Goal: Entertainment & Leisure: Consume media (video, audio)

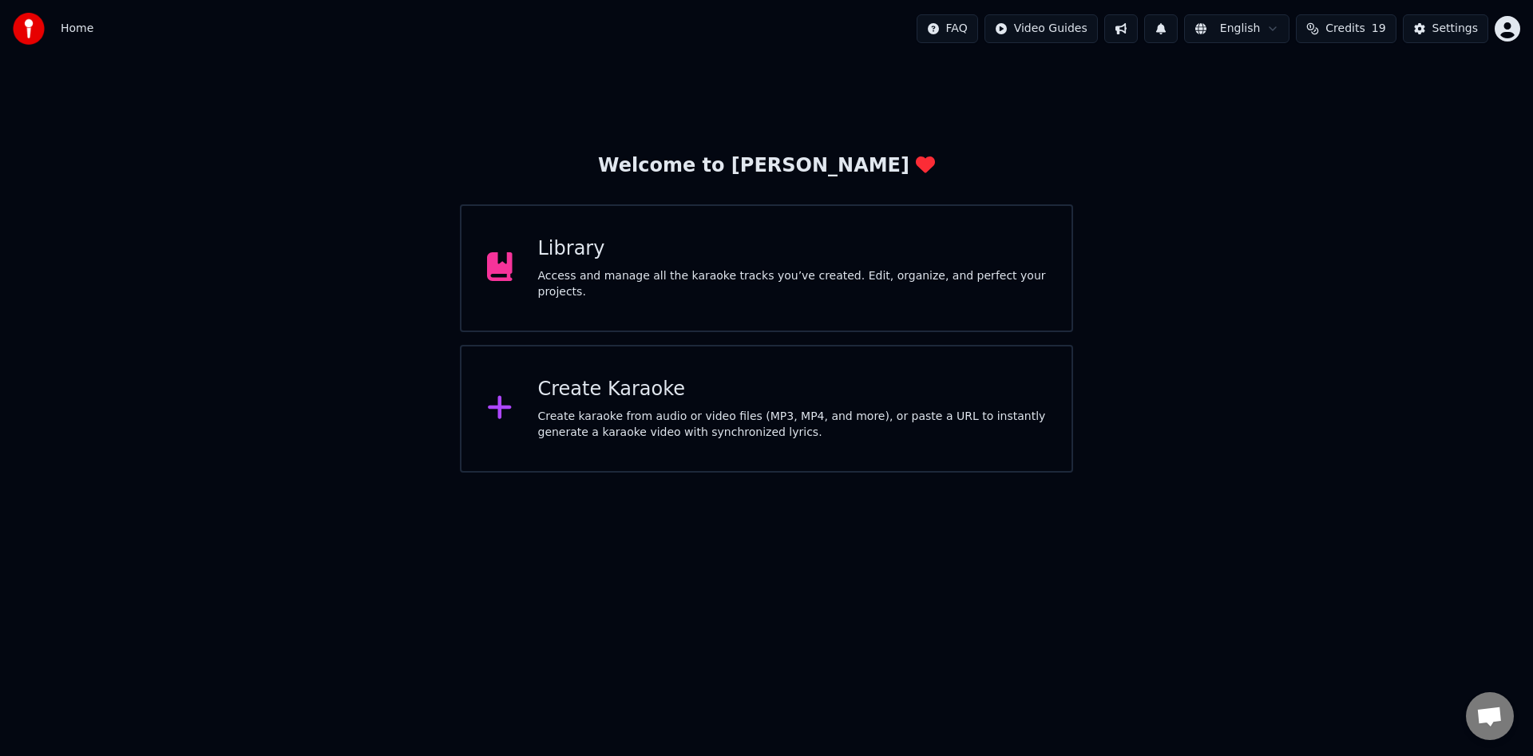
click at [731, 287] on div "Access and manage all the karaoke tracks you’ve created. Edit, organize, and pe…" at bounding box center [792, 284] width 509 height 32
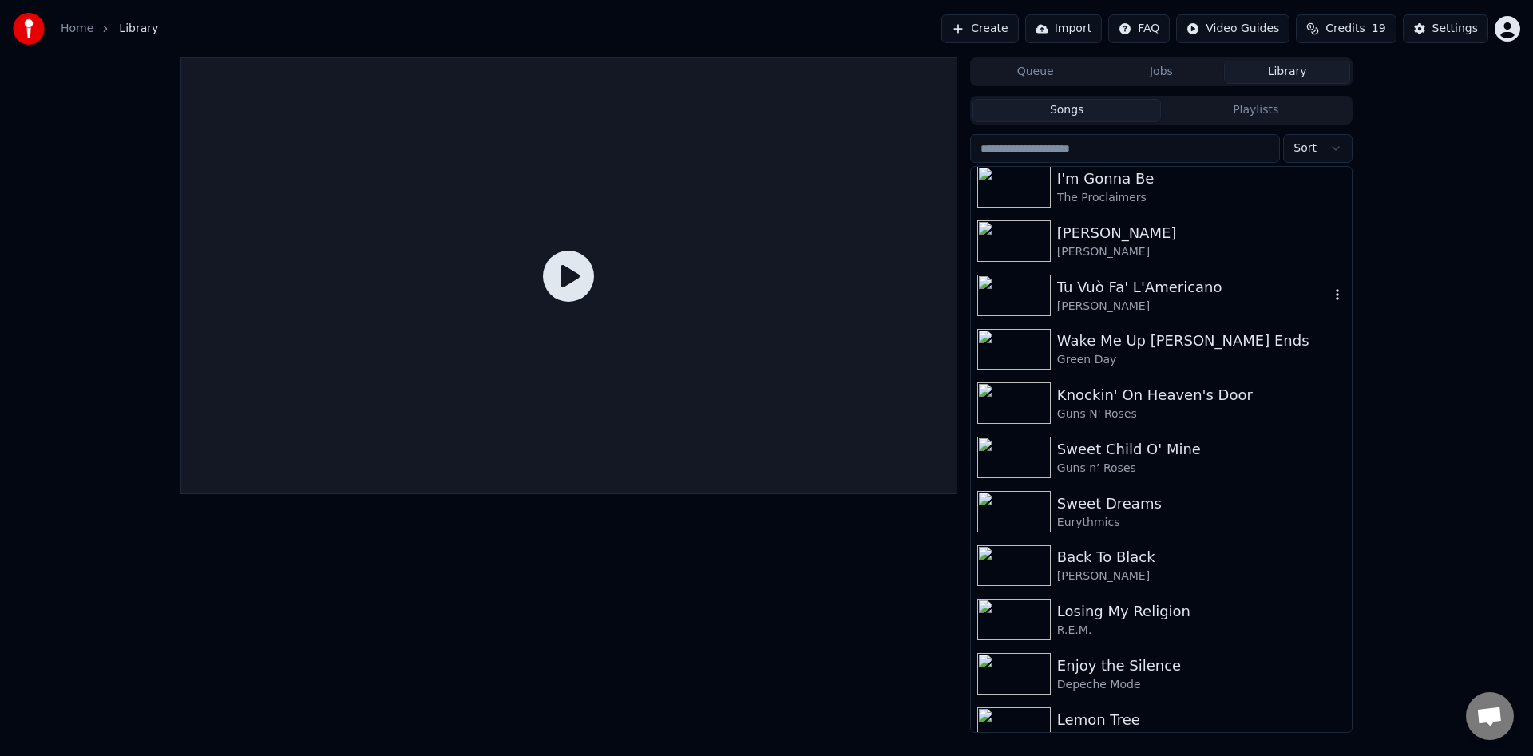
scroll to position [2726, 0]
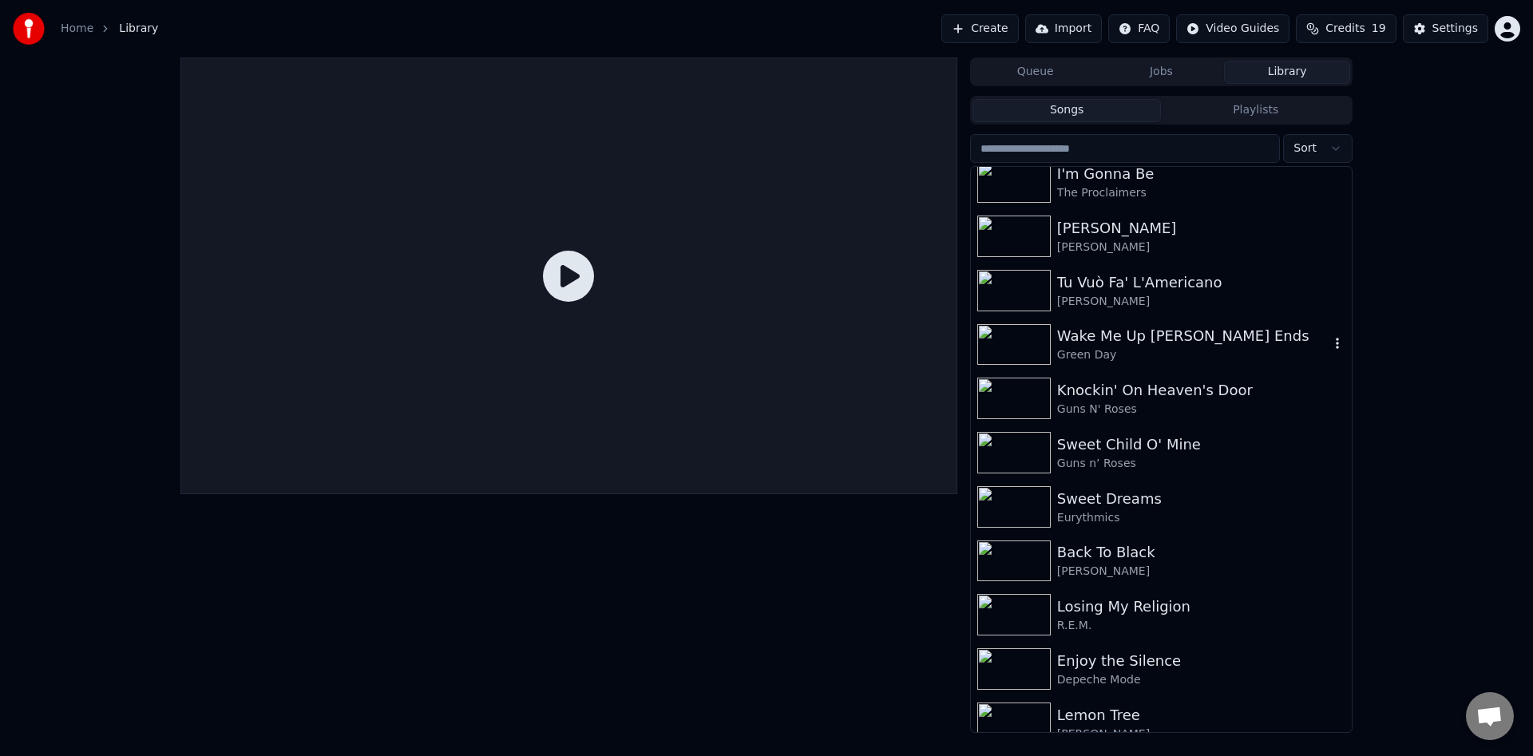
click at [1186, 355] on div "Green Day" at bounding box center [1193, 355] width 272 height 16
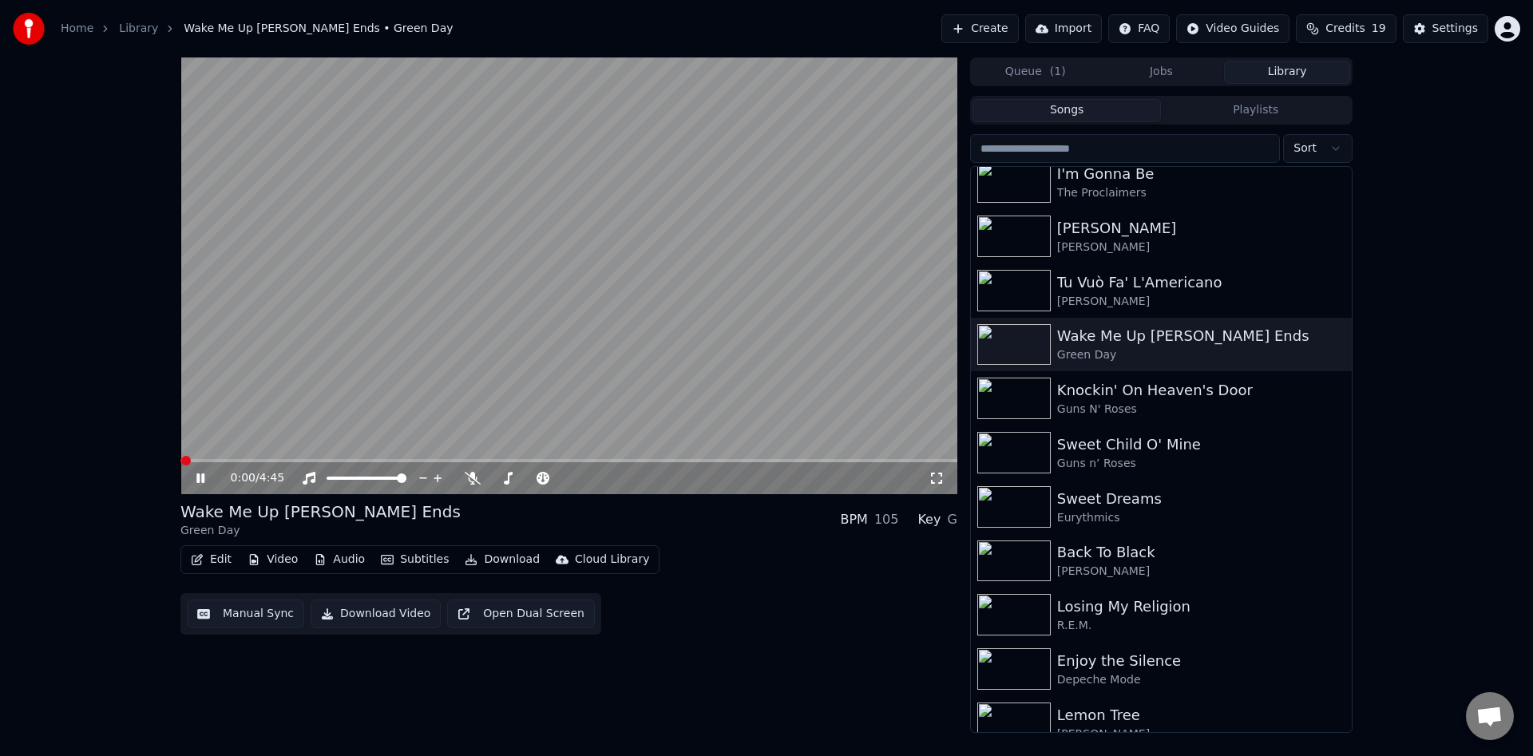
click at [932, 479] on icon at bounding box center [936, 478] width 16 height 13
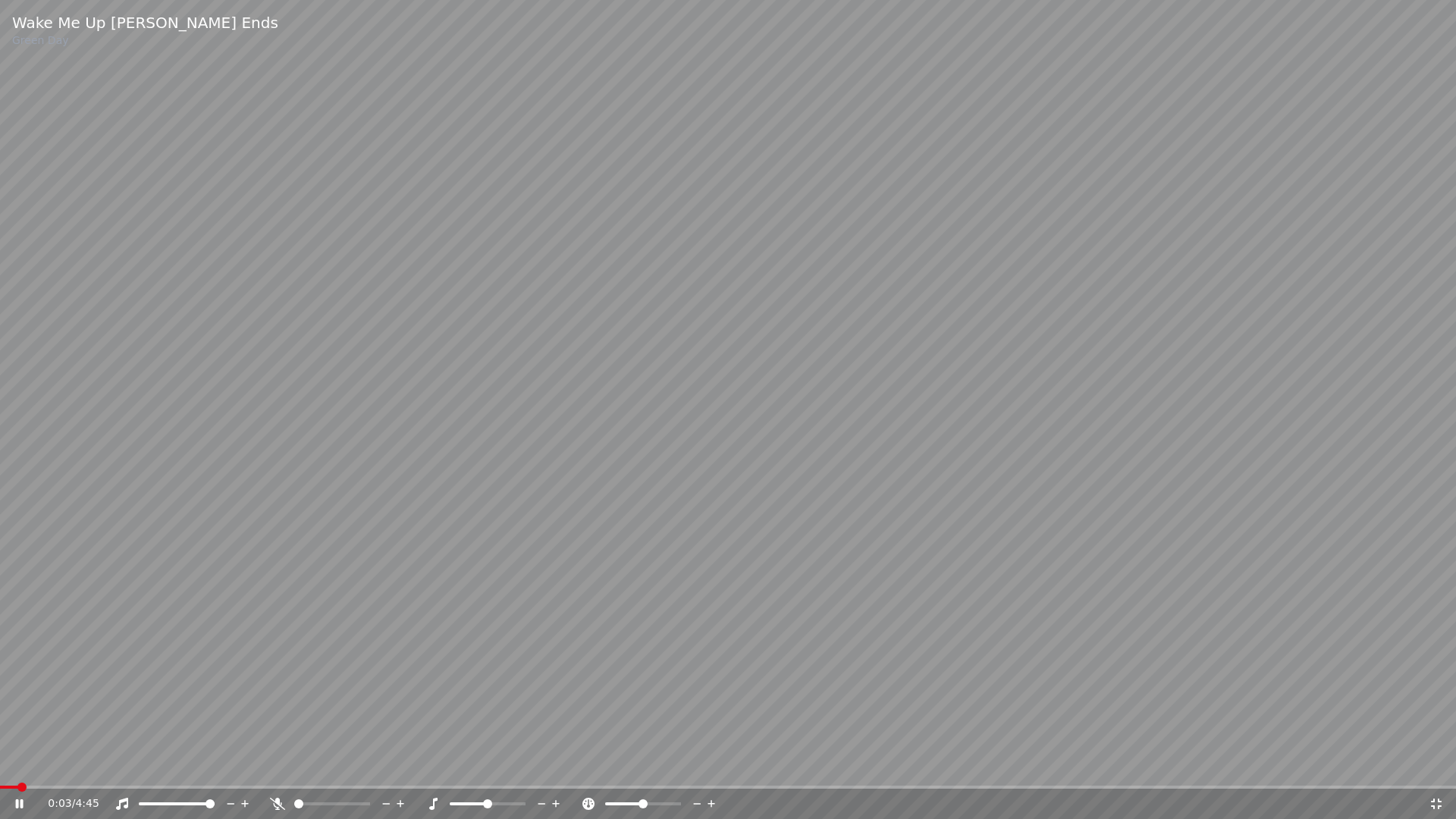
click at [729, 717] on video at bounding box center [728, 410] width 1456 height 819
click at [736, 717] on video at bounding box center [728, 410] width 1456 height 819
click at [728, 717] on video at bounding box center [728, 410] width 1456 height 819
click at [719, 717] on video at bounding box center [728, 410] width 1456 height 819
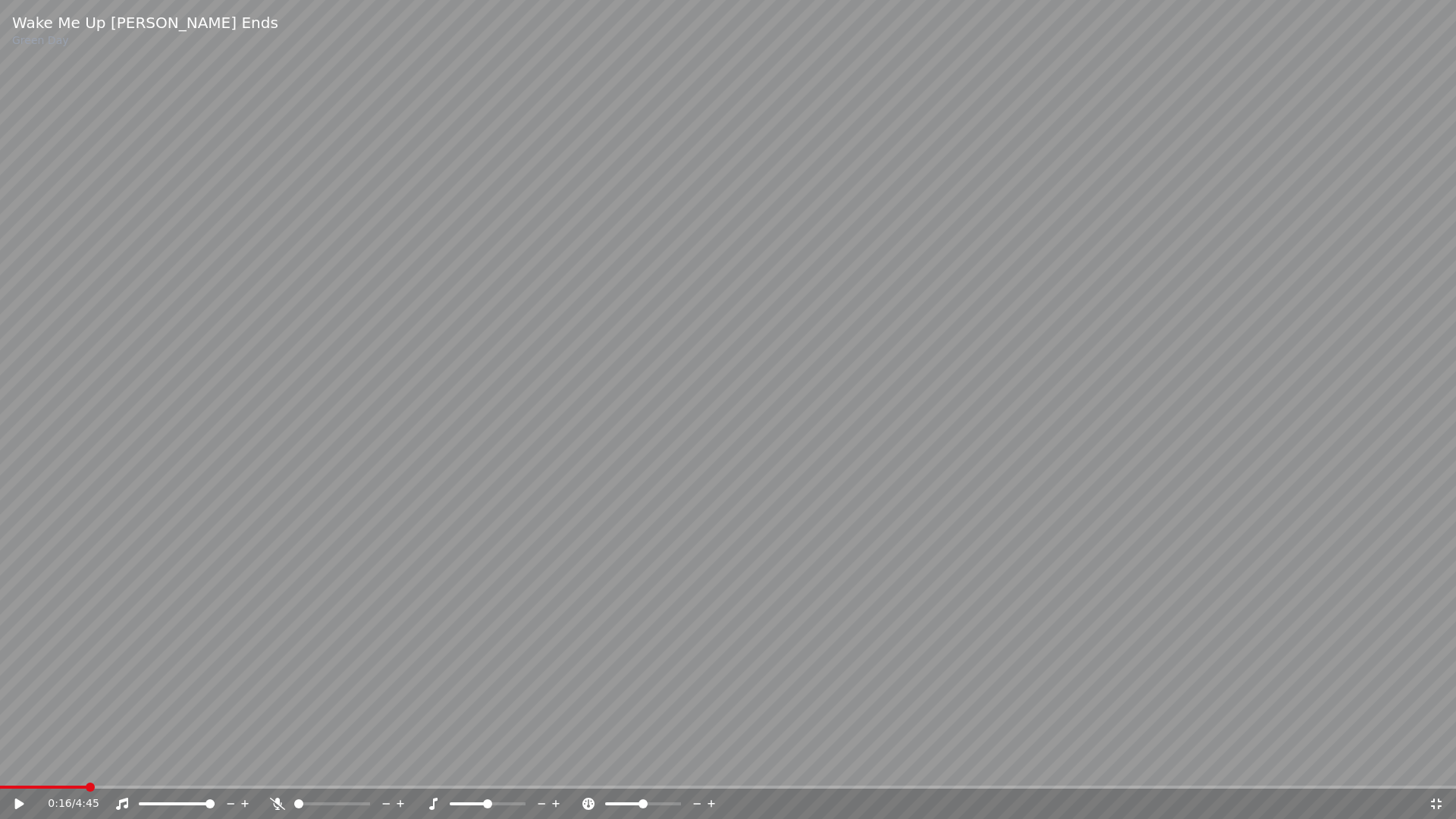
click at [15, 717] on icon at bounding box center [20, 804] width 9 height 10
click at [18, 717] on icon at bounding box center [30, 804] width 36 height 12
click at [731, 717] on video at bounding box center [728, 410] width 1456 height 819
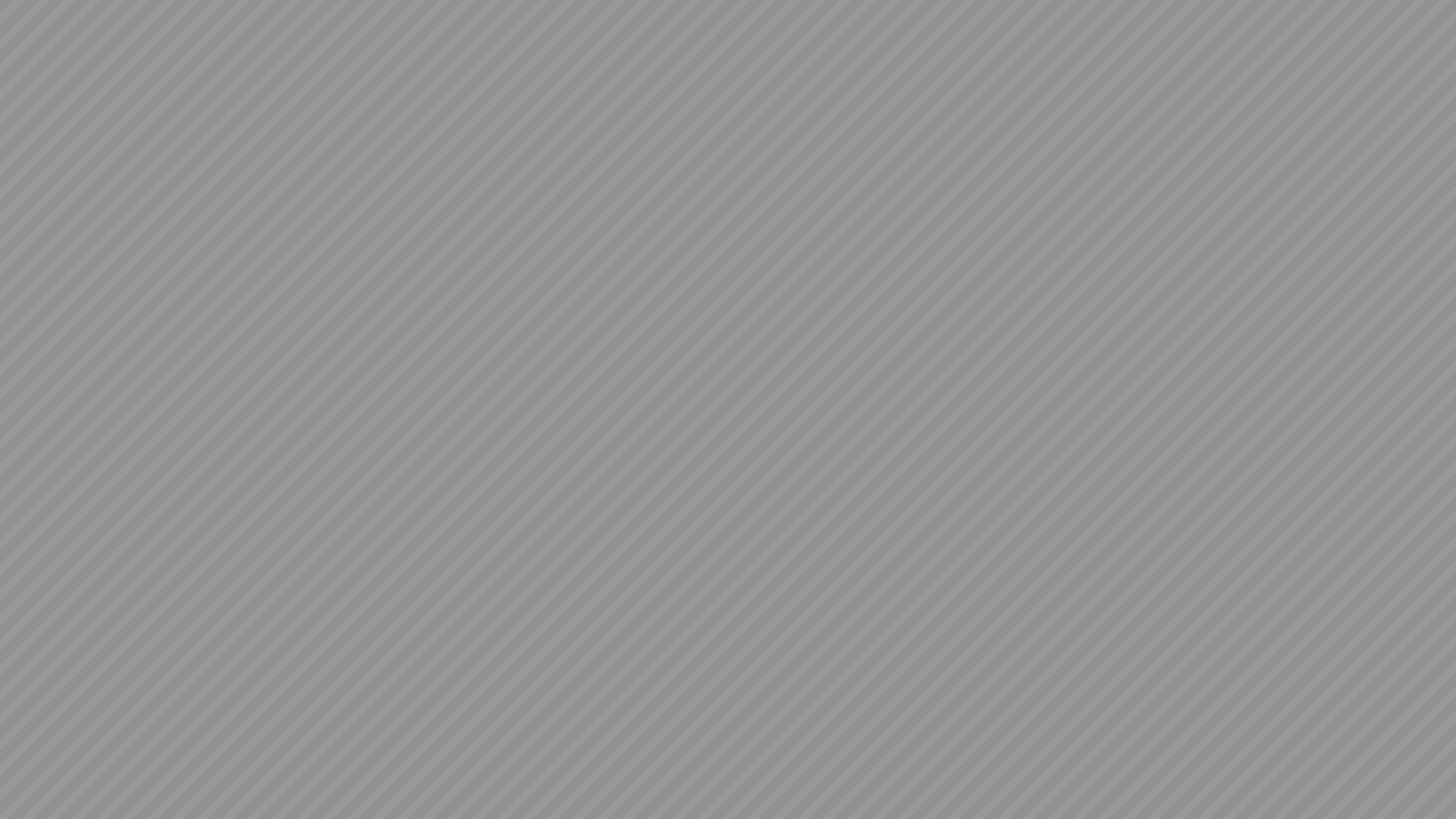
click at [731, 717] on video at bounding box center [728, 410] width 1456 height 819
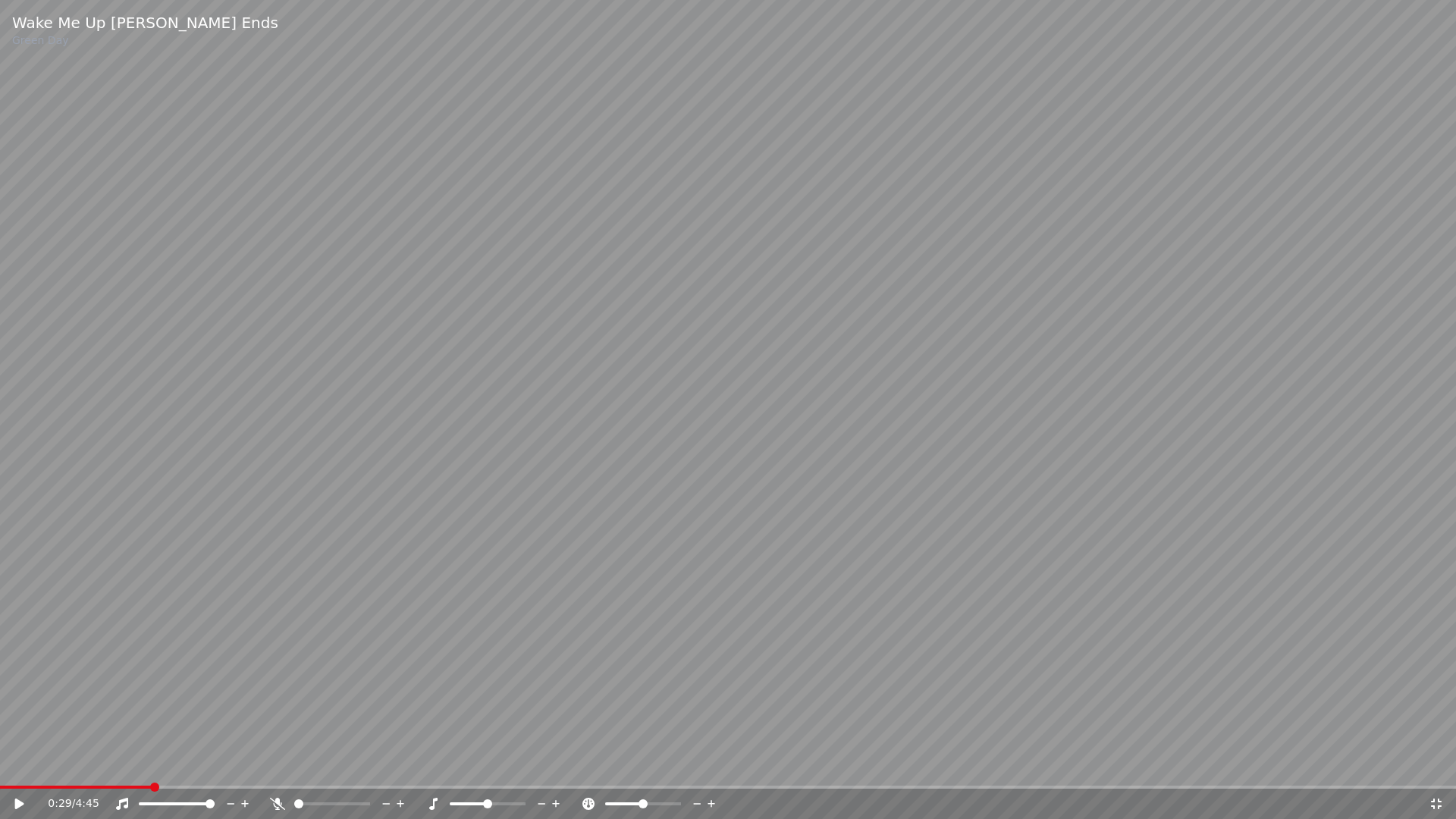
click at [723, 717] on video at bounding box center [728, 410] width 1456 height 819
click at [22, 717] on span at bounding box center [26, 788] width 9 height 10
click at [723, 717] on video at bounding box center [728, 410] width 1456 height 819
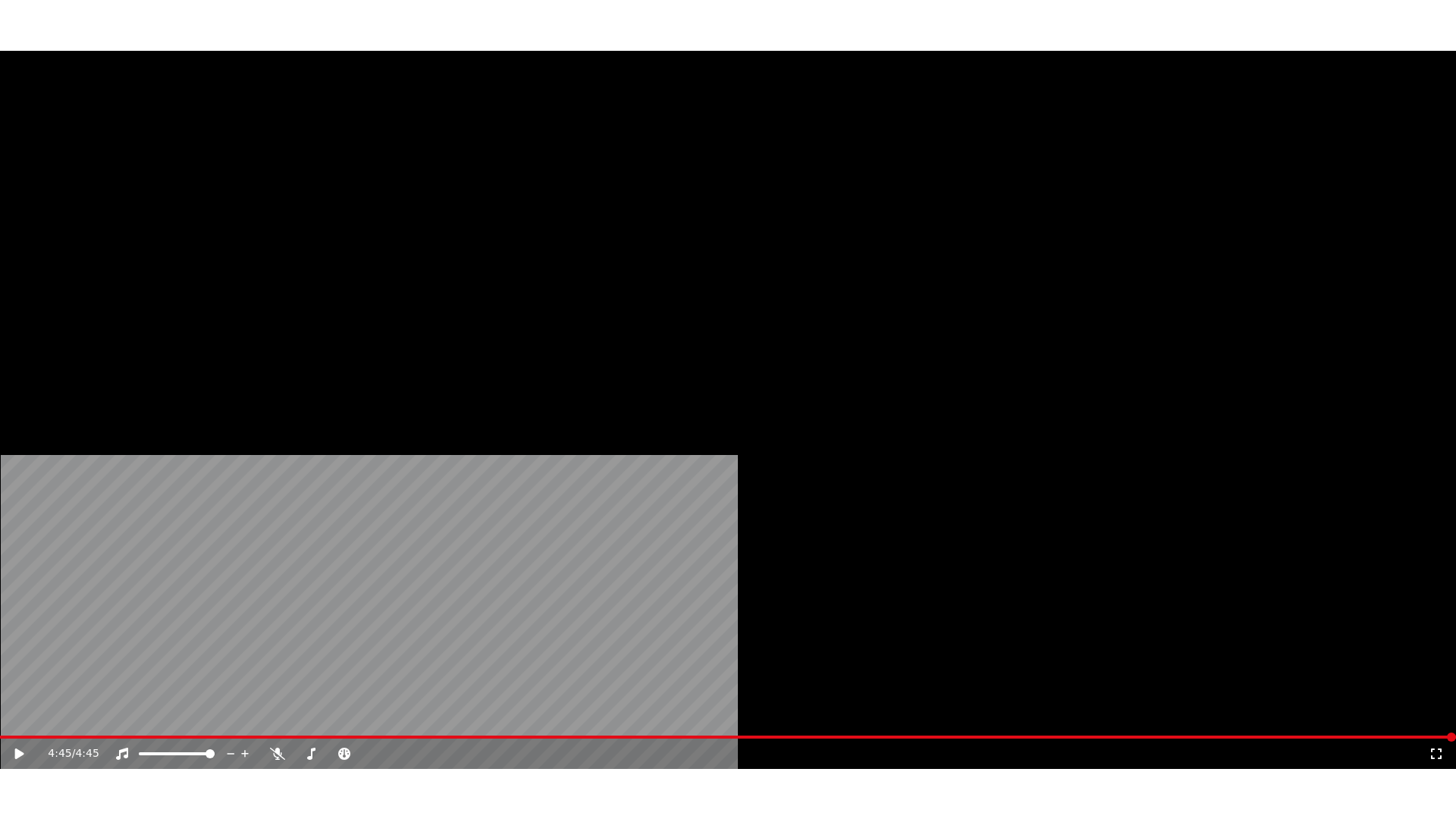
scroll to position [3019, 0]
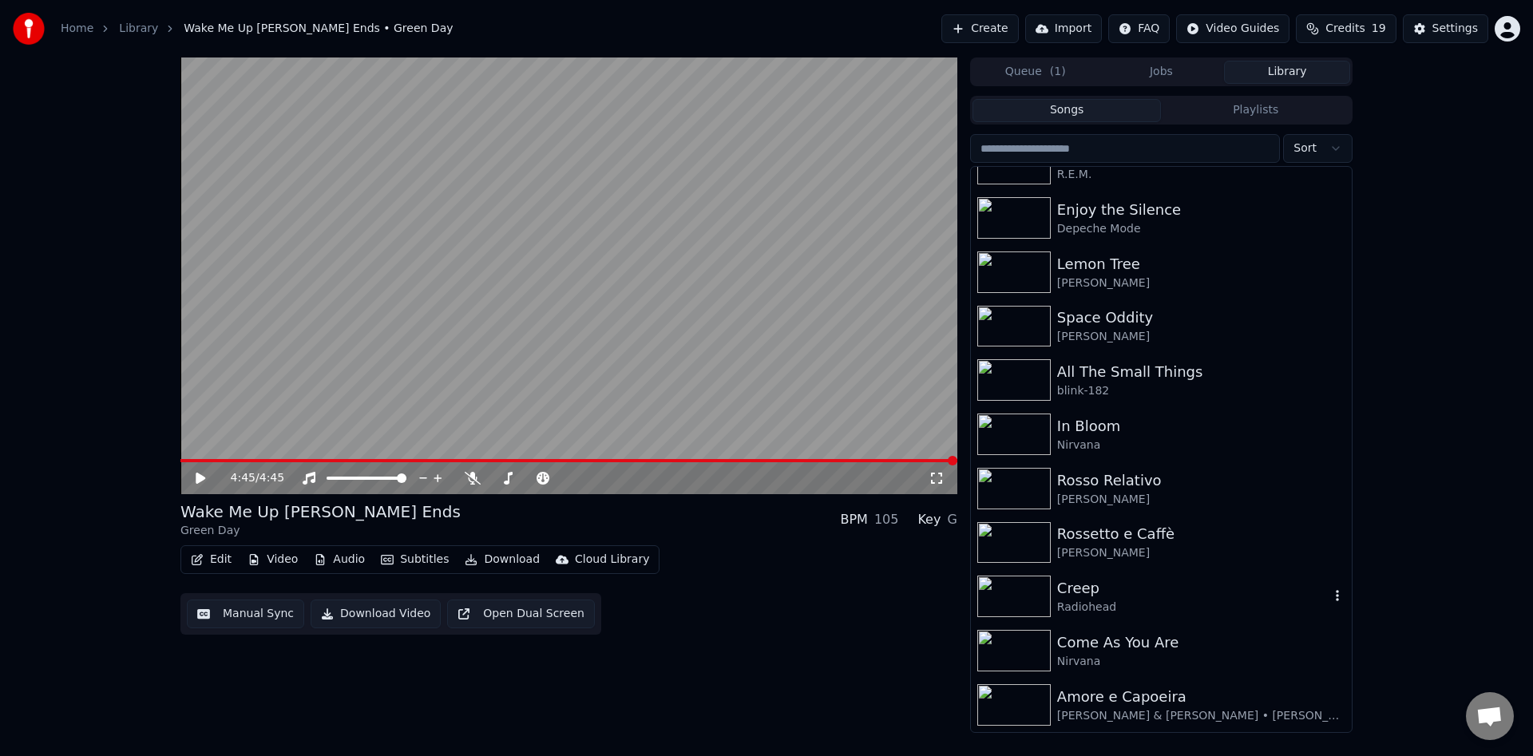
click at [1186, 591] on div "Creep" at bounding box center [1193, 588] width 272 height 22
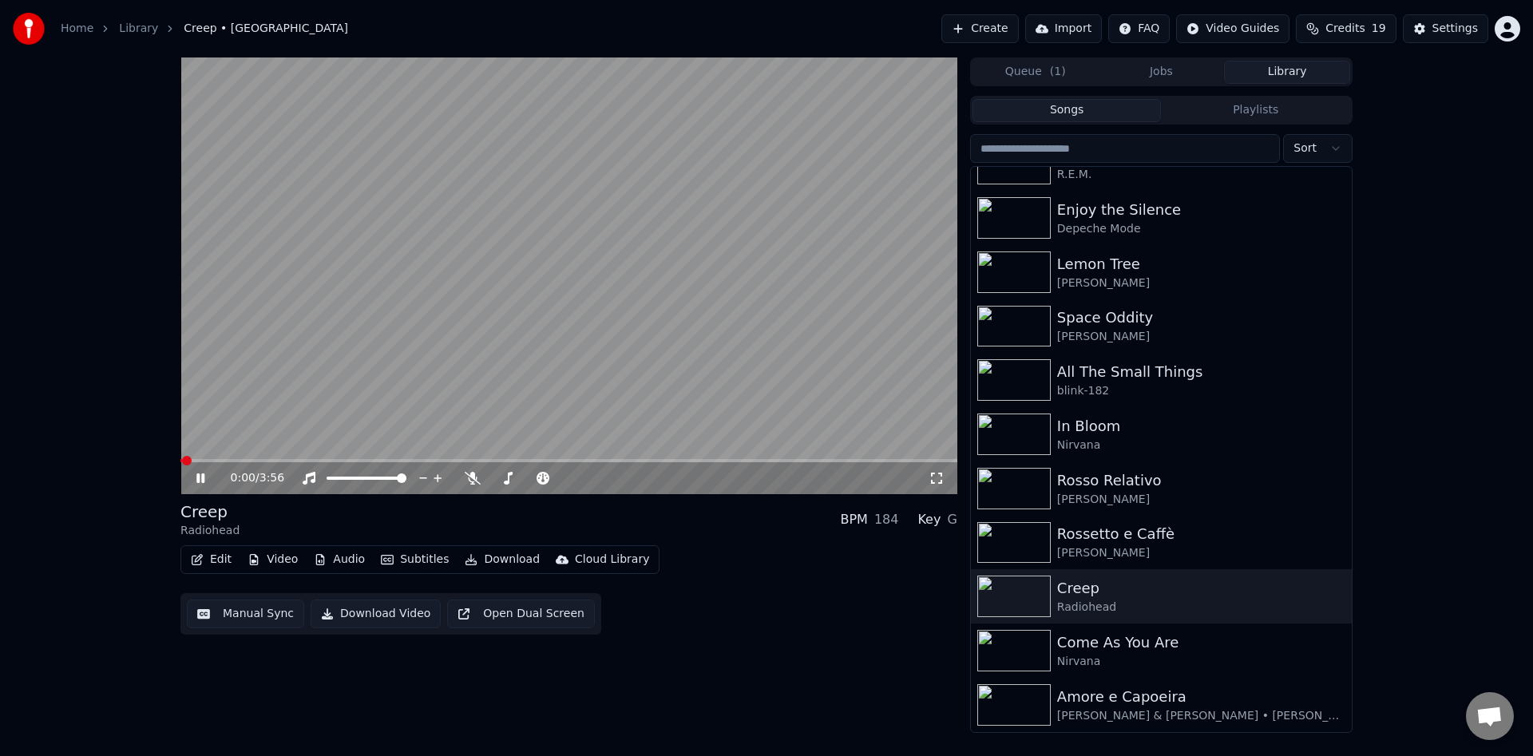
click at [942, 477] on icon at bounding box center [936, 478] width 16 height 13
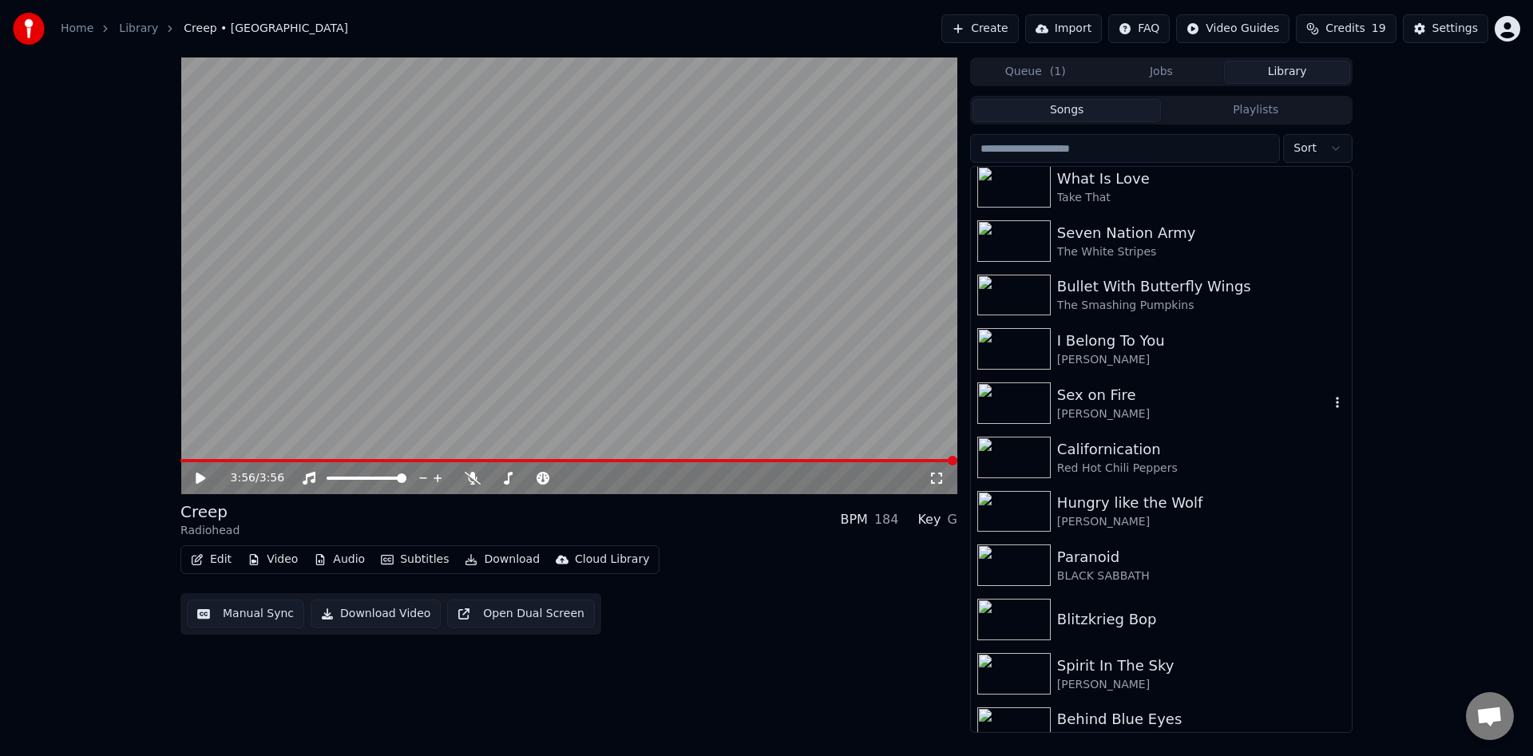
scroll to position [711, 0]
click at [1103, 156] on input "search" at bounding box center [1125, 148] width 310 height 29
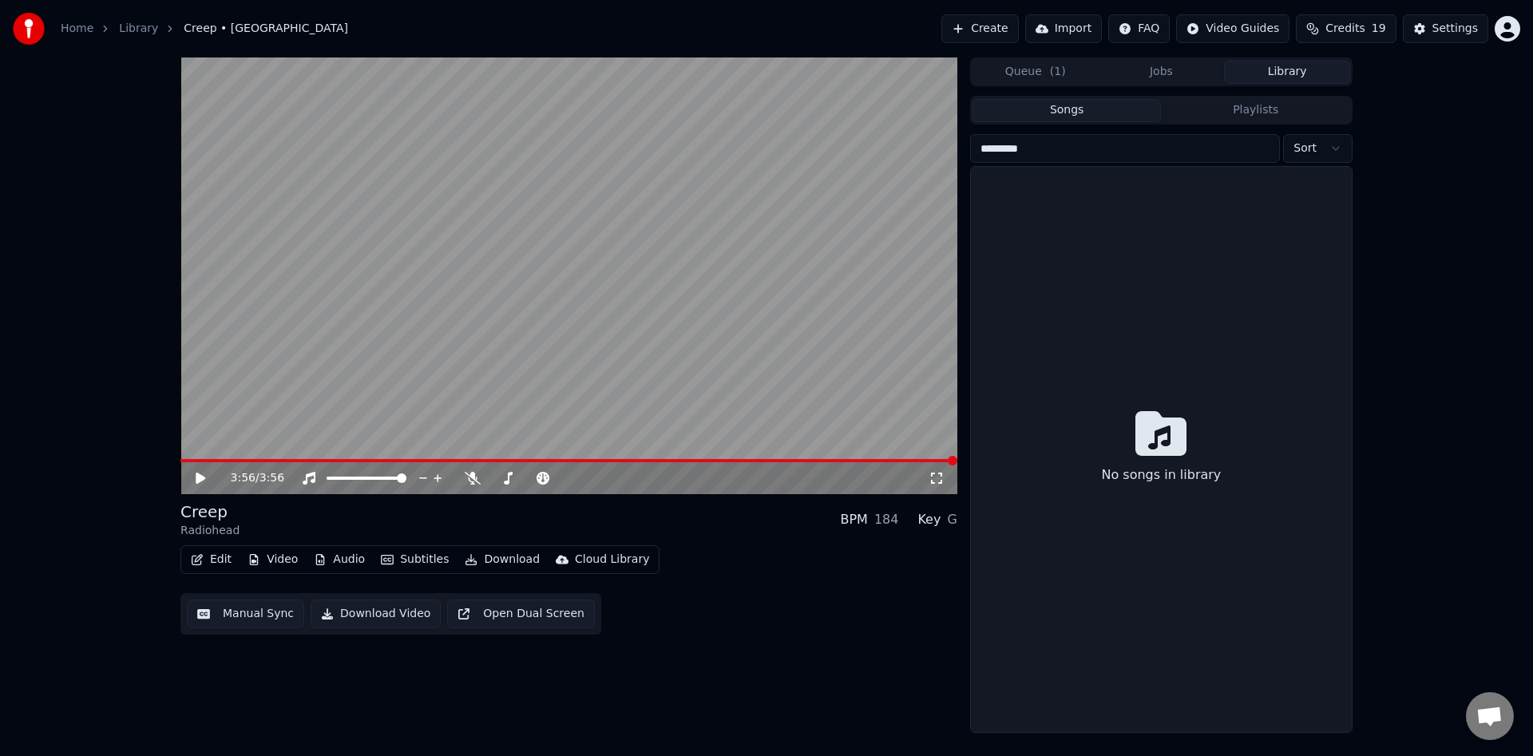
type input "*********"
click at [1265, 151] on input "*********" at bounding box center [1125, 148] width 310 height 29
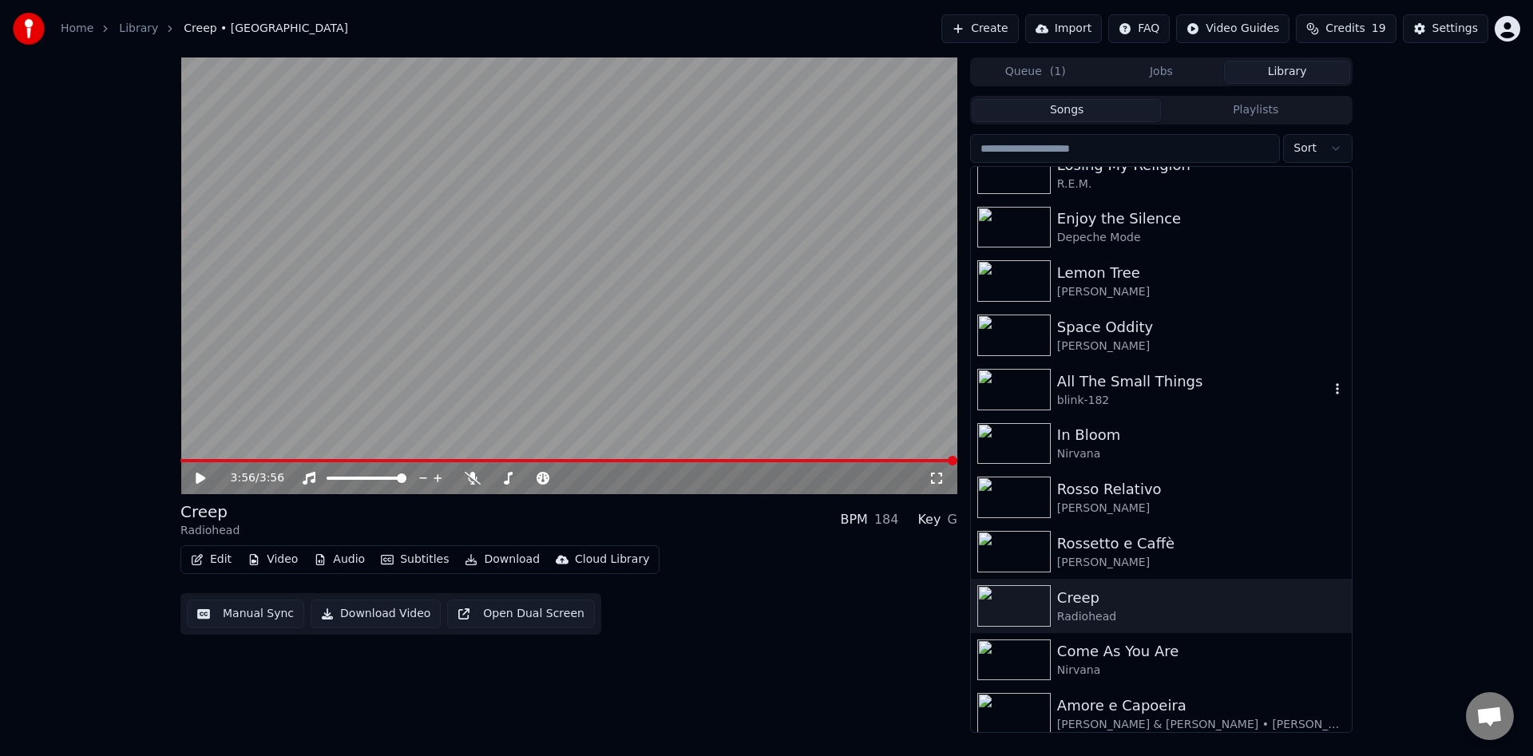
scroll to position [3178, 0]
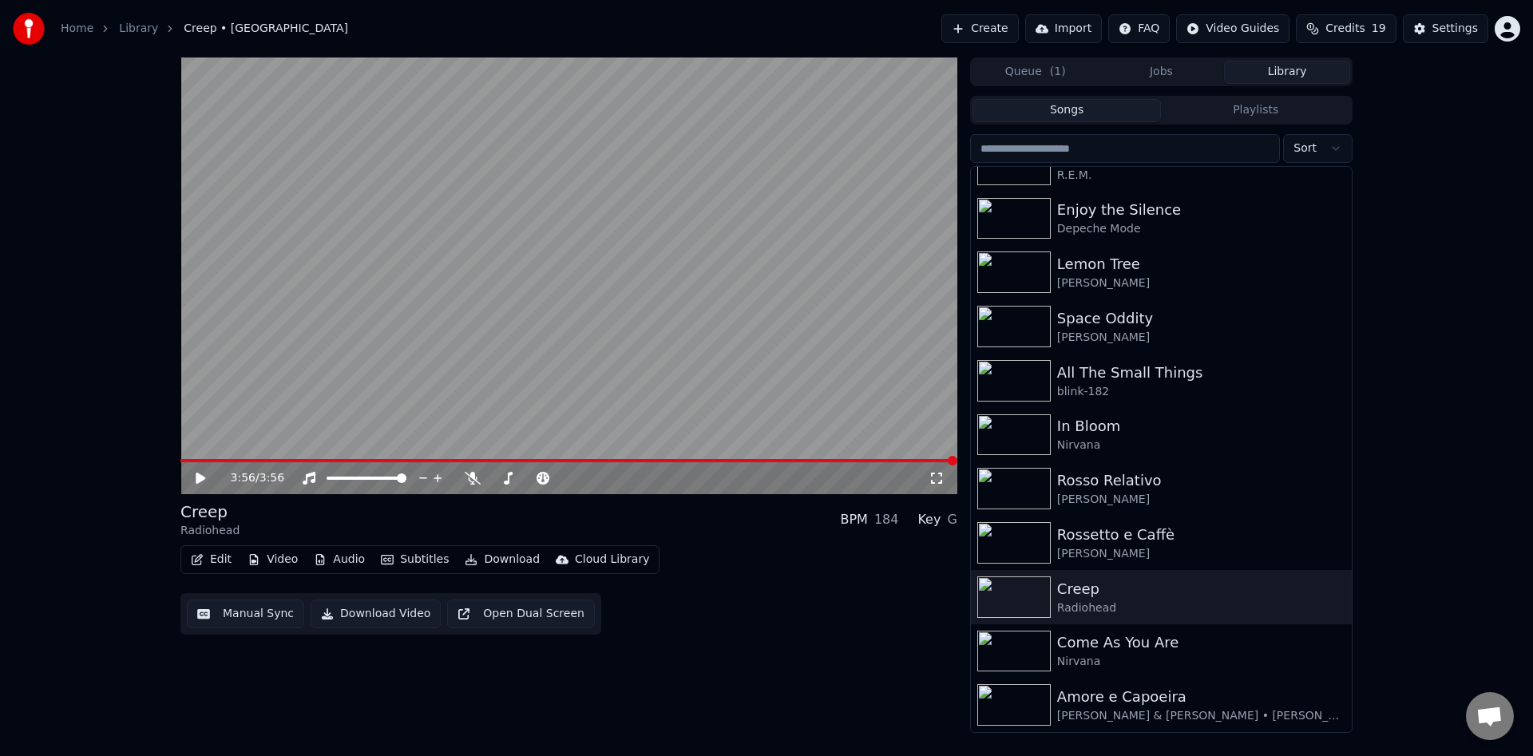
click at [1137, 151] on input "search" at bounding box center [1125, 148] width 310 height 29
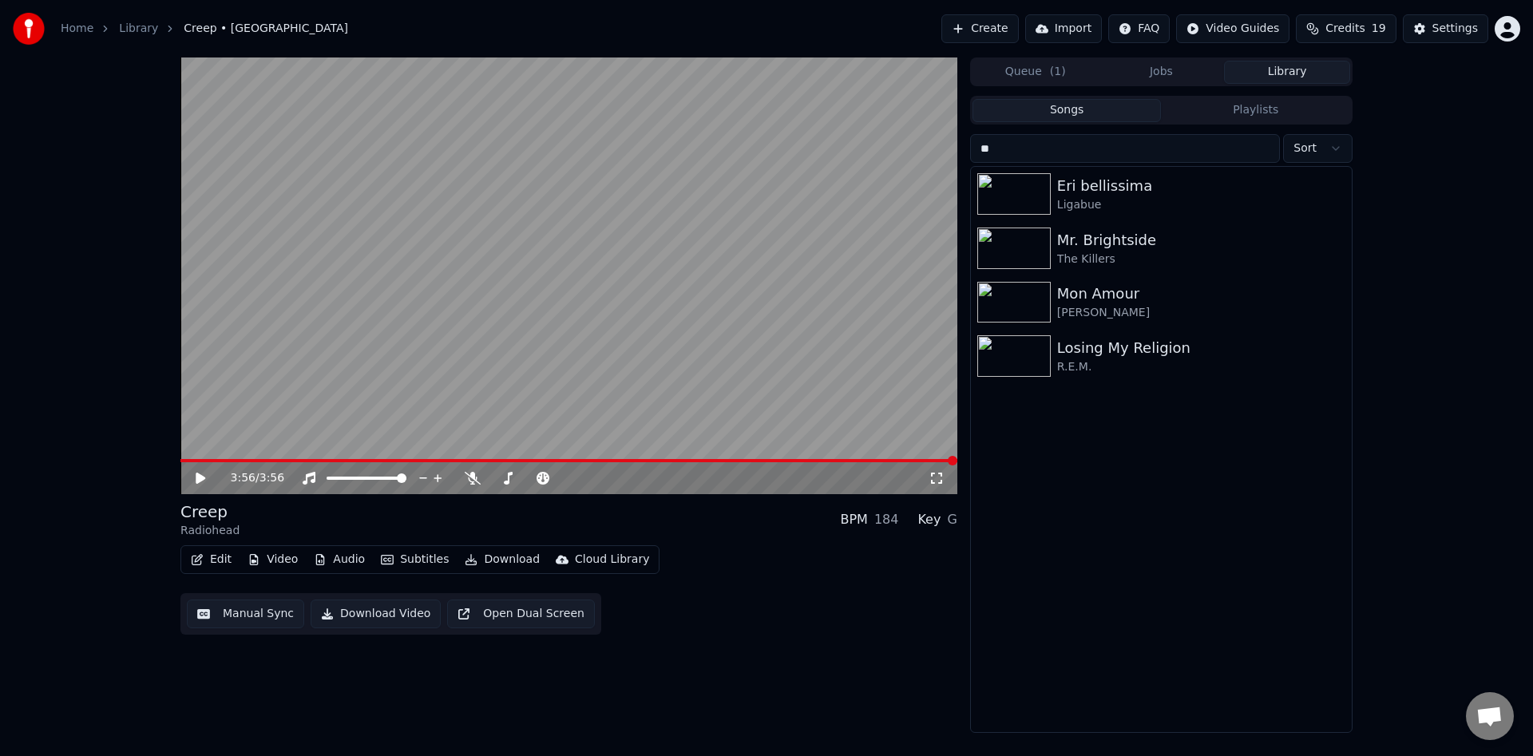
type input "*"
type input "**"
click at [1008, 251] on img at bounding box center [1013, 249] width 73 height 42
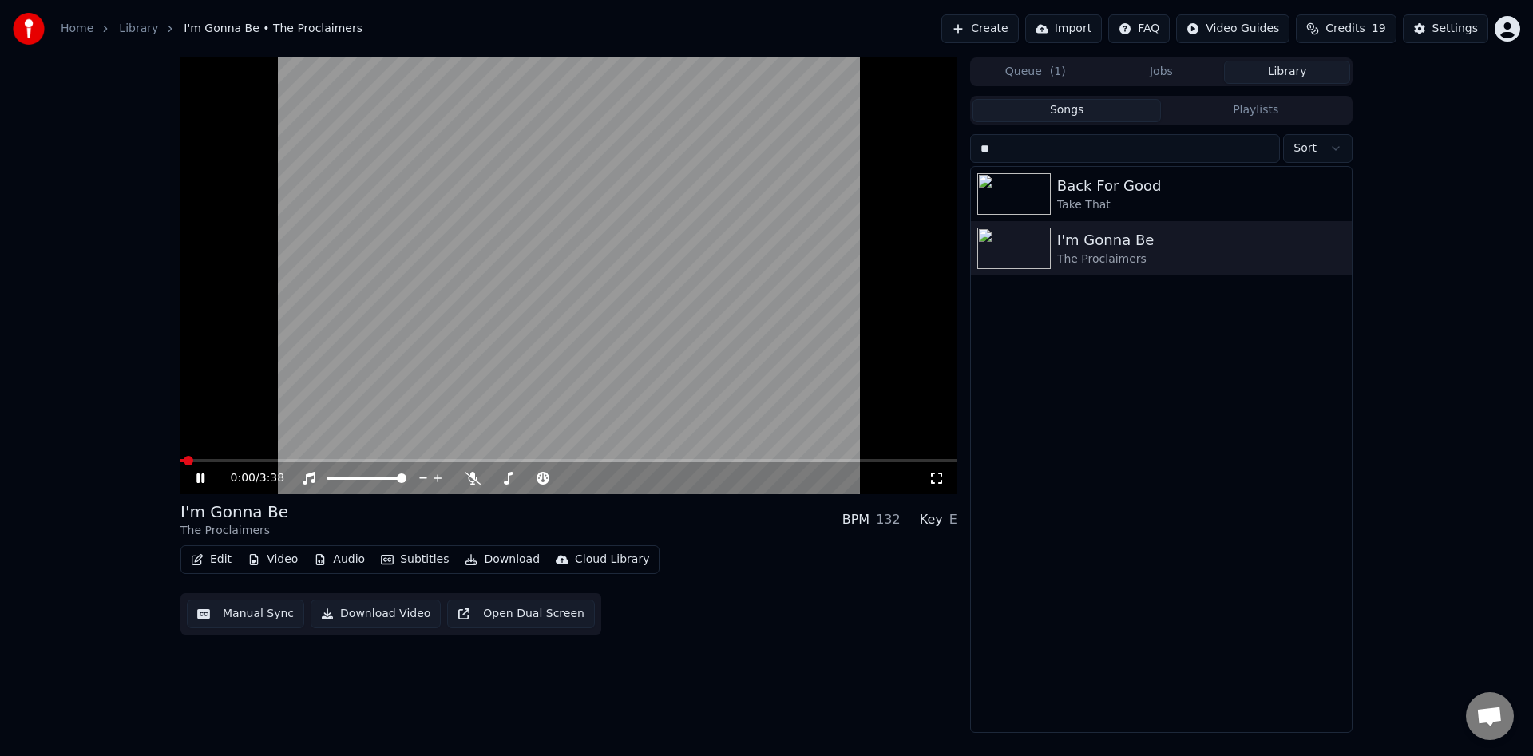
click at [938, 477] on icon at bounding box center [936, 478] width 16 height 13
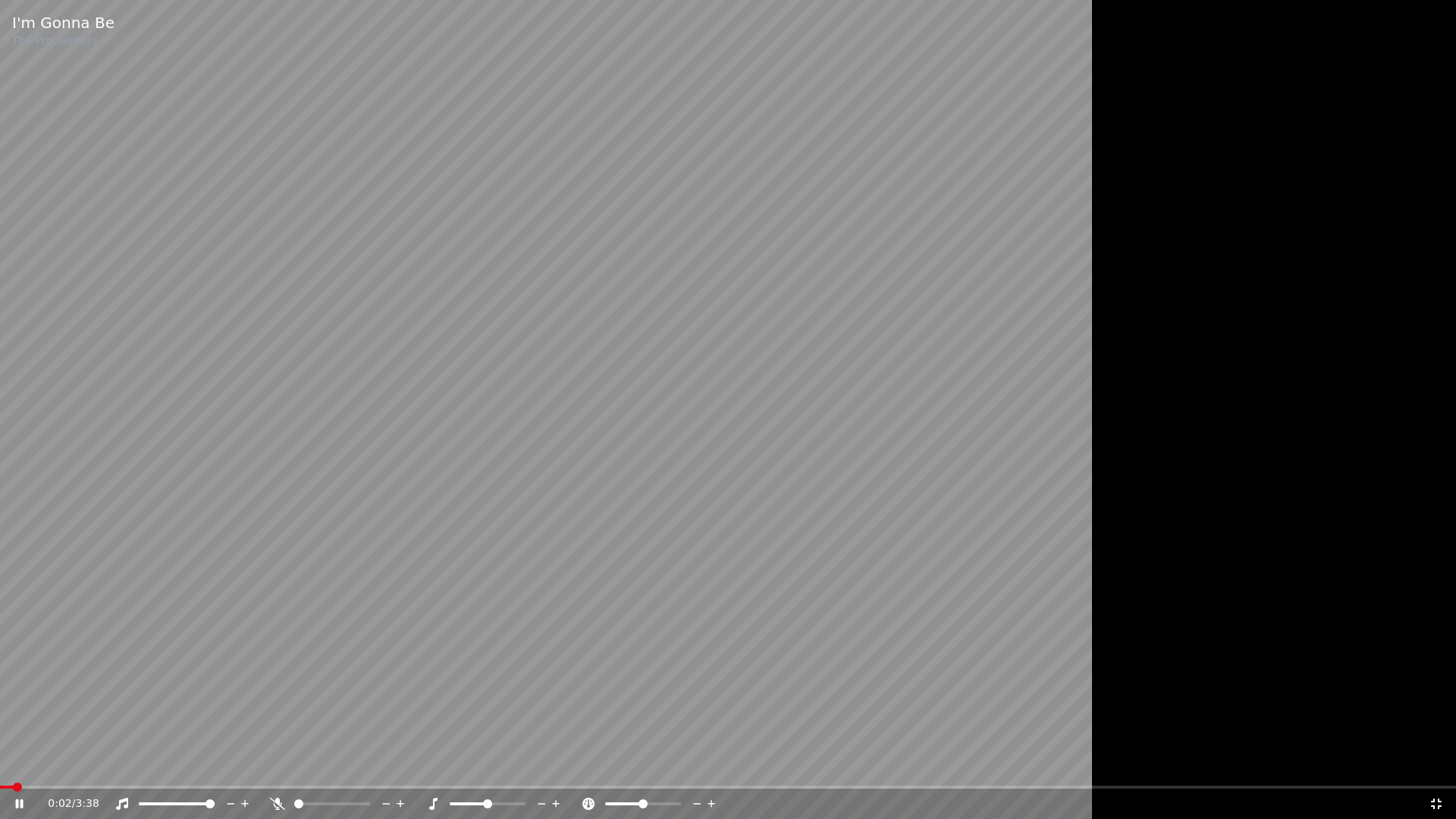
click at [8, 717] on span at bounding box center [728, 787] width 1456 height 3
click at [54, 717] on span at bounding box center [58, 788] width 9 height 10
click at [27, 717] on span at bounding box center [13, 787] width 27 height 3
click at [311, 717] on span at bounding box center [332, 804] width 76 height 3
click at [322, 717] on span at bounding box center [332, 804] width 76 height 3
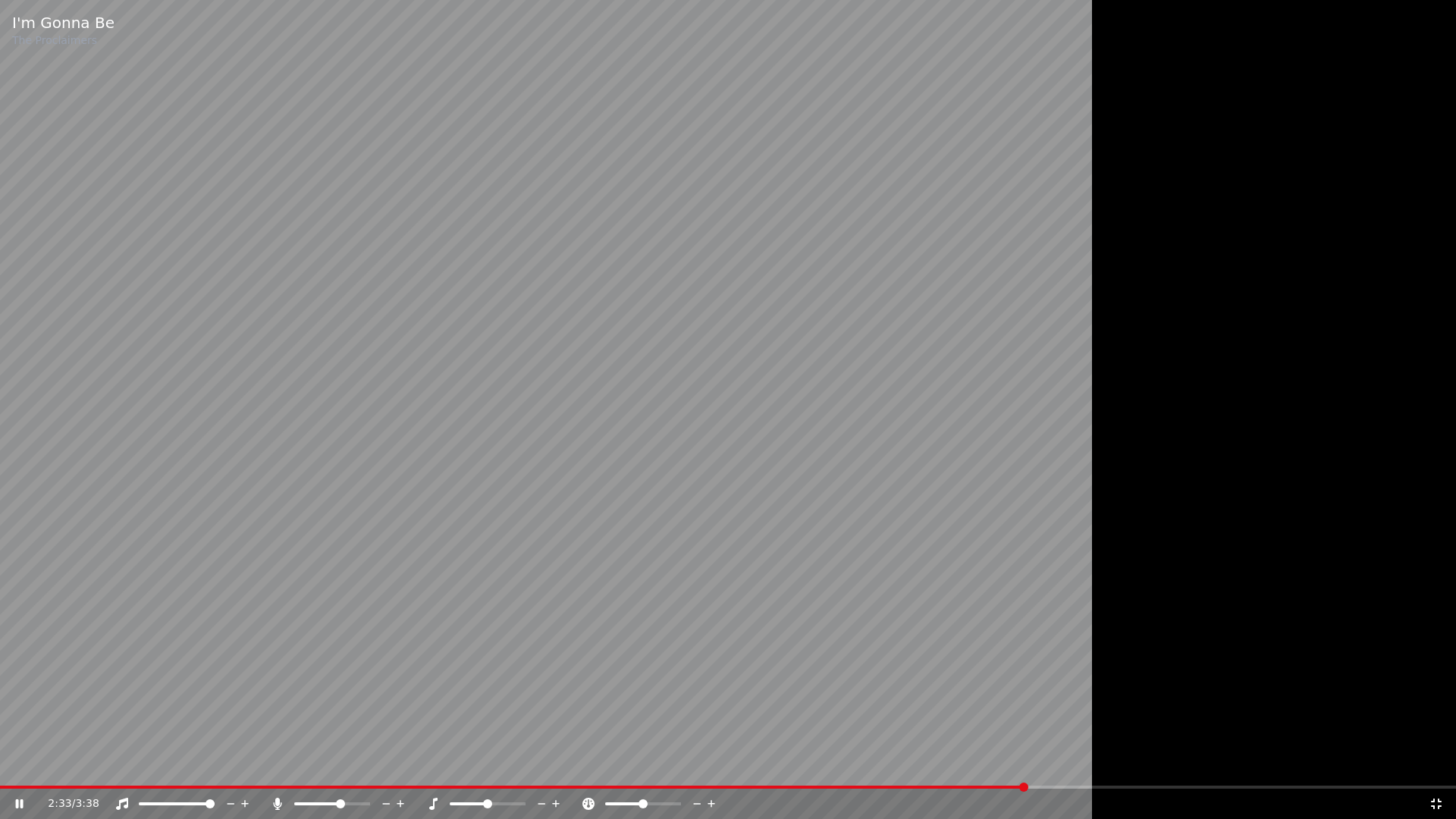
click at [341, 717] on span at bounding box center [341, 804] width 9 height 10
click at [370, 717] on span at bounding box center [366, 804] width 9 height 10
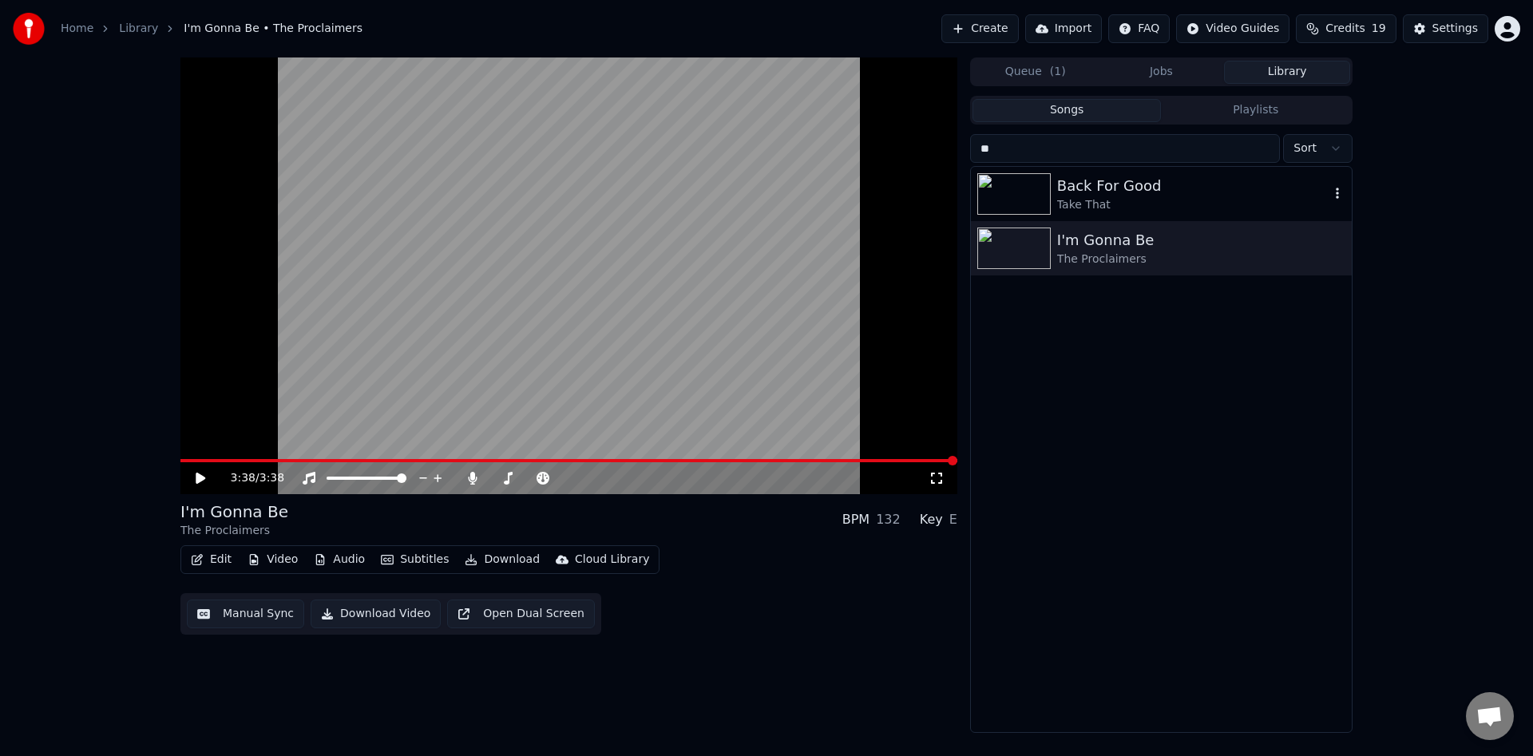
click at [1100, 184] on div "Back For Good" at bounding box center [1193, 186] width 272 height 22
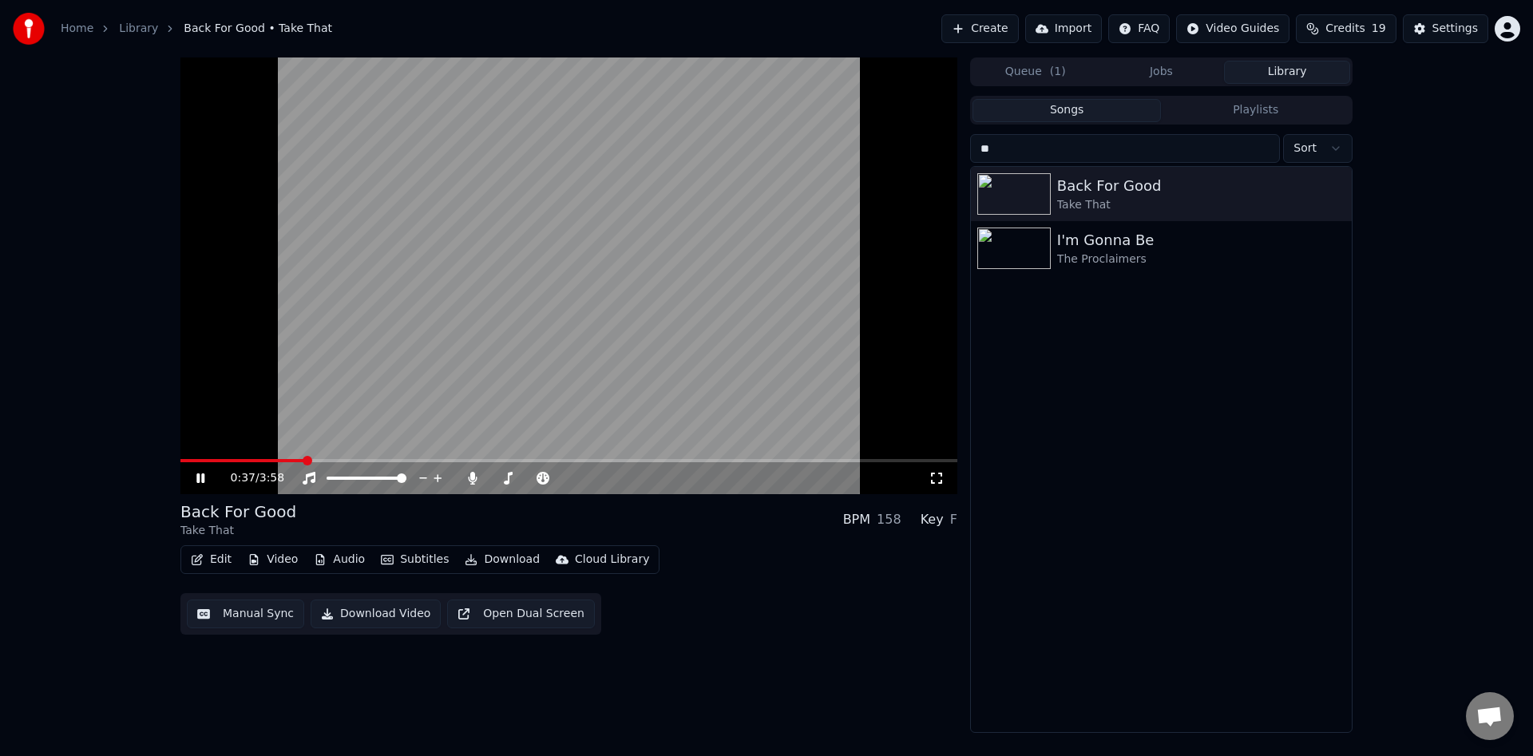
click at [933, 483] on icon at bounding box center [936, 478] width 11 height 11
click at [132, 34] on link "Library" at bounding box center [138, 29] width 39 height 16
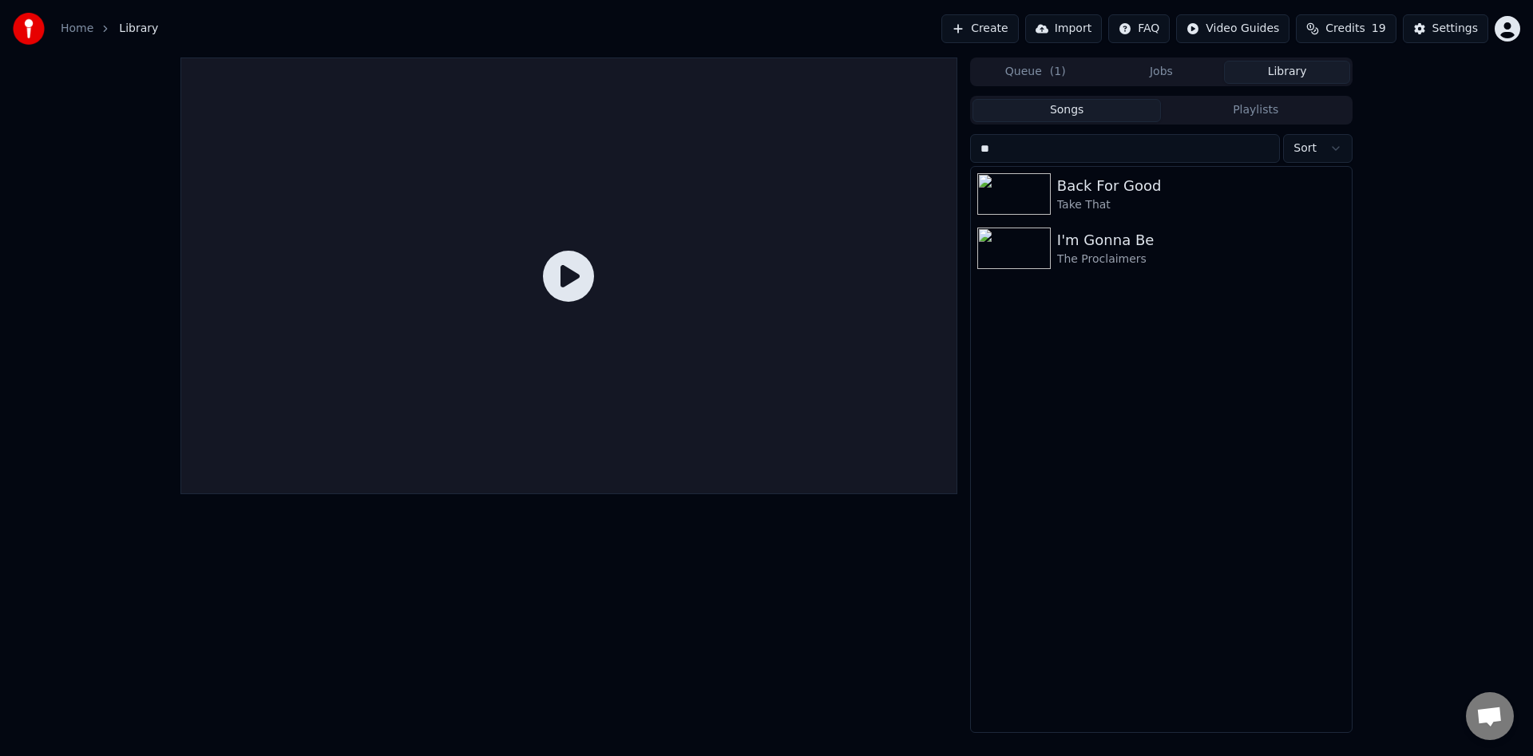
click at [76, 34] on link "Home" at bounding box center [77, 29] width 33 height 16
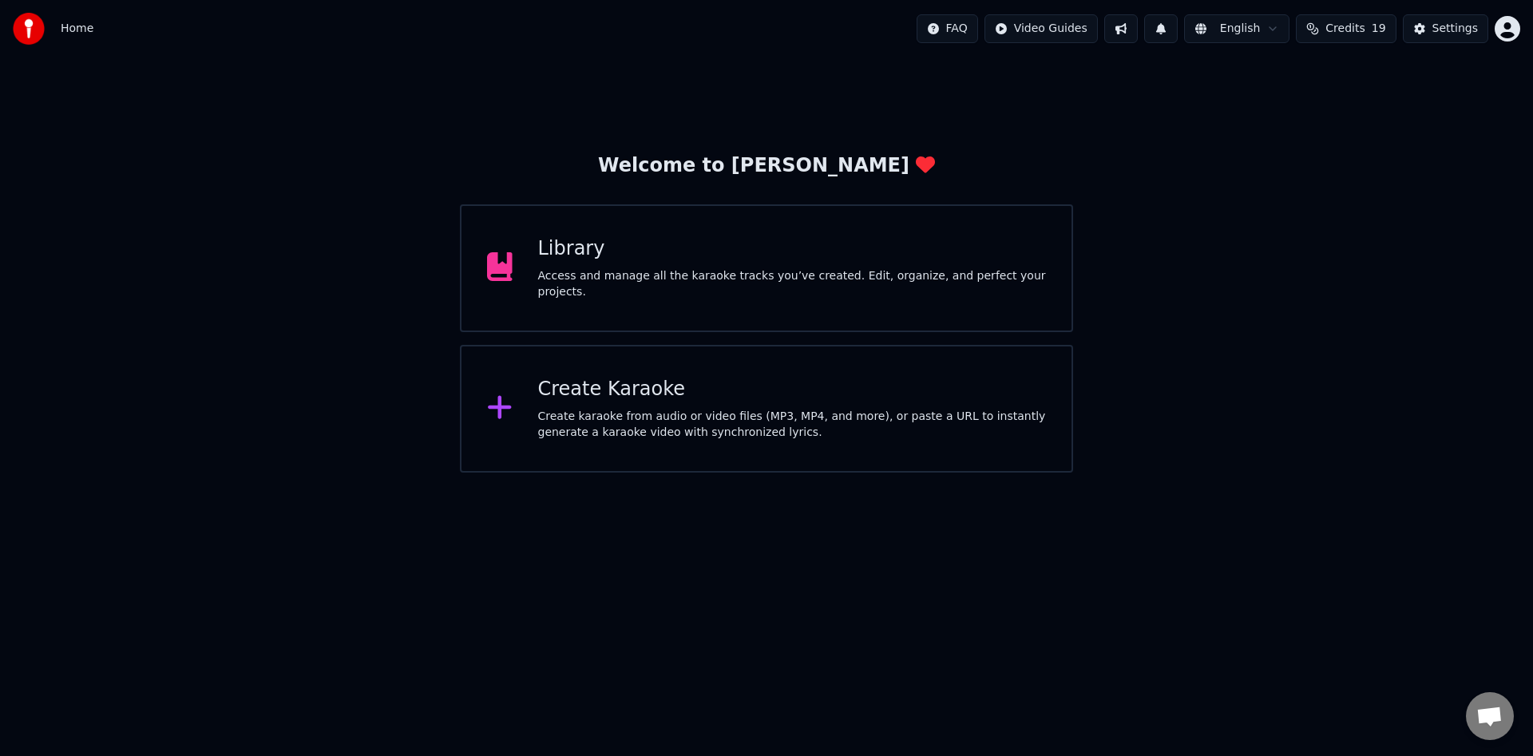
click at [655, 291] on div "Access and manage all the karaoke tracks you’ve created. Edit, organize, and pe…" at bounding box center [792, 284] width 509 height 32
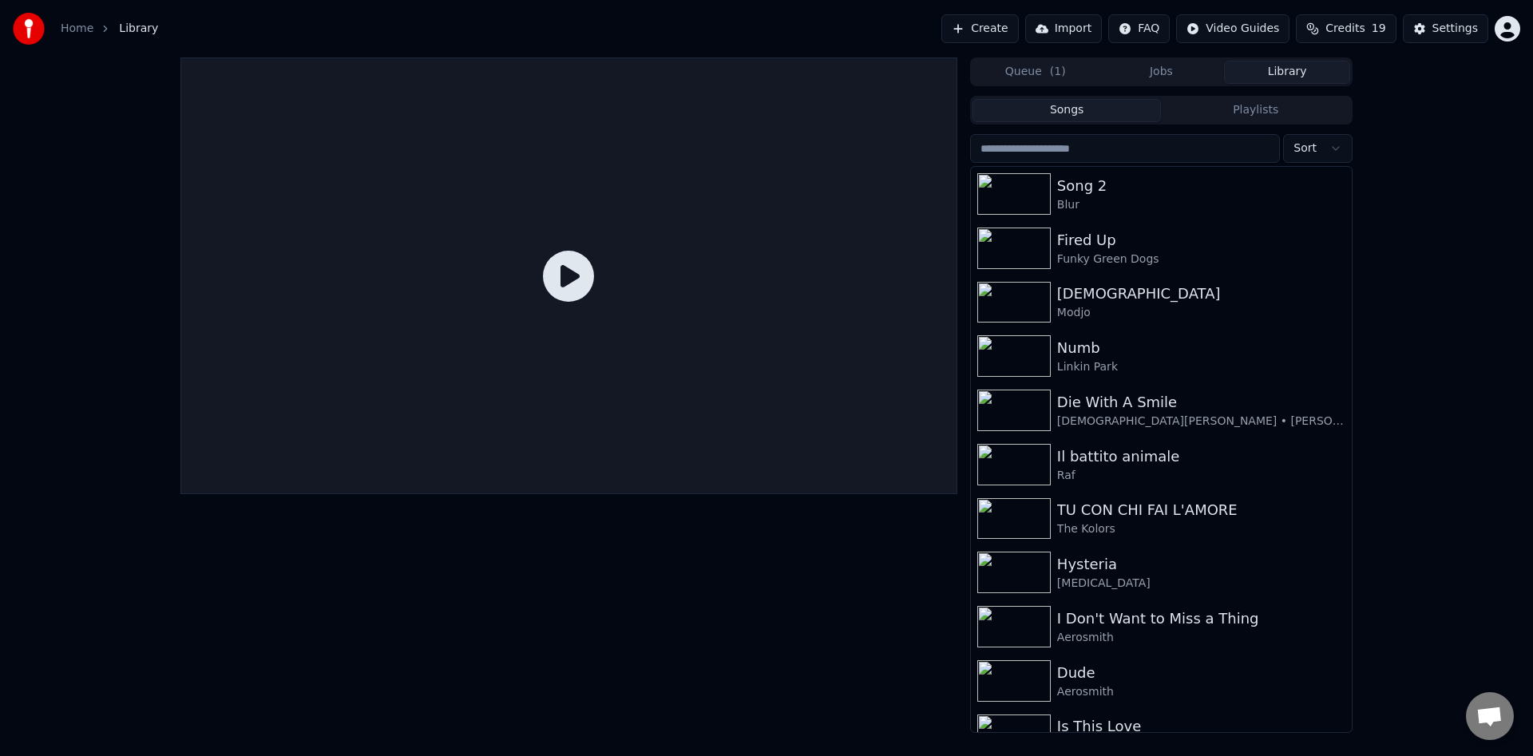
click at [1098, 160] on input "search" at bounding box center [1125, 148] width 310 height 29
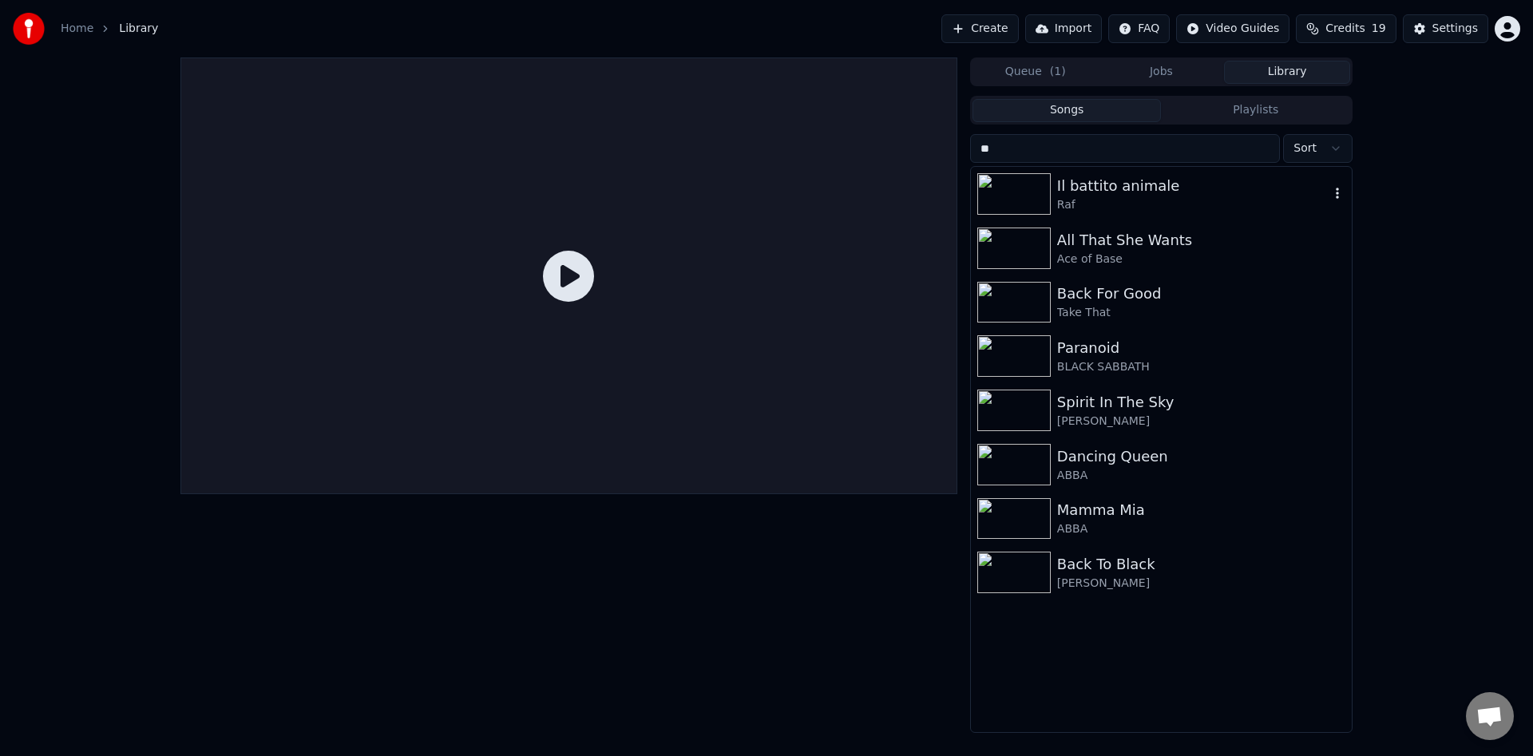
click at [1171, 184] on div "Il battito animale" at bounding box center [1193, 186] width 272 height 22
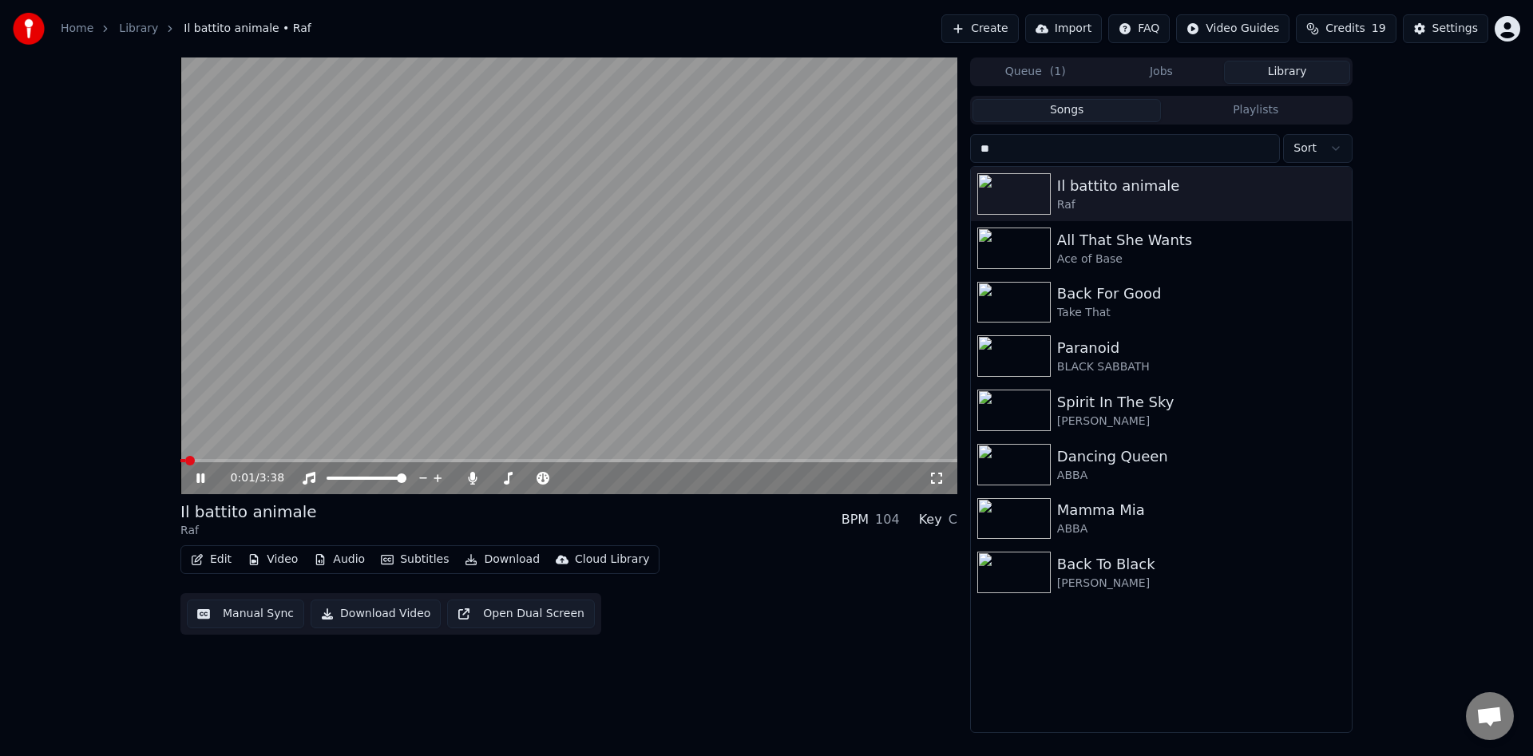
click at [939, 479] on icon at bounding box center [936, 478] width 16 height 13
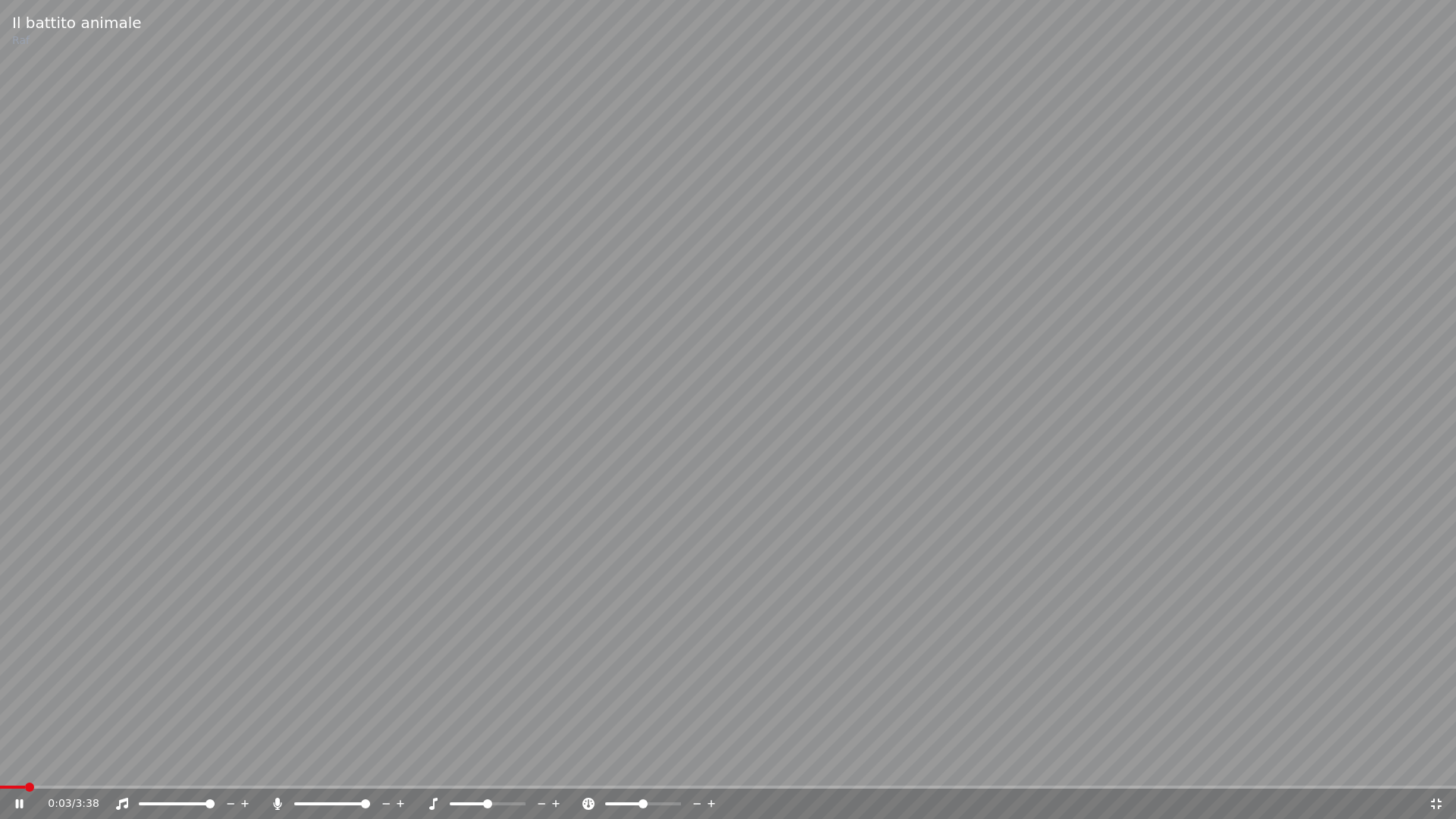
click at [215, 717] on span at bounding box center [728, 787] width 1456 height 3
click at [179, 717] on video at bounding box center [728, 410] width 1456 height 819
click at [175, 717] on video at bounding box center [728, 410] width 1456 height 819
click at [174, 717] on span at bounding box center [86, 787] width 174 height 3
click at [161, 717] on span at bounding box center [90, 787] width 180 height 3
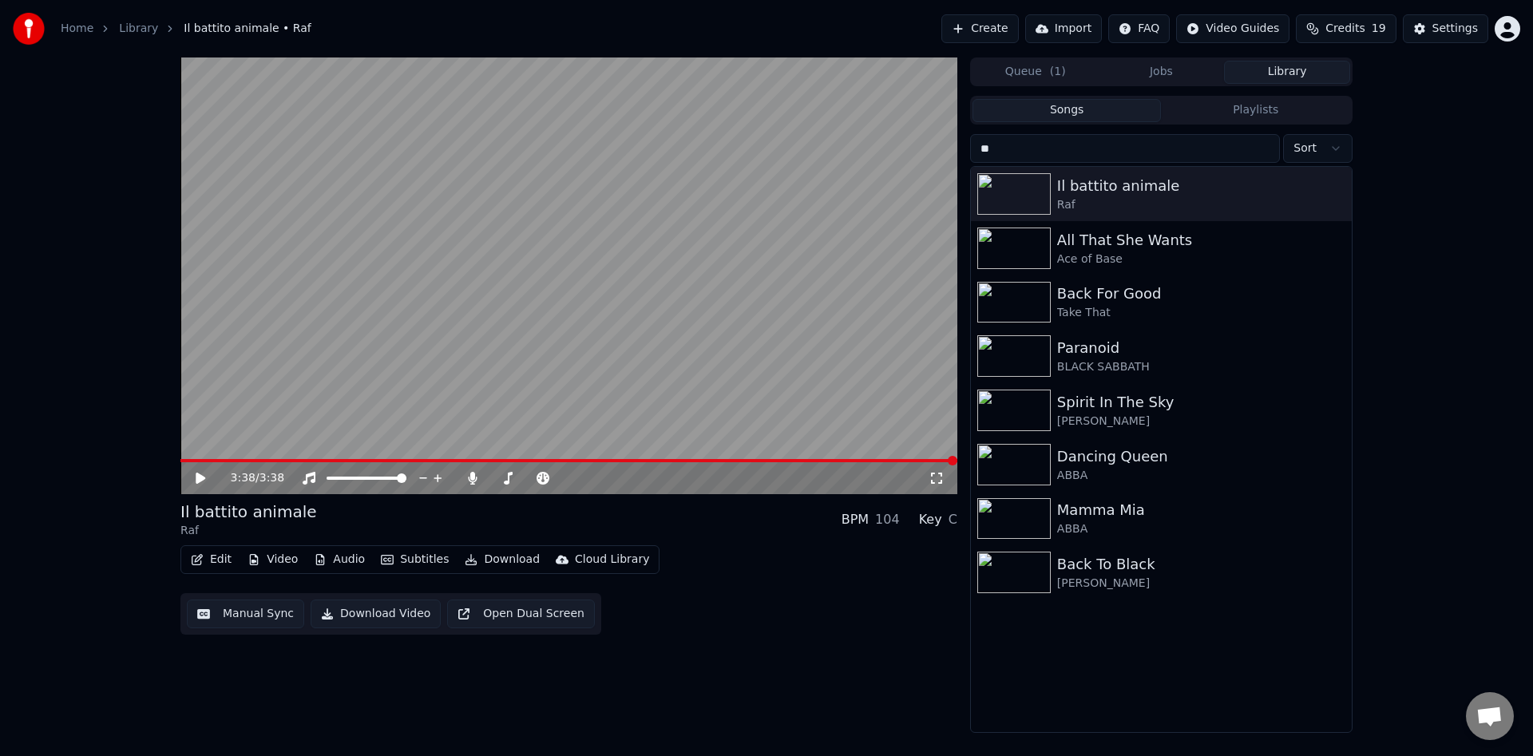
click at [1098, 148] on input "**" at bounding box center [1125, 148] width 310 height 29
type input "*"
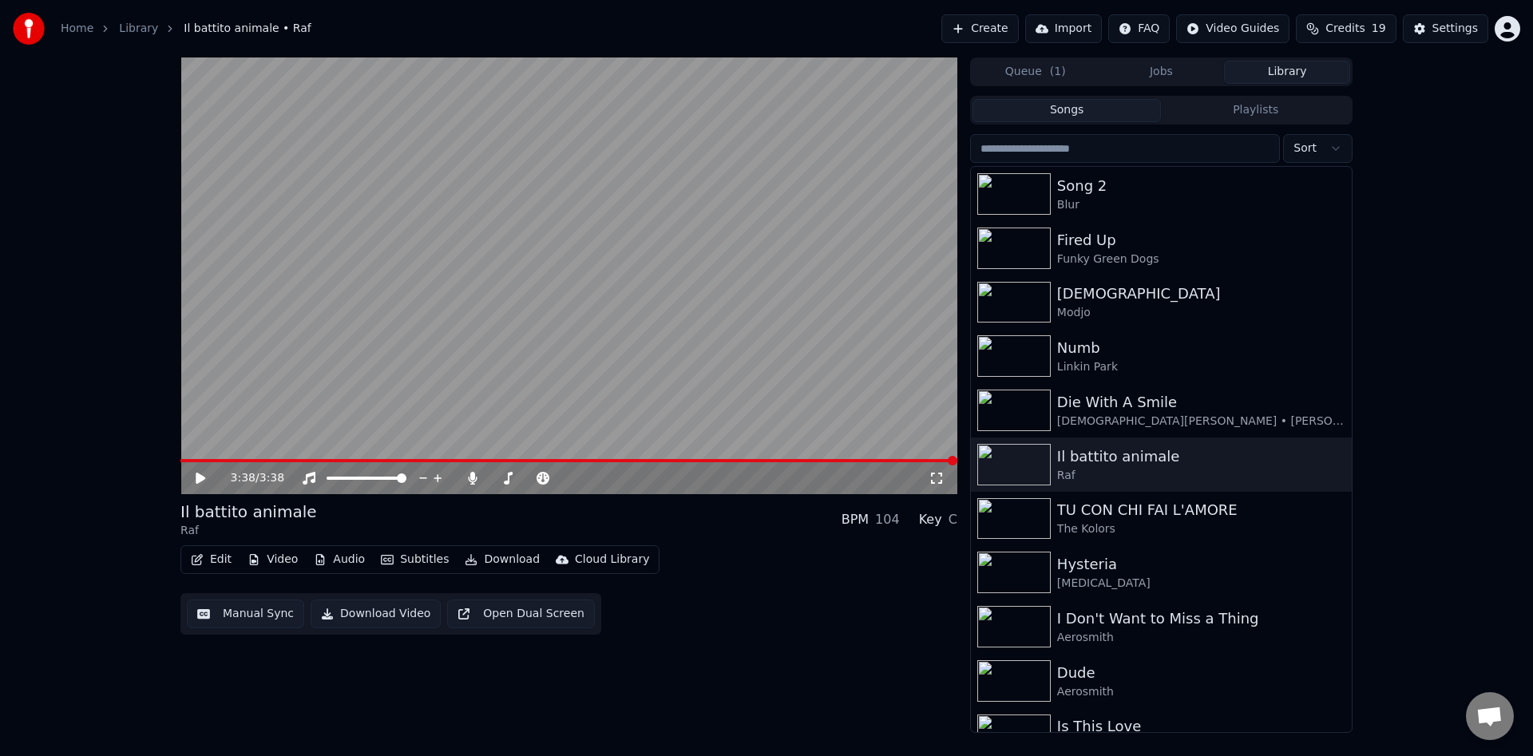
type input "*"
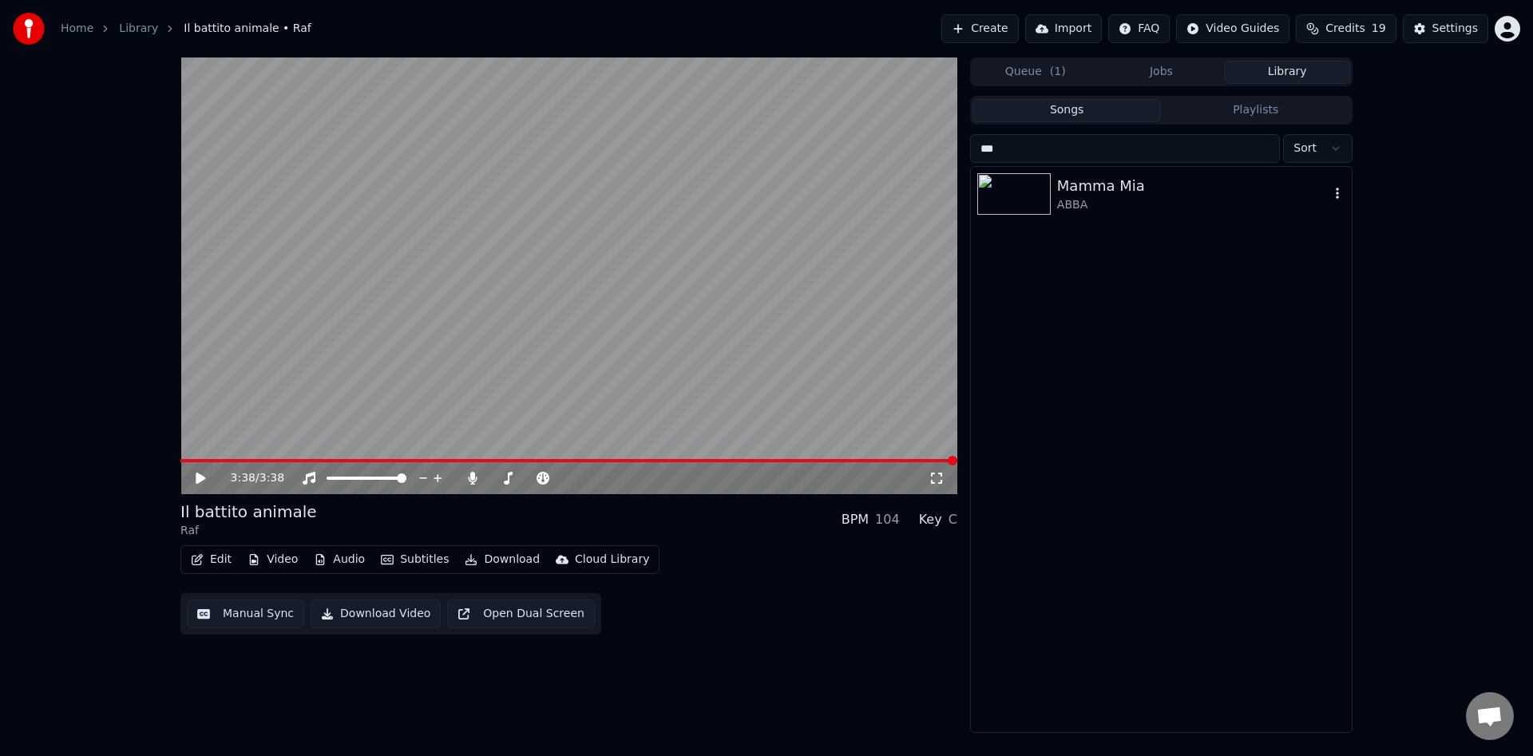
type input "***"
click at [1067, 179] on div "Mamma Mia" at bounding box center [1193, 186] width 272 height 22
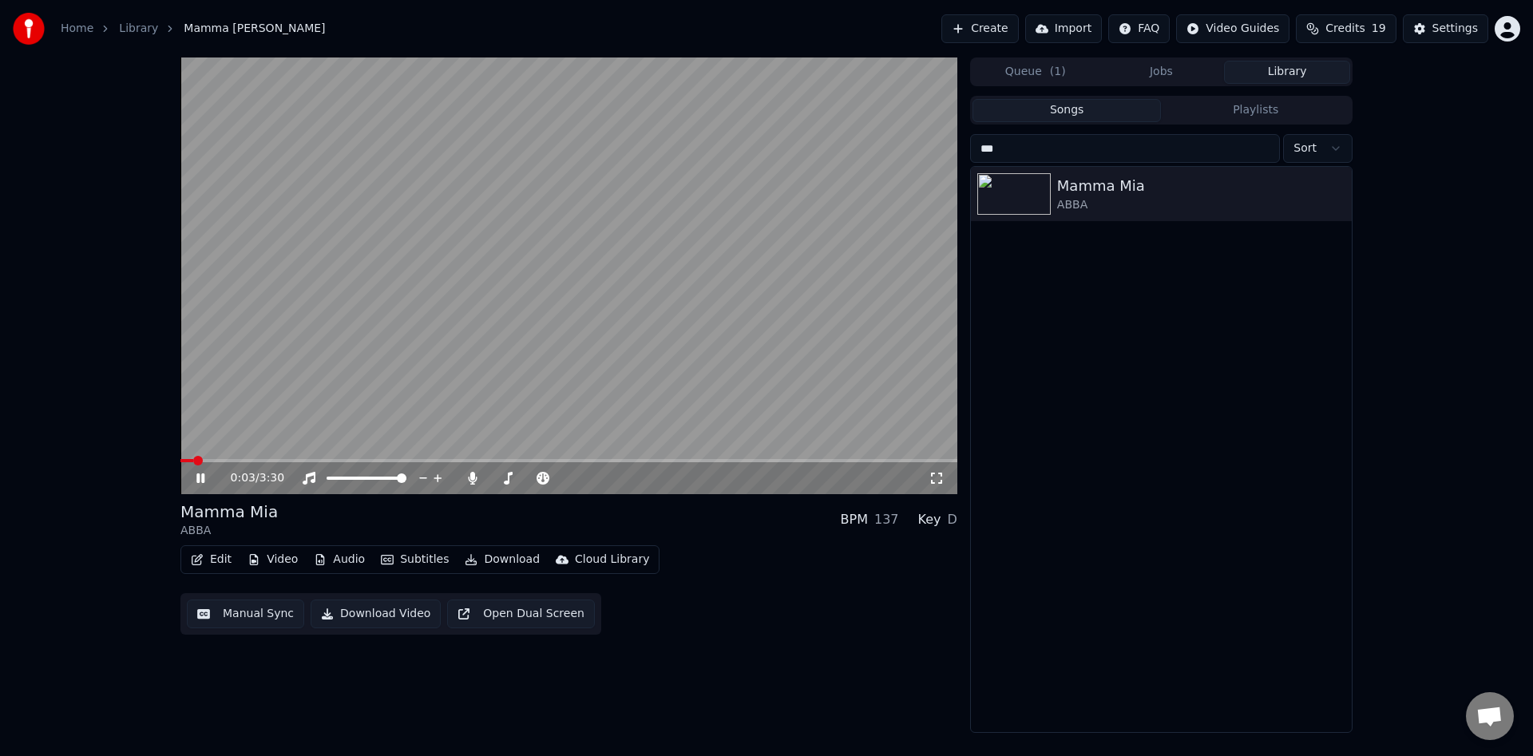
click at [938, 477] on icon at bounding box center [936, 478] width 16 height 13
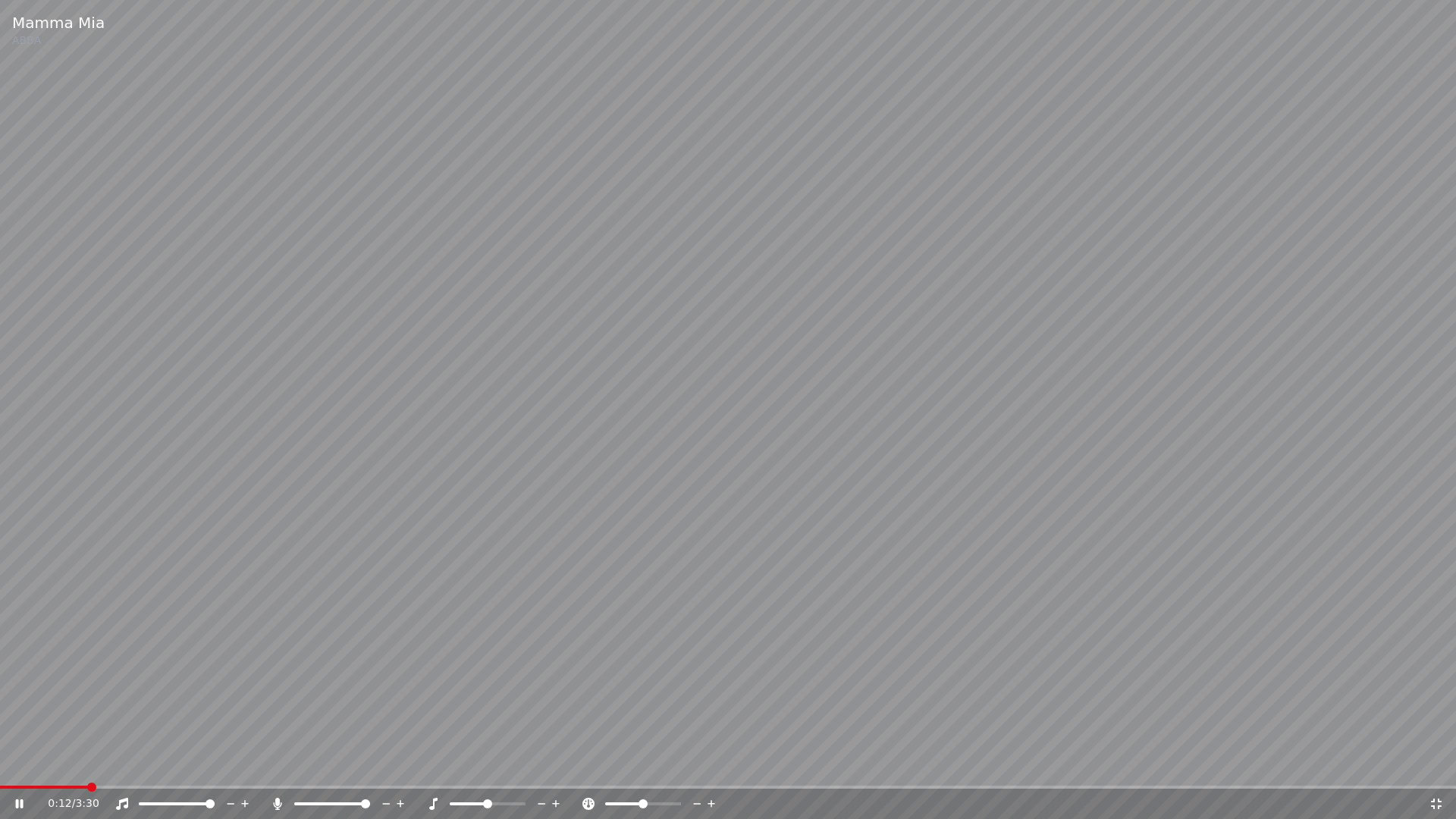
click at [22, 717] on icon at bounding box center [20, 804] width 8 height 10
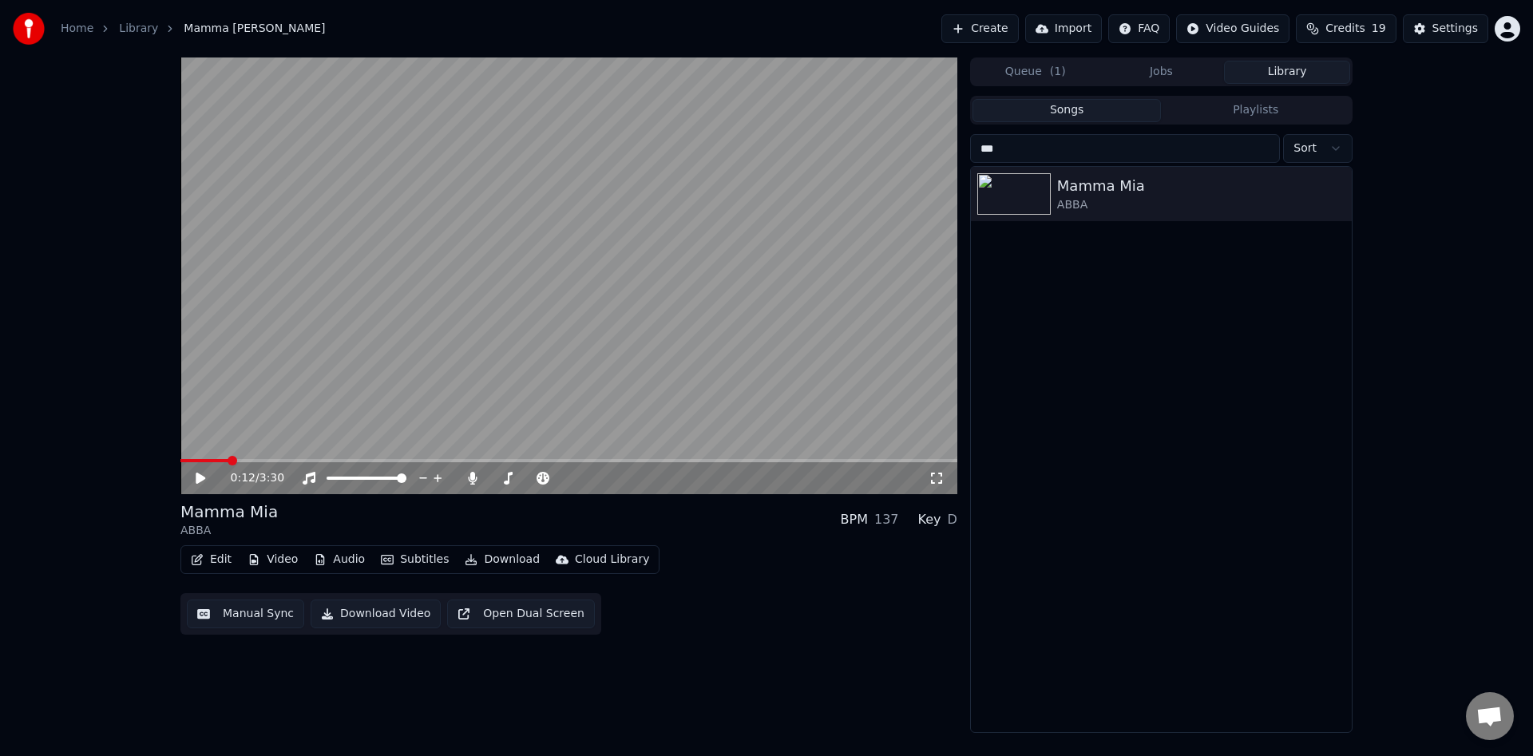
click at [69, 32] on link "Home" at bounding box center [77, 29] width 33 height 16
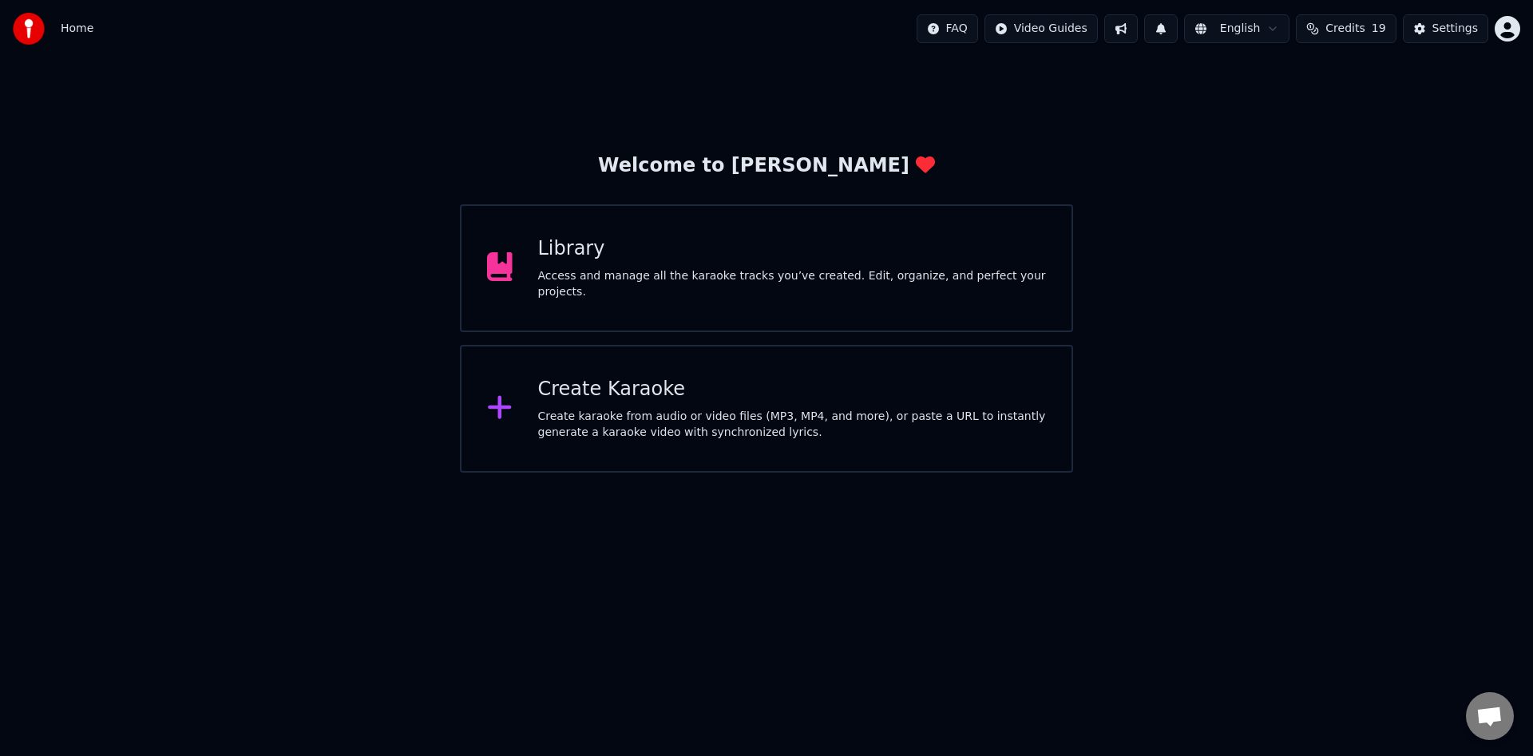
click at [621, 277] on div "Access and manage all the karaoke tracks you’ve created. Edit, organize, and pe…" at bounding box center [792, 284] width 509 height 32
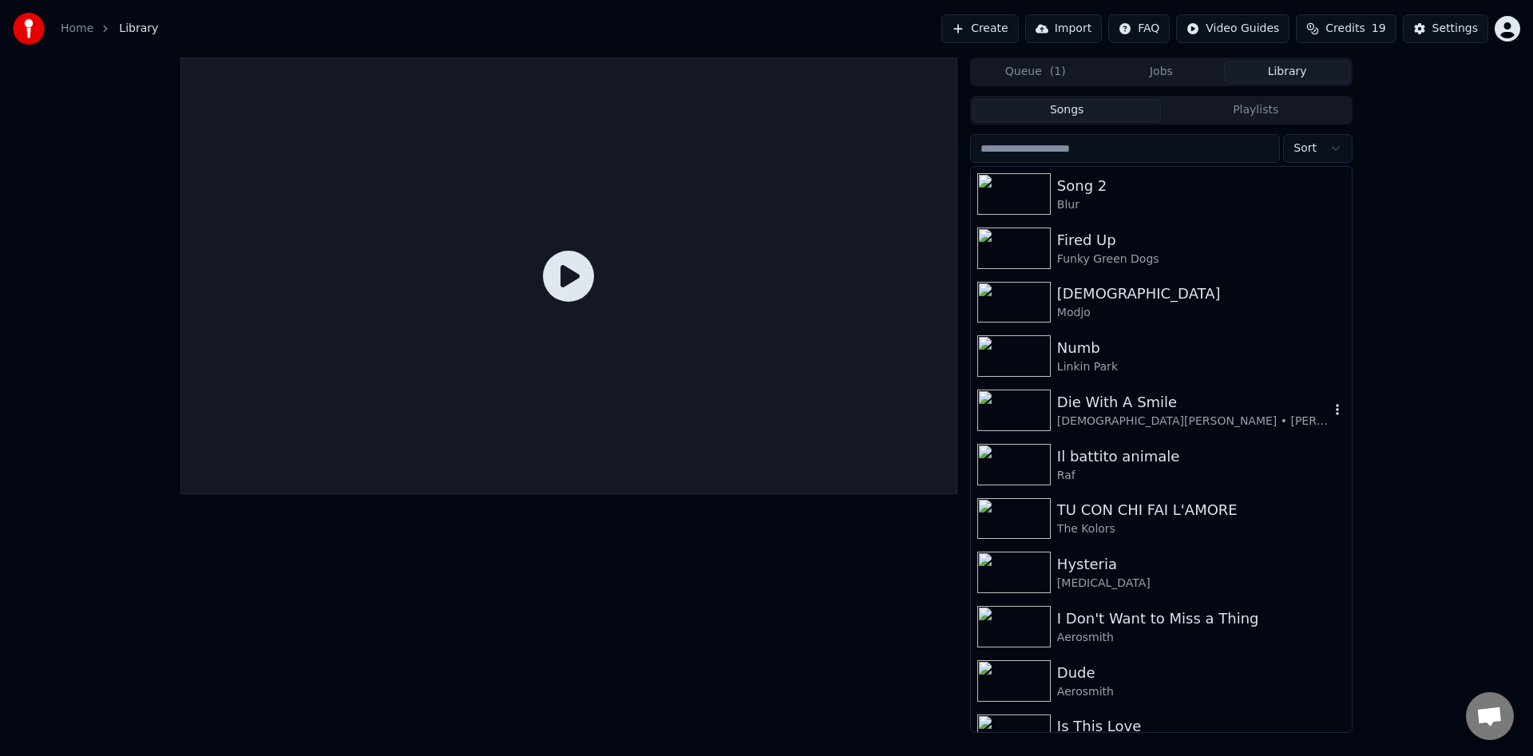
click at [1121, 412] on div "Die With A Smile" at bounding box center [1193, 402] width 272 height 22
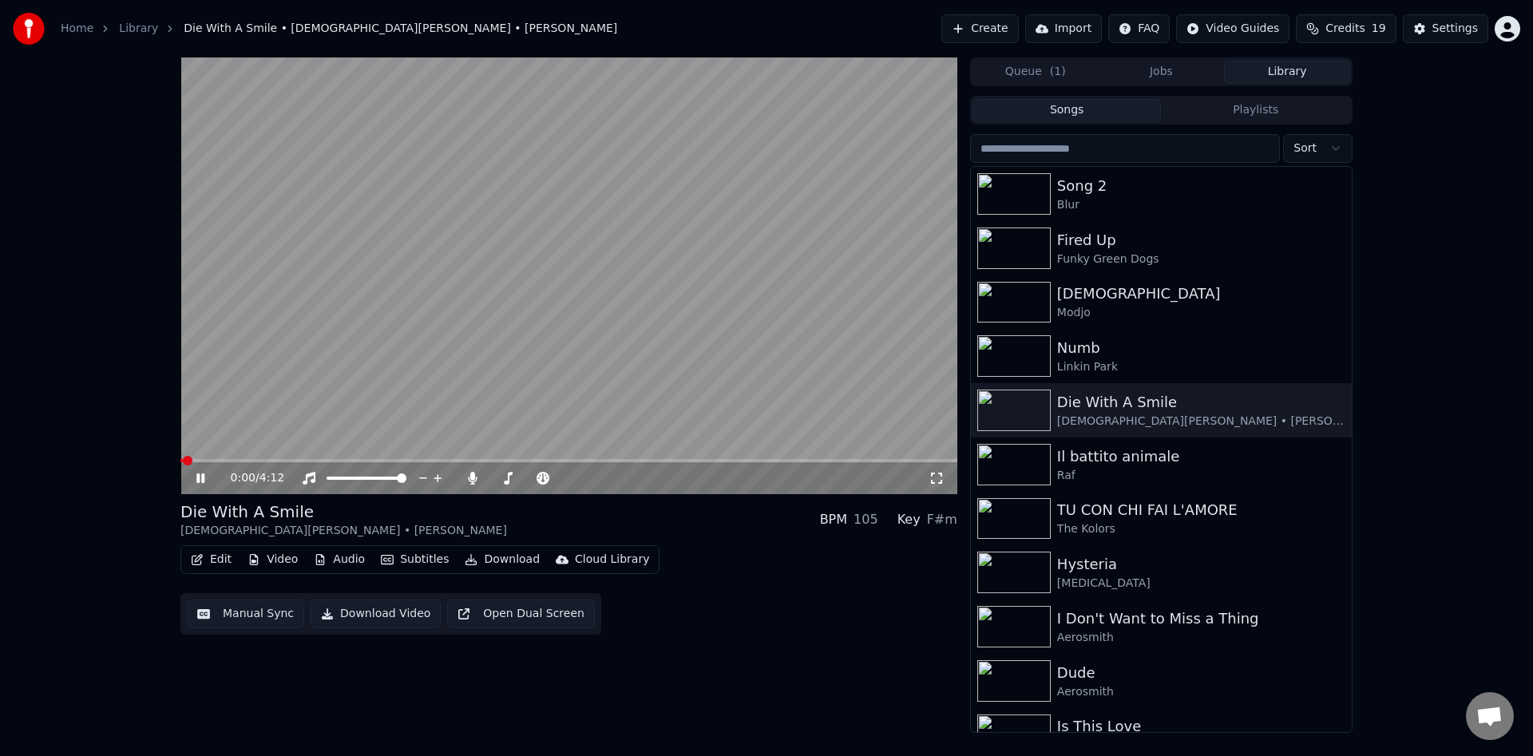
click at [940, 476] on icon at bounding box center [936, 478] width 16 height 13
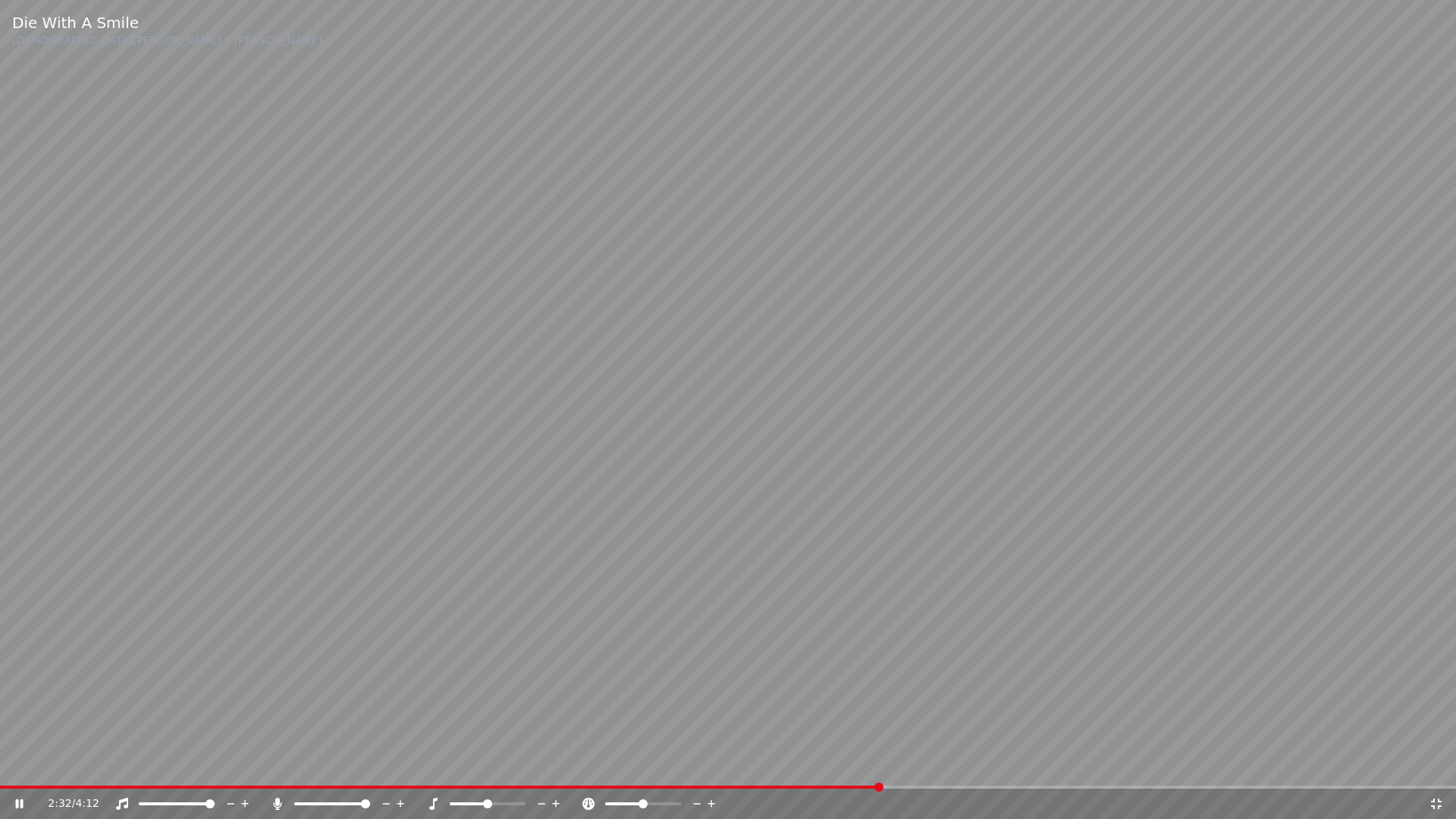
click at [487, 717] on span at bounding box center [488, 804] width 9 height 10
click at [299, 717] on span at bounding box center [304, 804] width 9 height 10
click at [310, 717] on span at bounding box center [332, 804] width 76 height 3
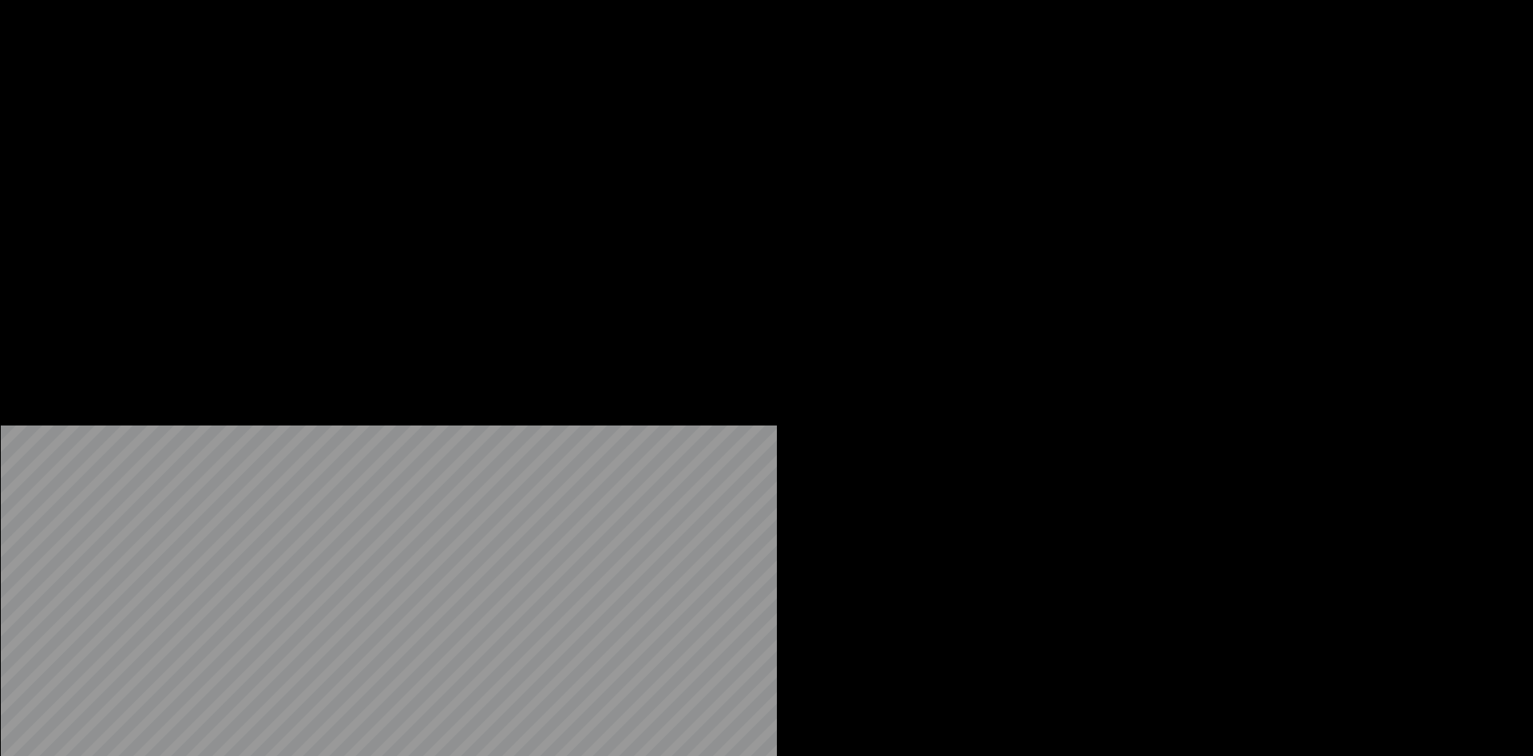
scroll to position [261, 0]
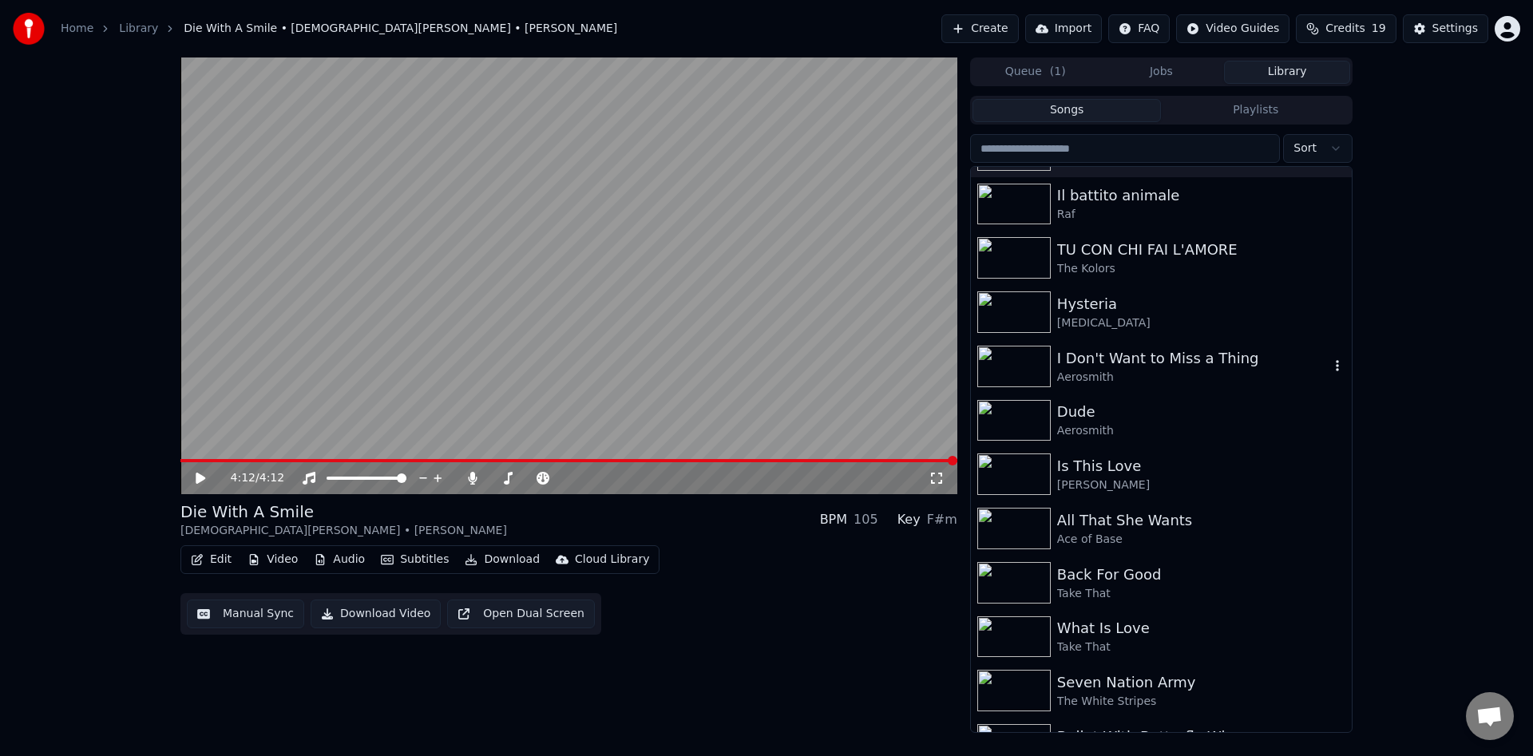
click at [1122, 364] on div "I Don't Want to Miss a Thing" at bounding box center [1193, 358] width 272 height 22
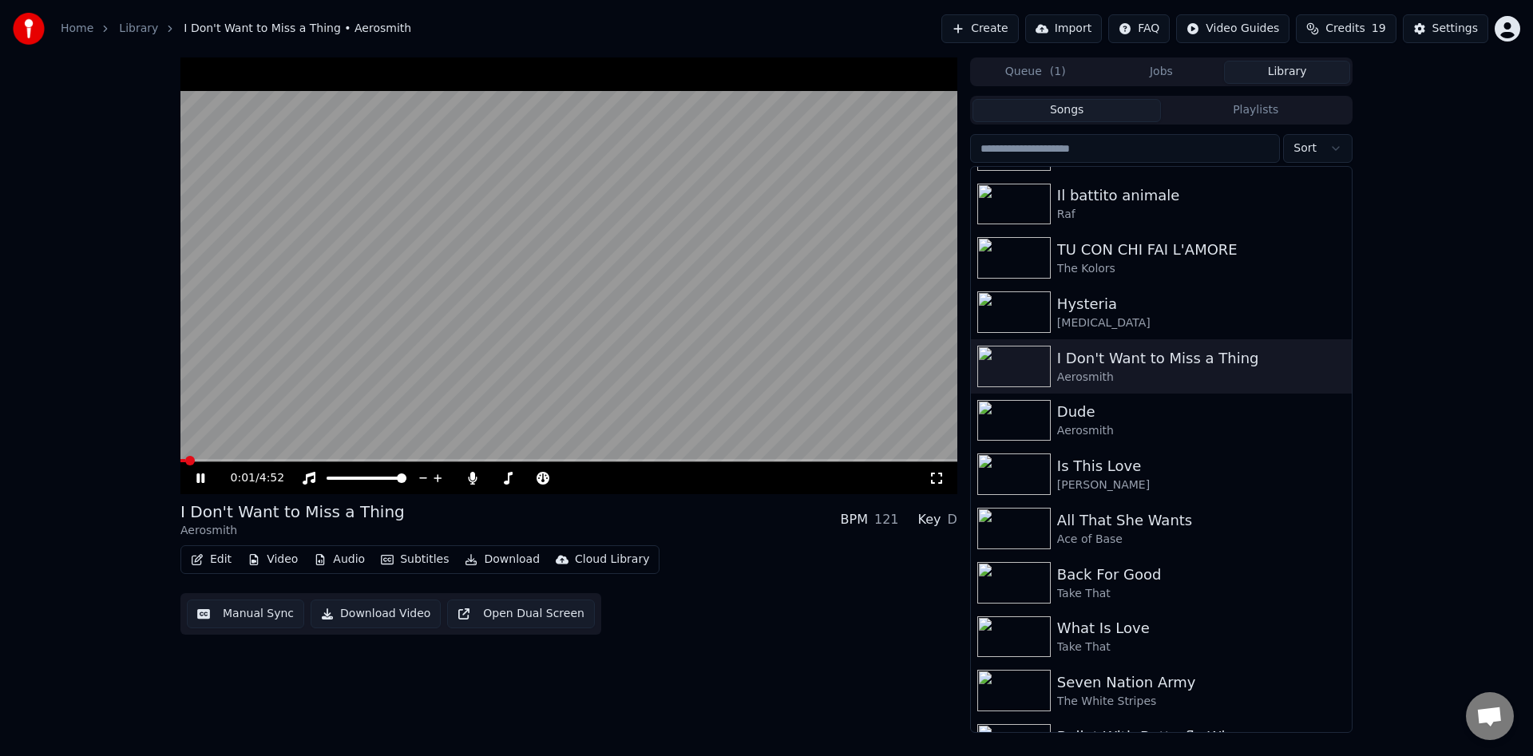
click at [936, 485] on icon at bounding box center [936, 478] width 16 height 13
click at [201, 460] on span at bounding box center [206, 461] width 10 height 10
click at [936, 479] on icon at bounding box center [936, 478] width 16 height 13
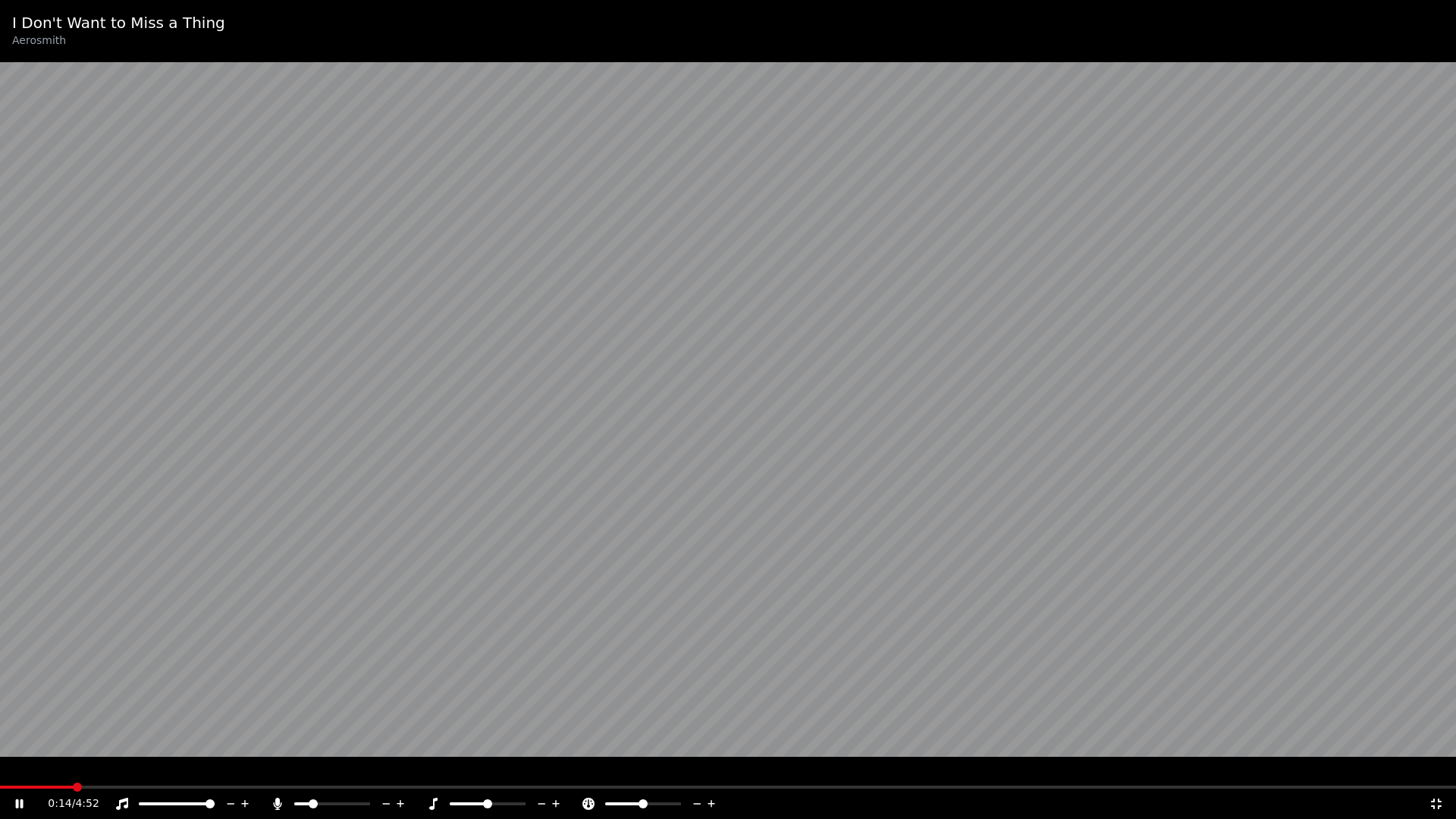
click at [90, 717] on span at bounding box center [728, 787] width 1456 height 3
click at [107, 717] on span at bounding box center [728, 787] width 1456 height 3
click at [140, 717] on span at bounding box center [728, 787] width 1456 height 3
click at [302, 717] on span at bounding box center [307, 804] width 9 height 10
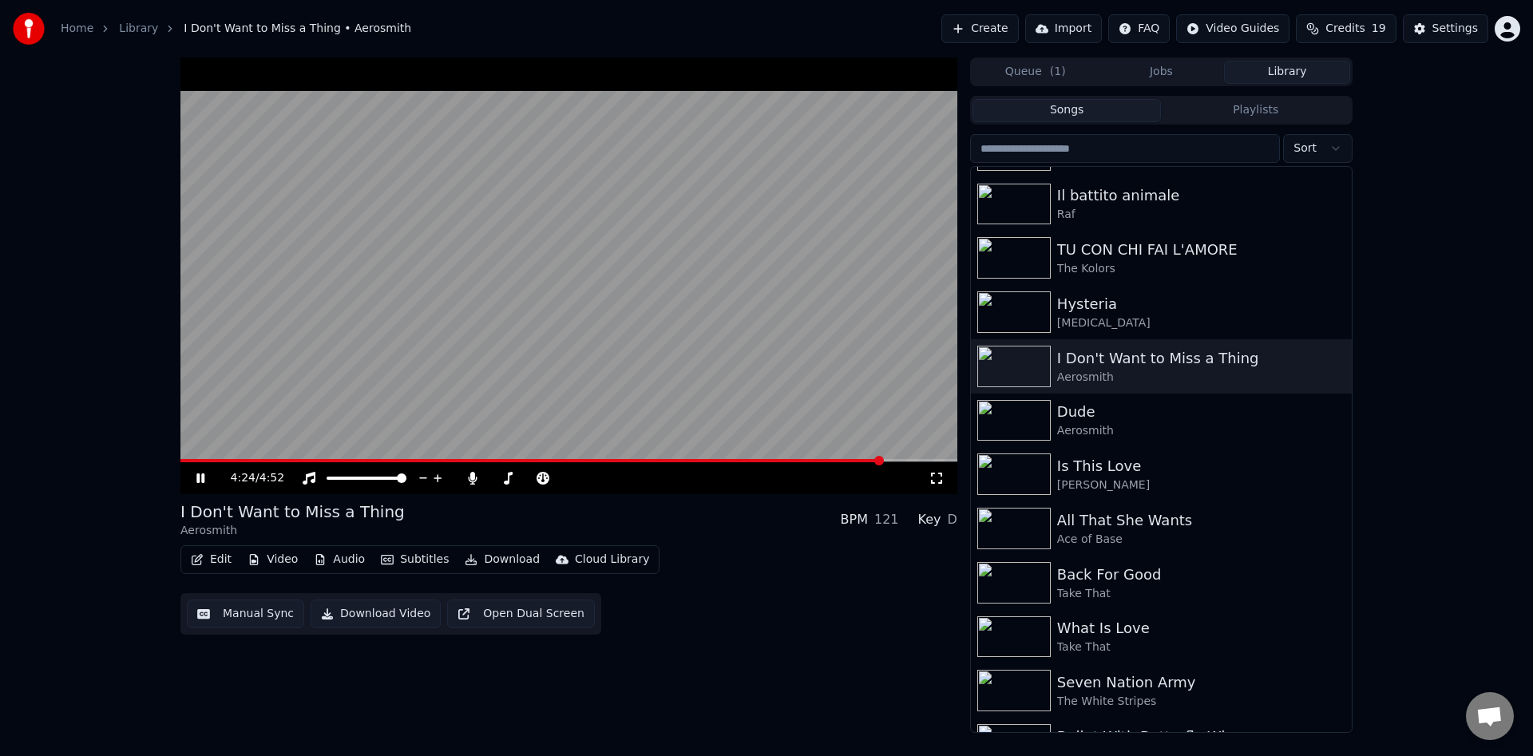
click at [204, 477] on icon at bounding box center [200, 478] width 8 height 10
click at [1097, 158] on input "search" at bounding box center [1125, 148] width 310 height 29
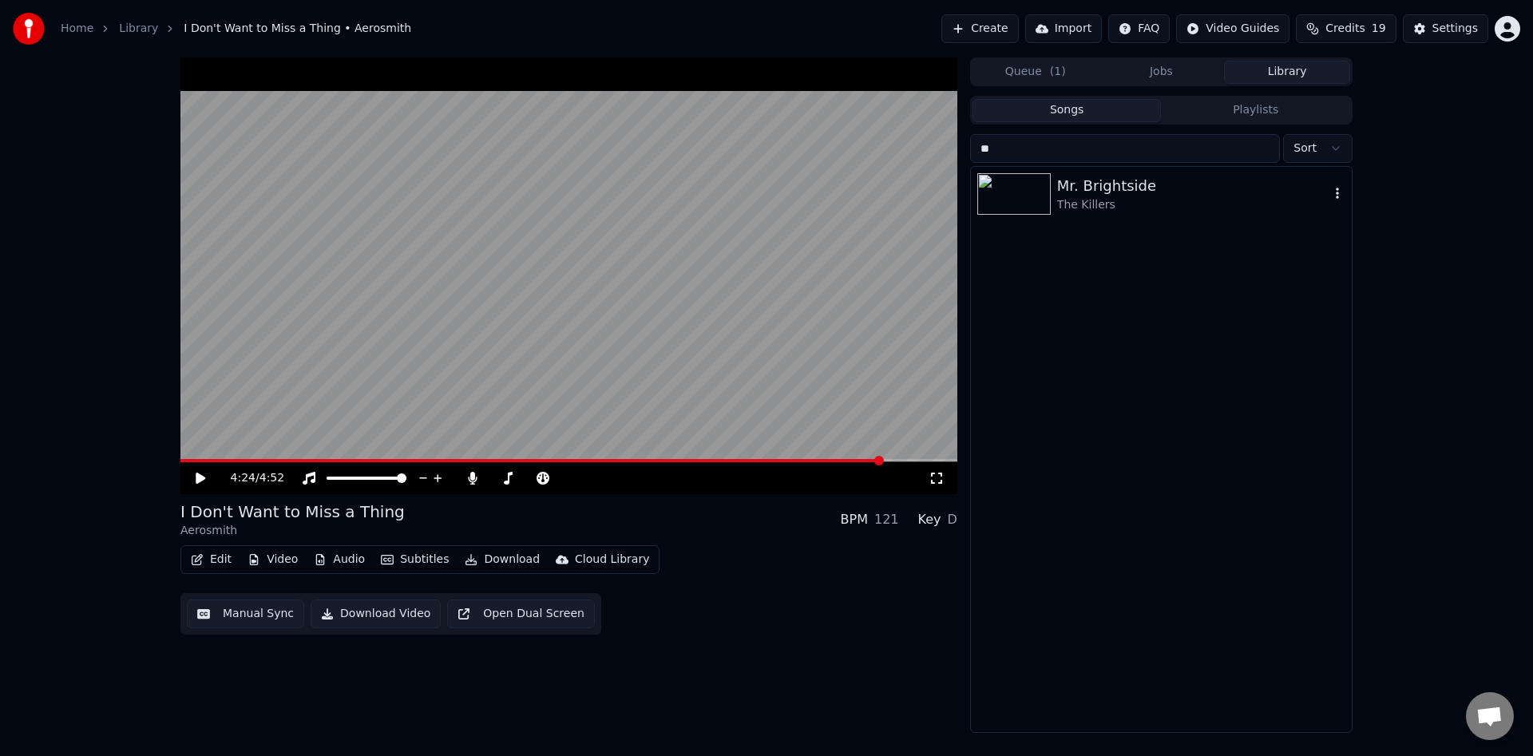
click at [1137, 184] on div "Mr. Brightside" at bounding box center [1193, 186] width 272 height 22
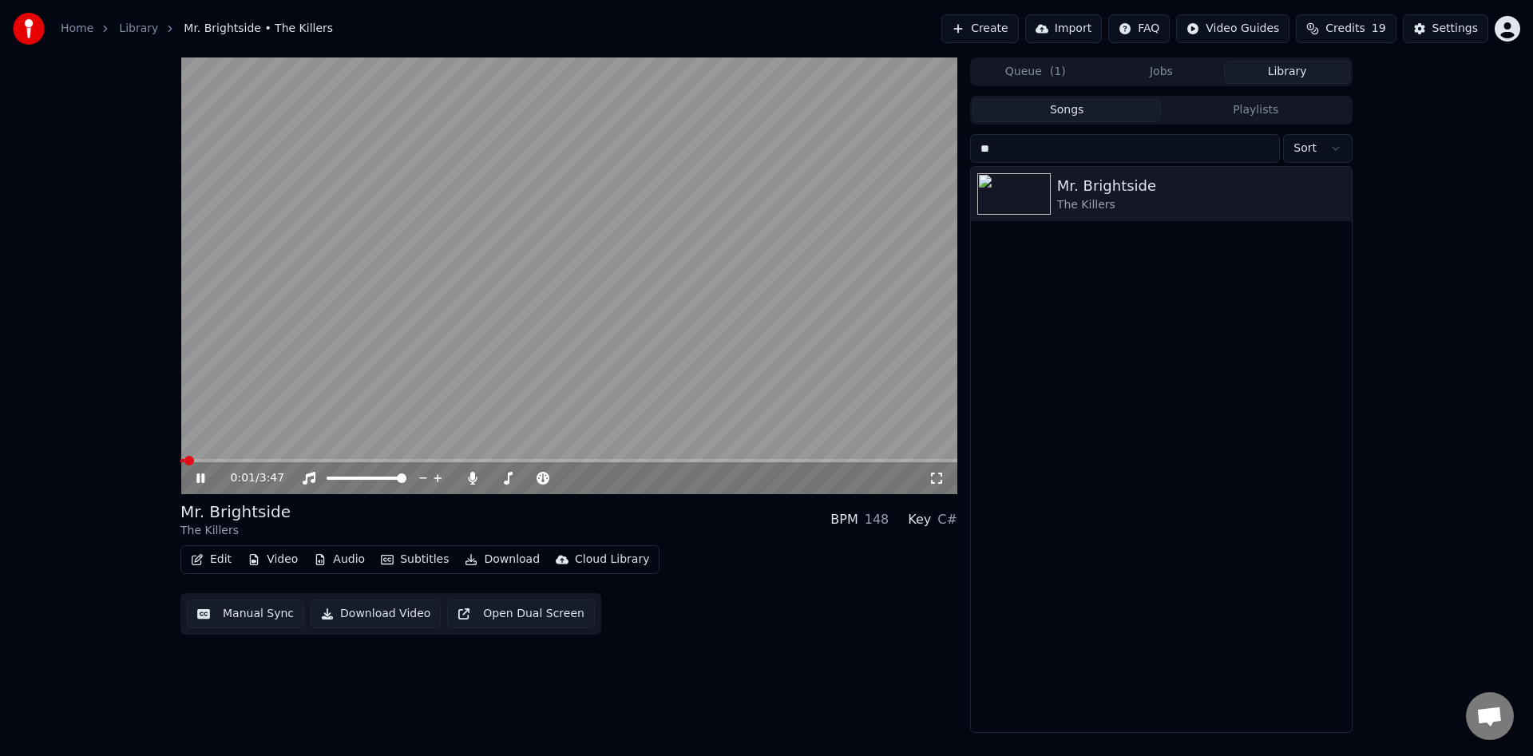
click at [933, 477] on icon at bounding box center [936, 478] width 16 height 13
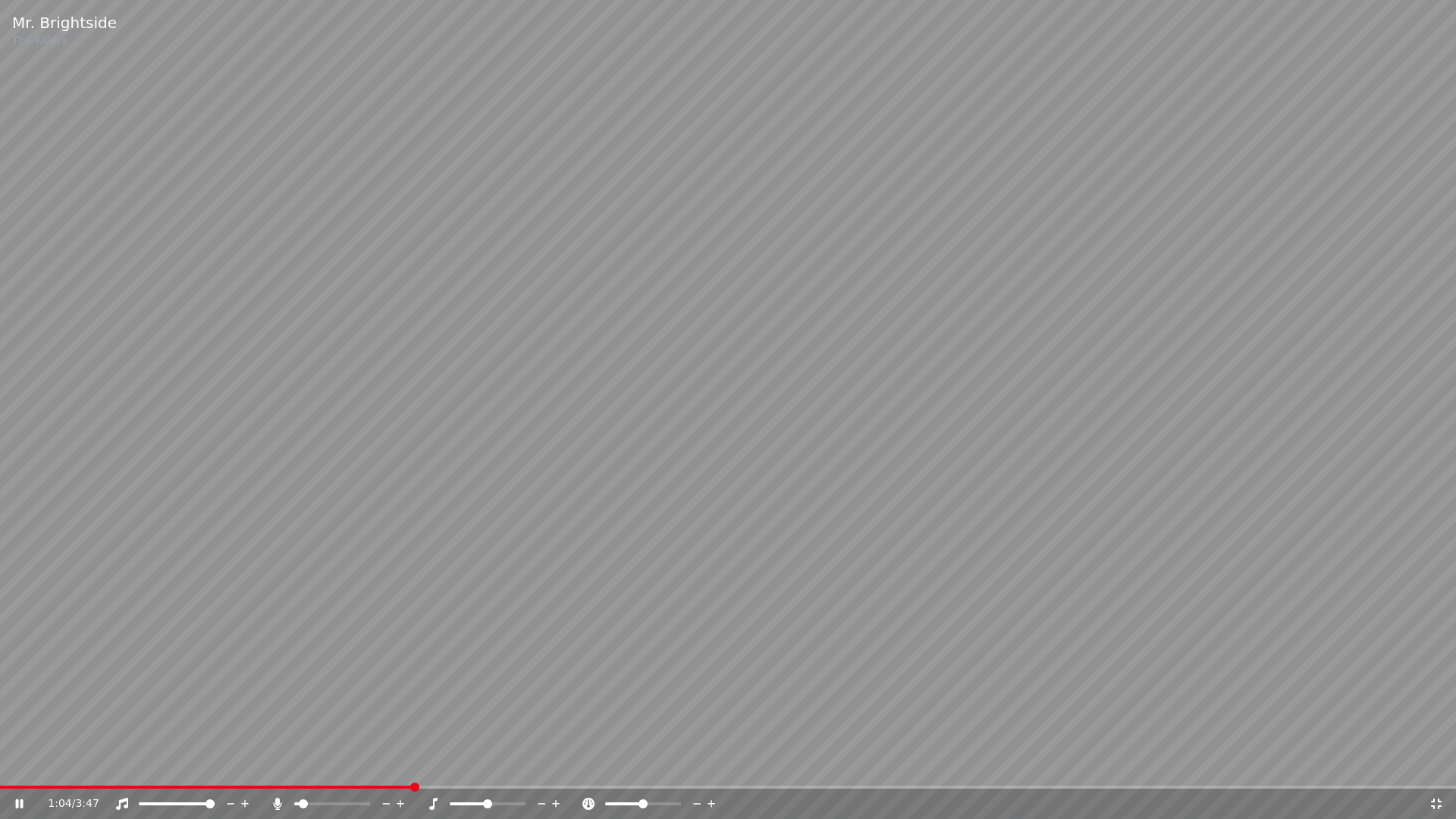
click at [311, 717] on span at bounding box center [332, 804] width 76 height 3
click at [323, 717] on span at bounding box center [332, 804] width 76 height 3
click at [344, 717] on span at bounding box center [332, 804] width 76 height 3
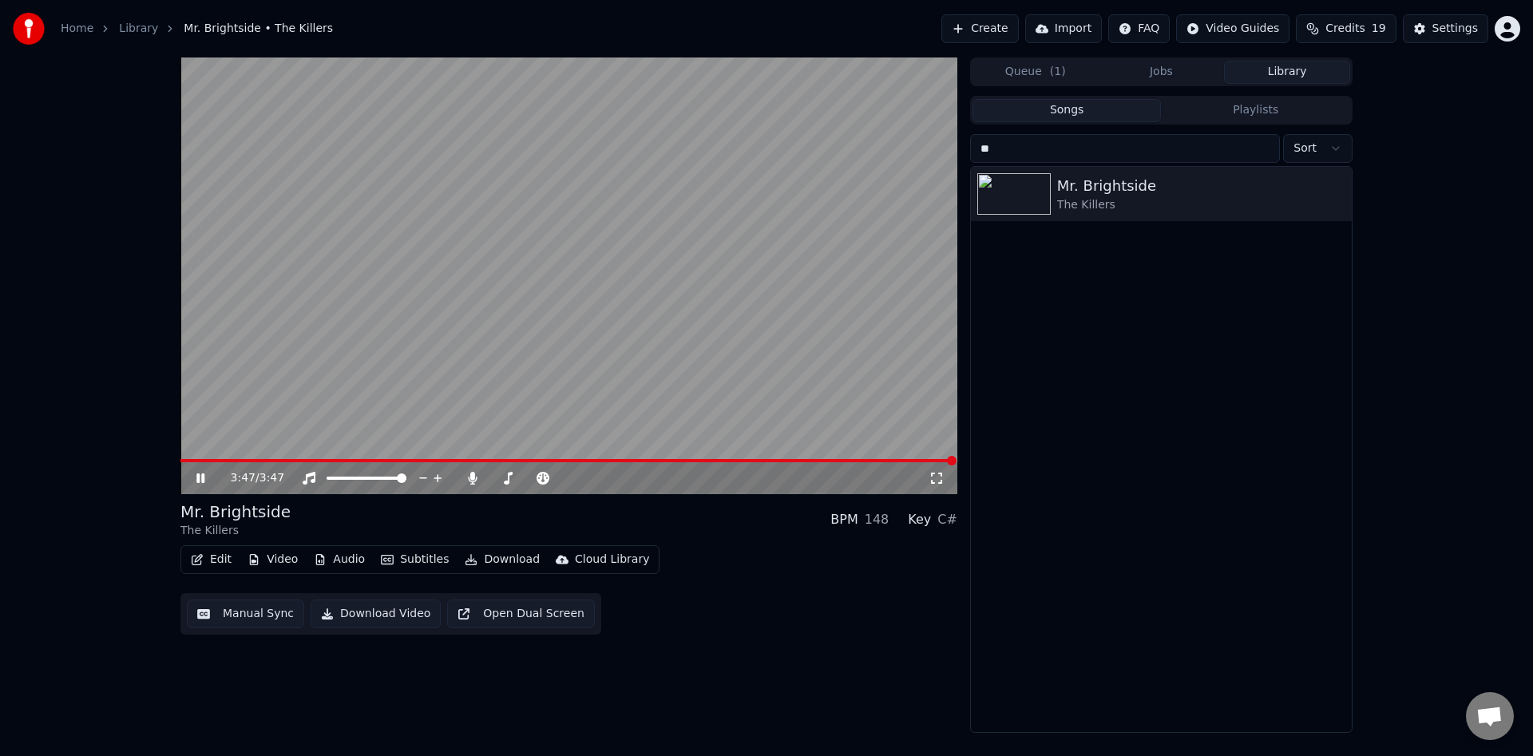
click at [198, 475] on icon at bounding box center [200, 478] width 8 height 10
click at [1092, 142] on input "**" at bounding box center [1125, 148] width 310 height 29
type input "*"
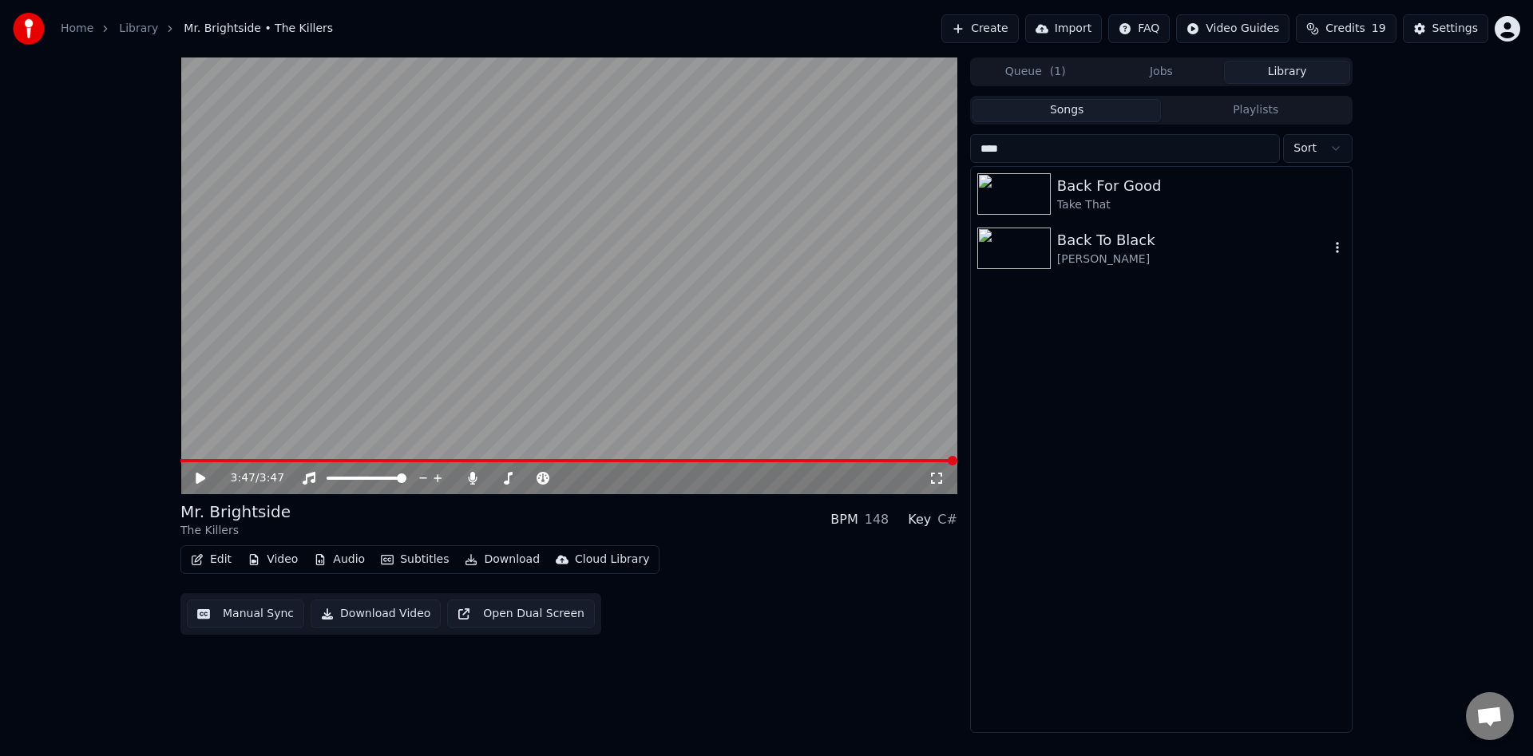
click at [1126, 235] on div "Back To Black" at bounding box center [1193, 240] width 272 height 22
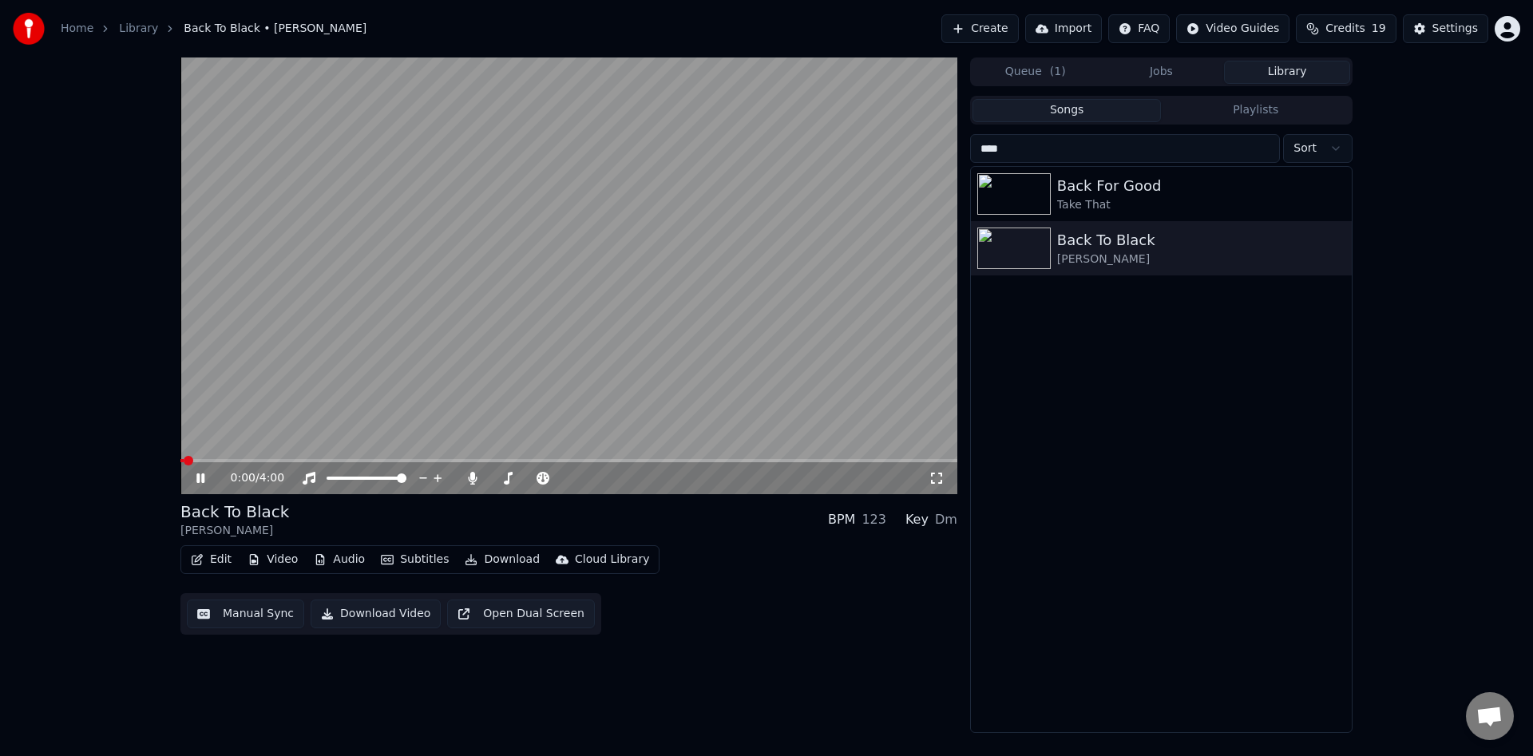
click at [934, 473] on icon at bounding box center [936, 478] width 11 height 11
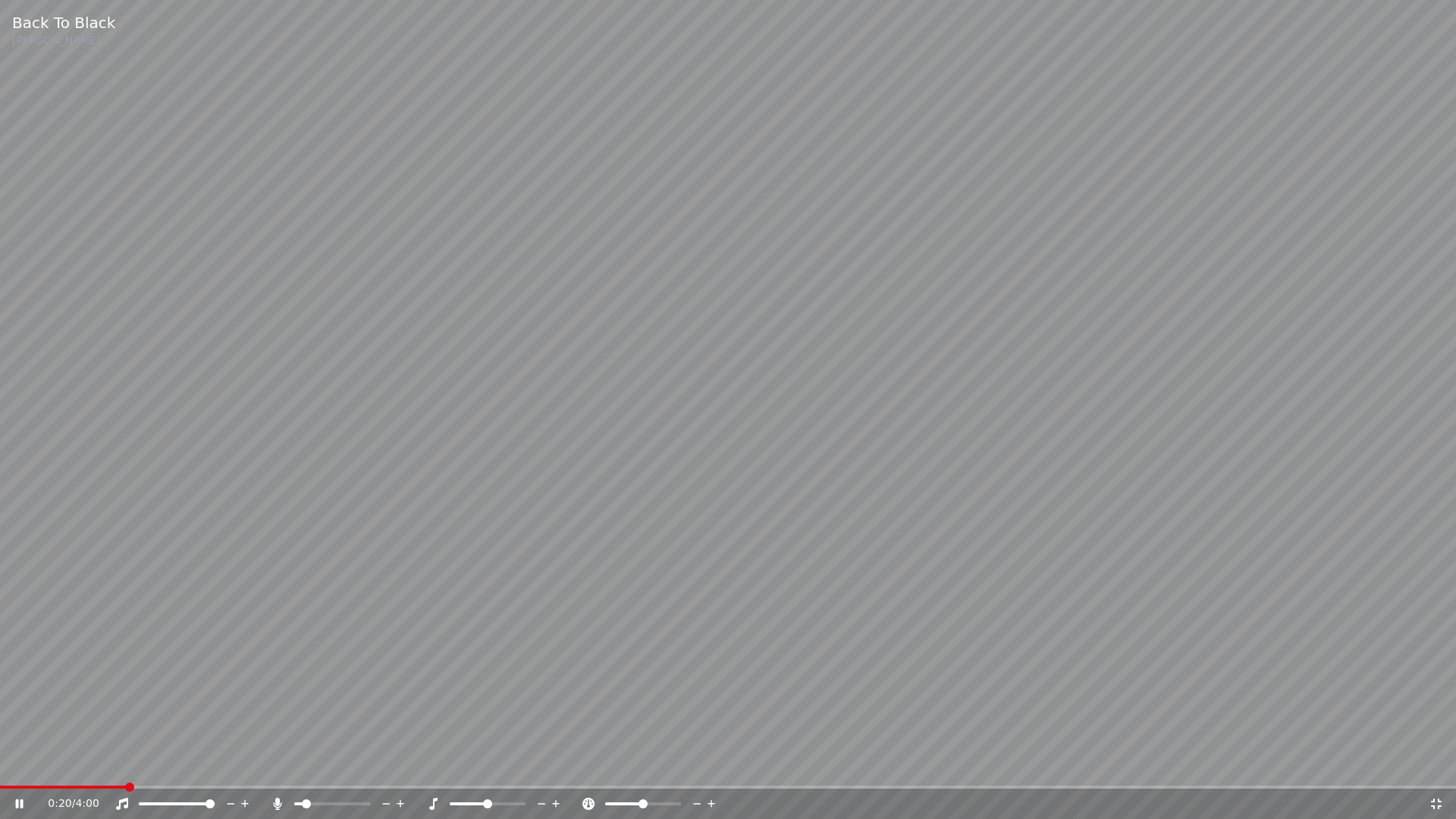
click at [303, 717] on span at bounding box center [307, 804] width 9 height 10
click at [317, 717] on span at bounding box center [332, 804] width 76 height 3
click at [301, 717] on span at bounding box center [305, 804] width 9 height 10
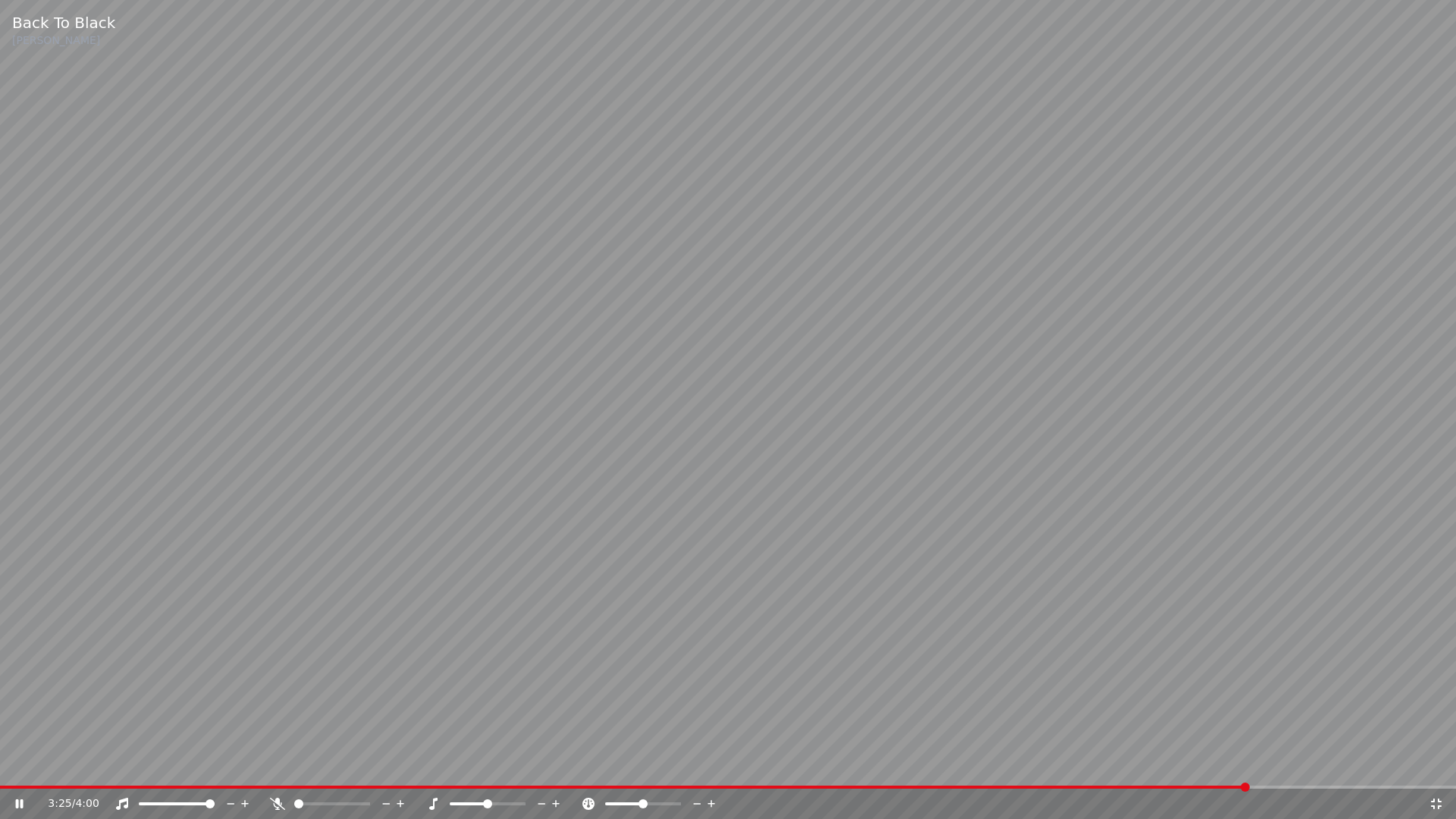
click at [294, 717] on span at bounding box center [294, 804] width 0 height 3
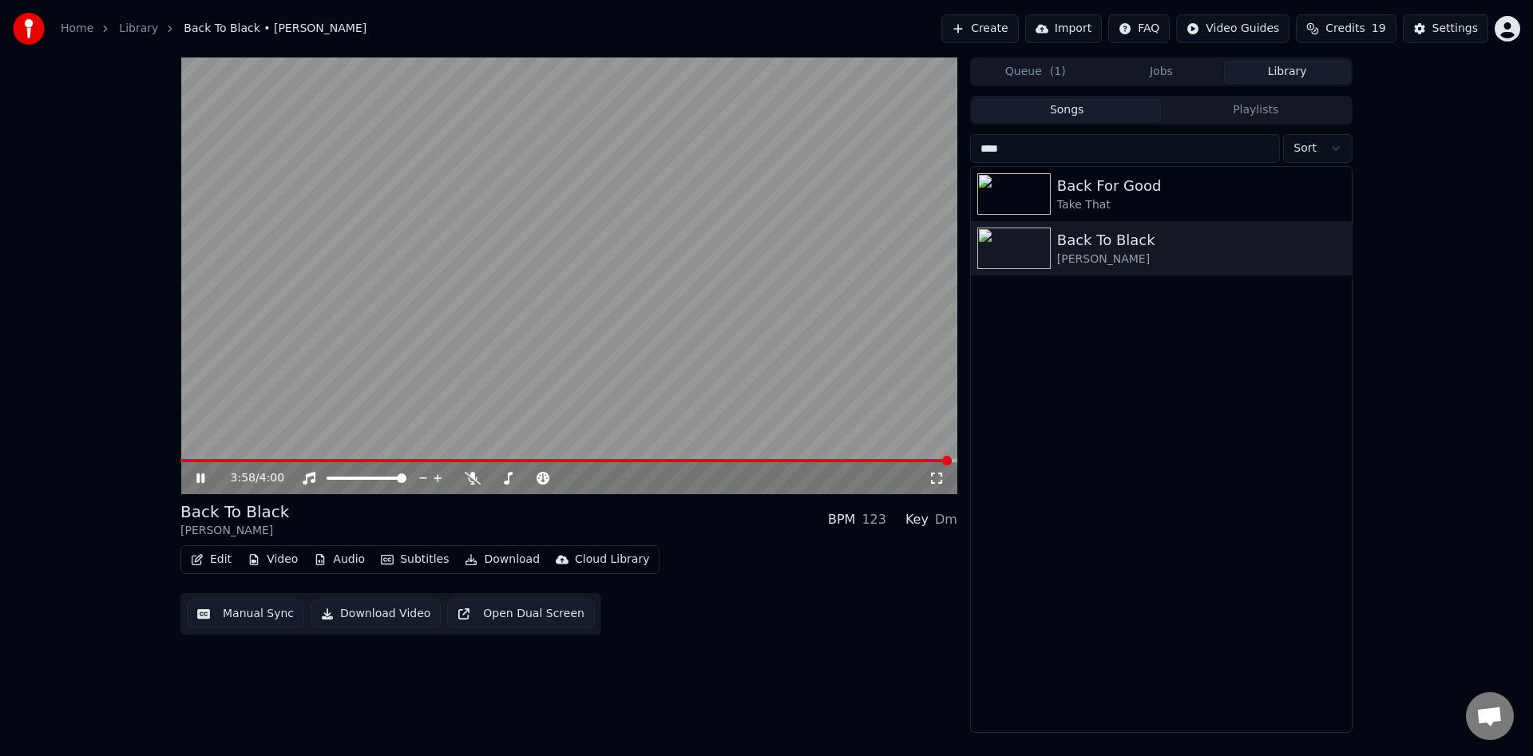
click at [199, 479] on icon at bounding box center [200, 478] width 8 height 10
click at [1087, 148] on input "****" at bounding box center [1125, 148] width 310 height 29
type input "*"
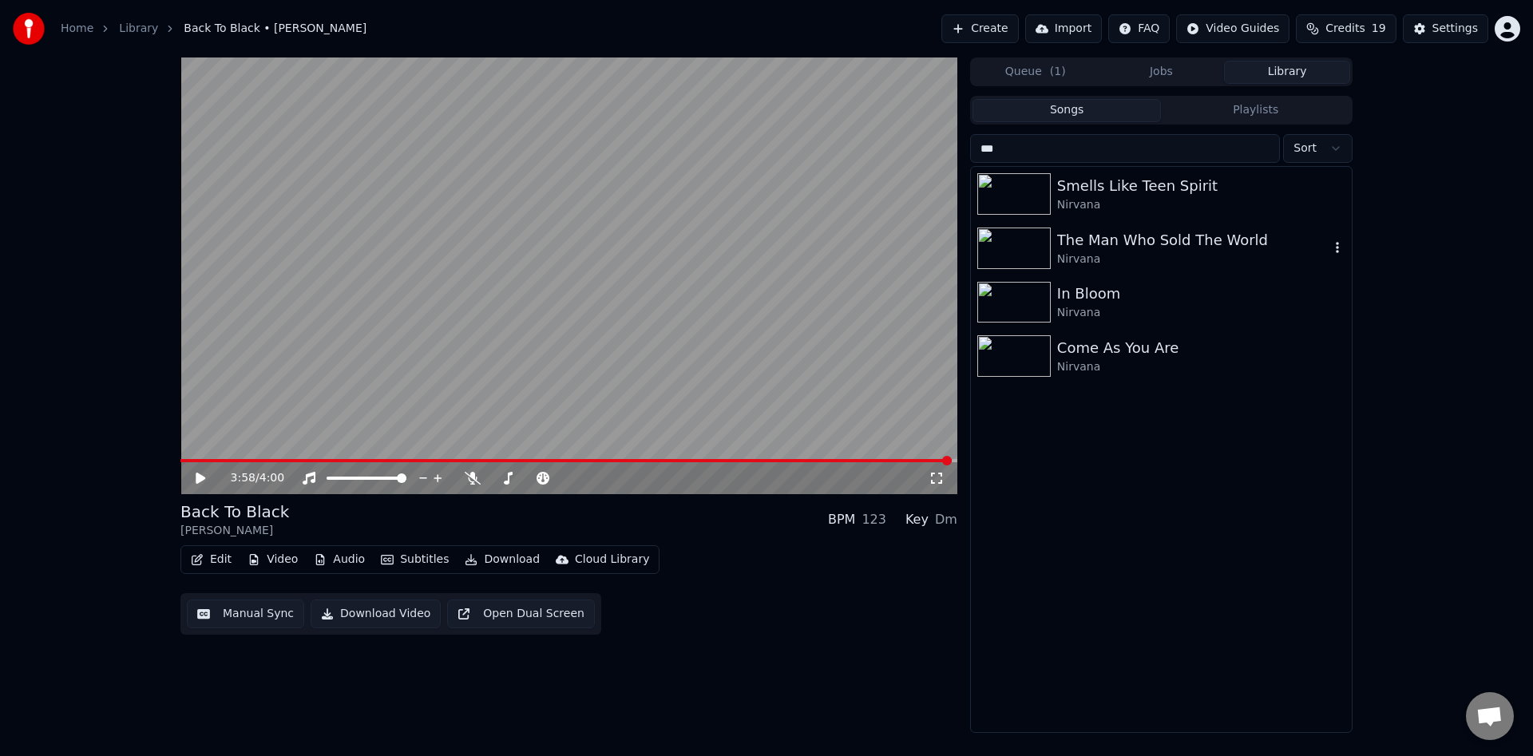
click at [1130, 246] on div "The Man Who Sold The World" at bounding box center [1193, 240] width 272 height 22
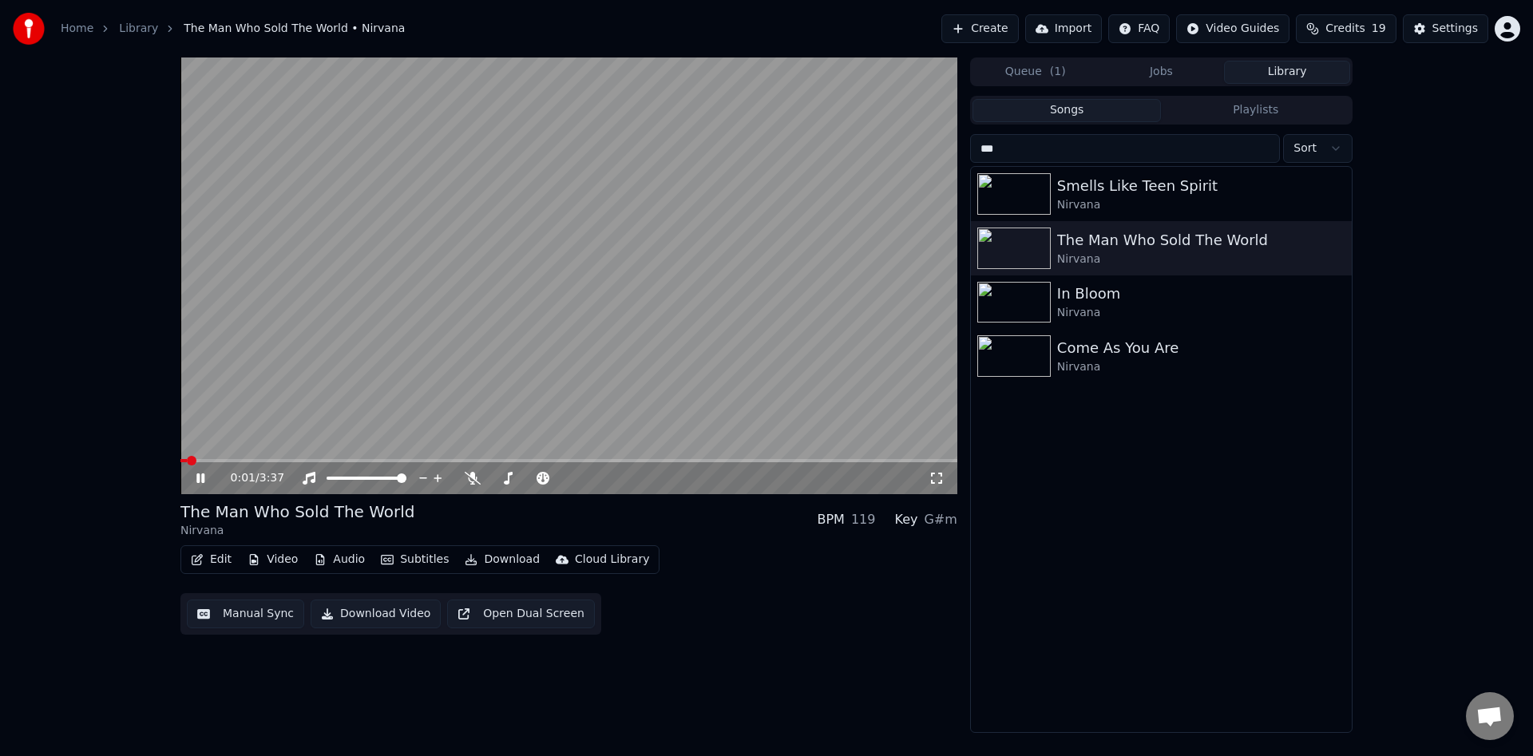
click at [936, 482] on icon at bounding box center [936, 478] width 16 height 13
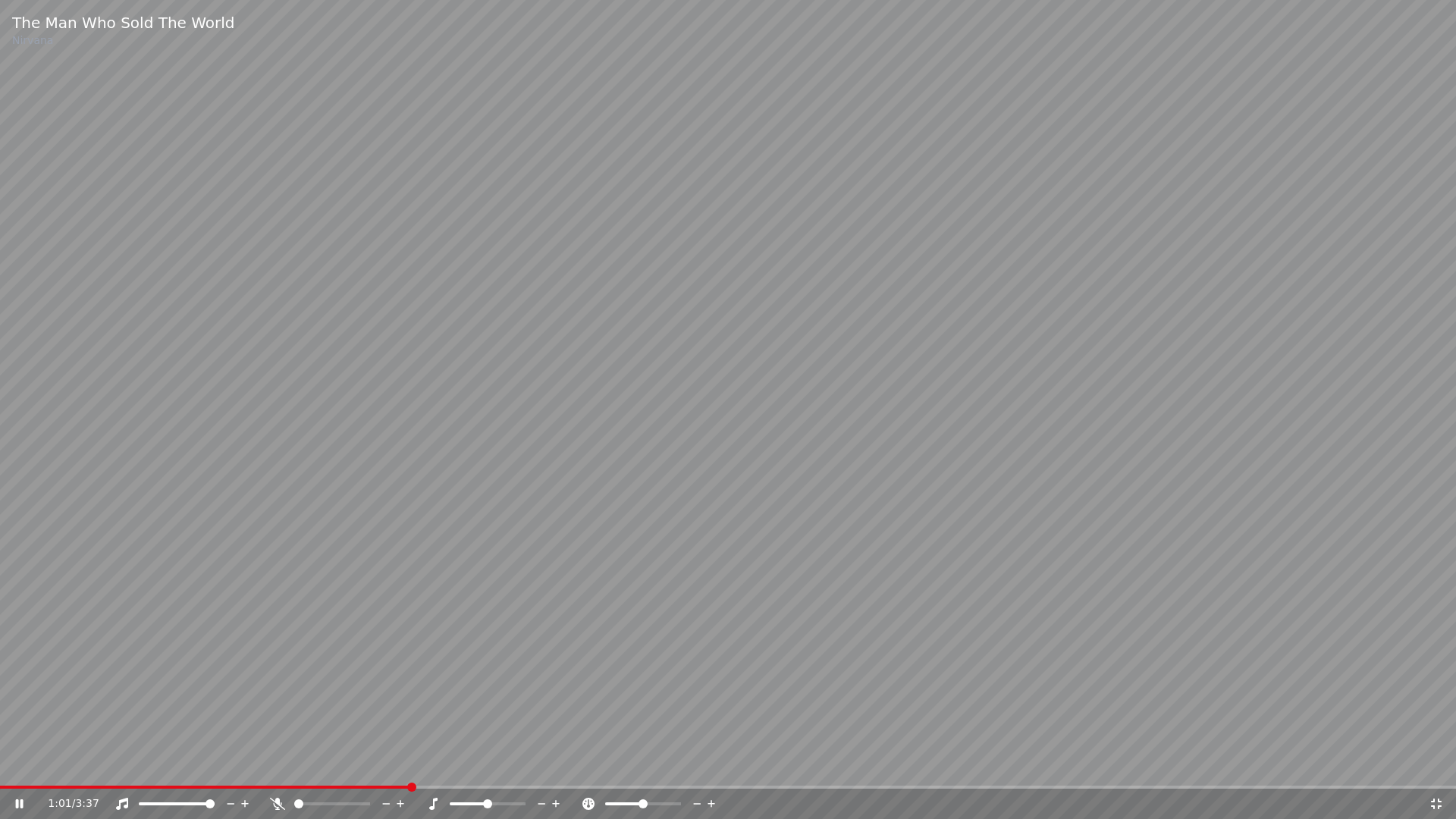
click at [309, 717] on span at bounding box center [332, 804] width 76 height 3
click at [326, 717] on span at bounding box center [332, 804] width 76 height 3
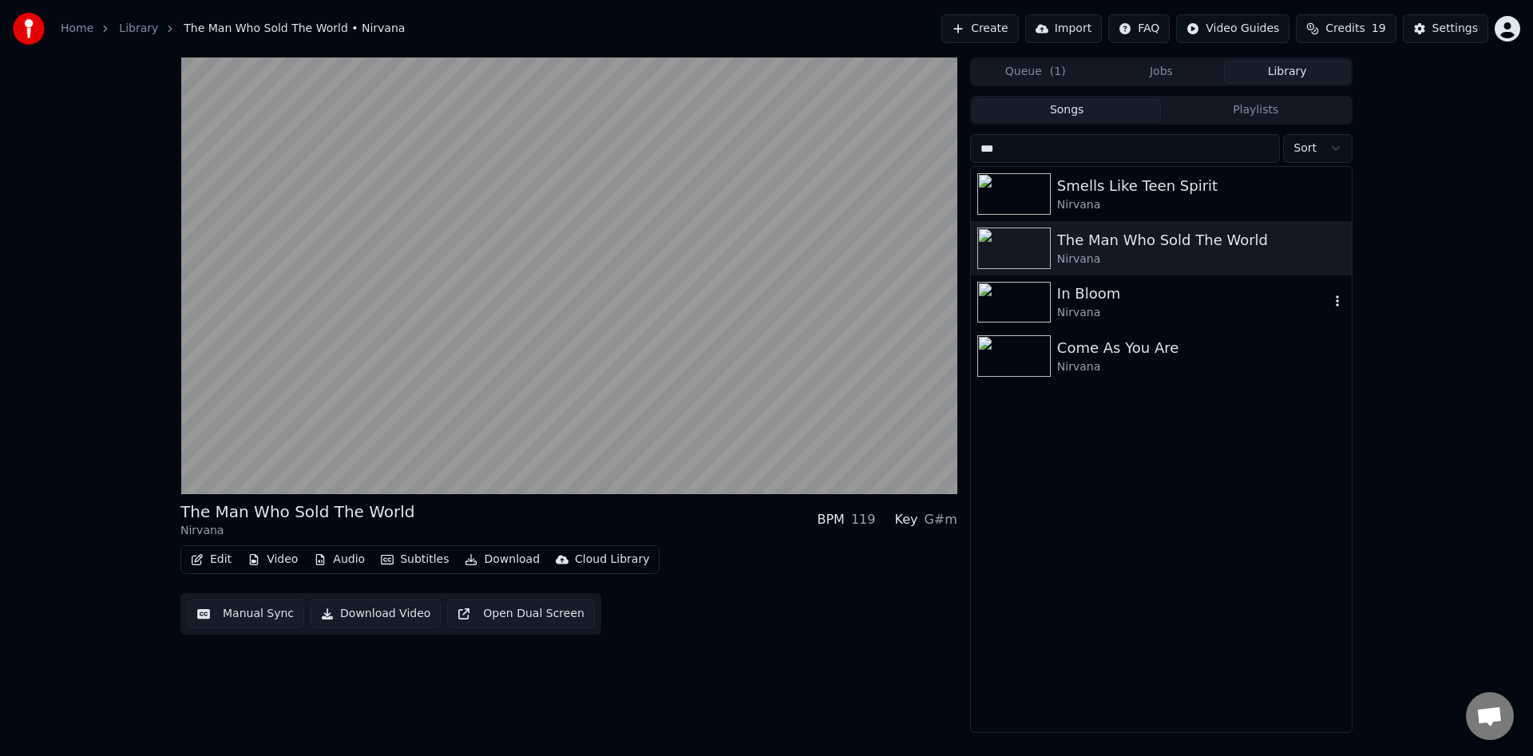
click at [1132, 300] on div "In Bloom" at bounding box center [1193, 294] width 272 height 22
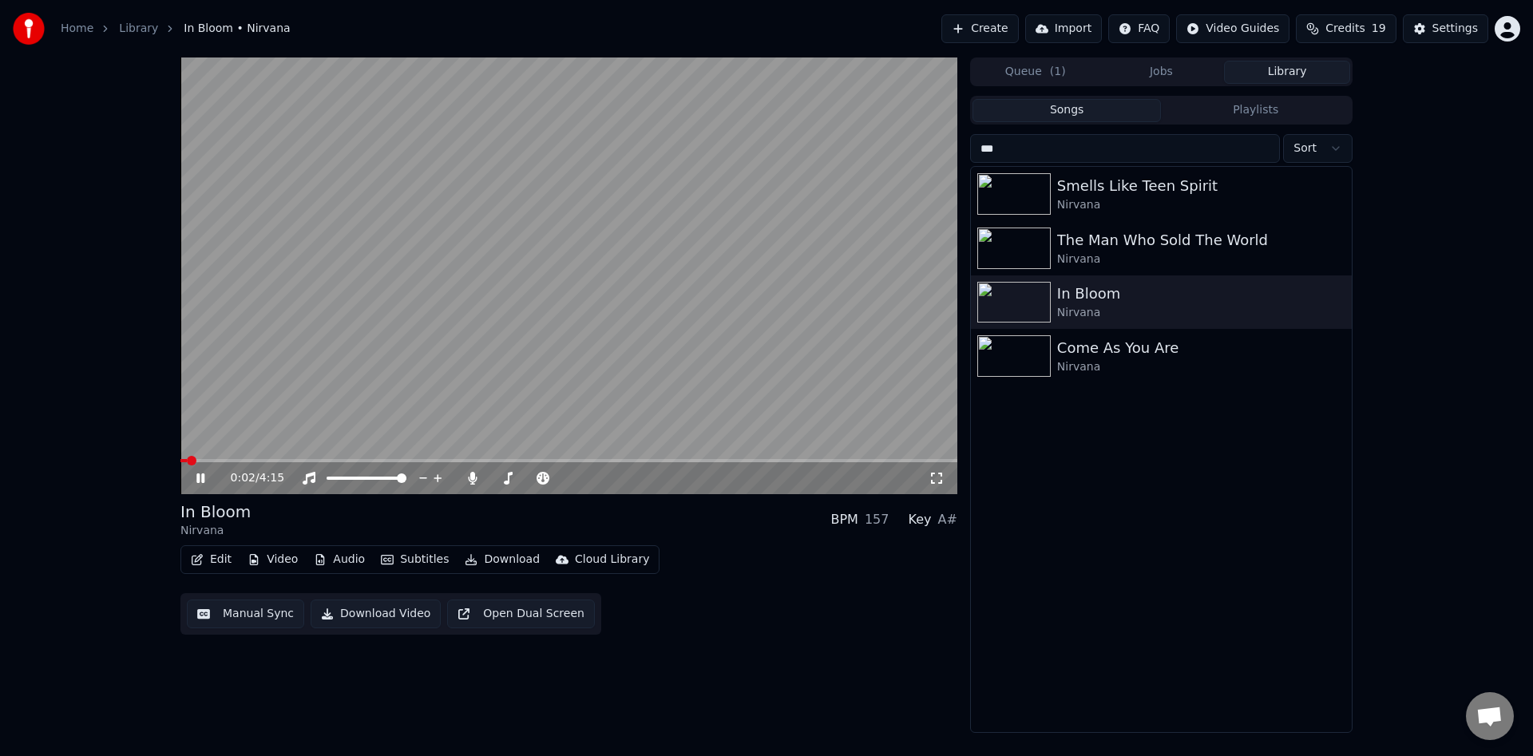
click at [939, 479] on icon at bounding box center [936, 478] width 16 height 13
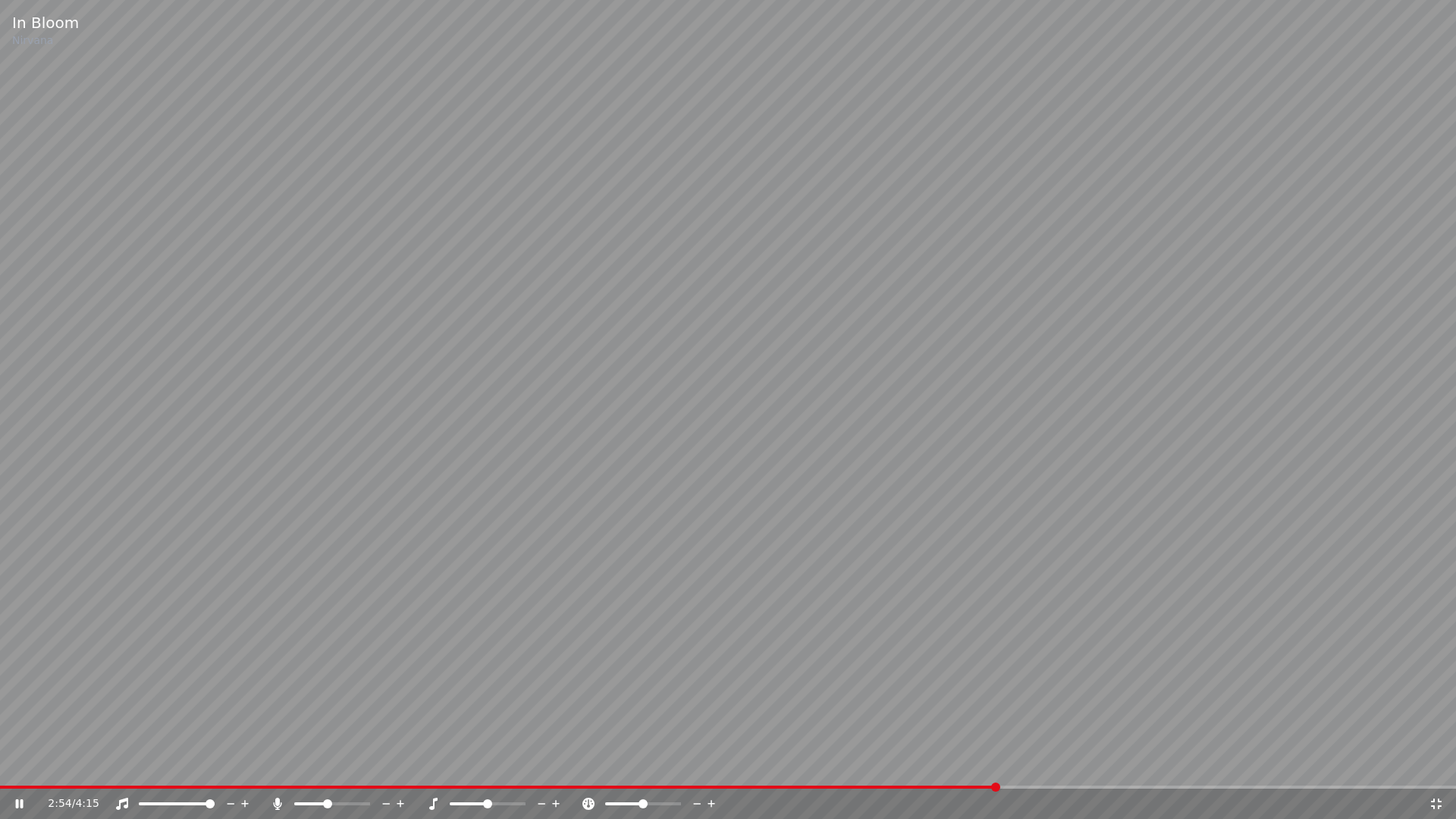
click at [674, 554] on video at bounding box center [728, 410] width 1456 height 819
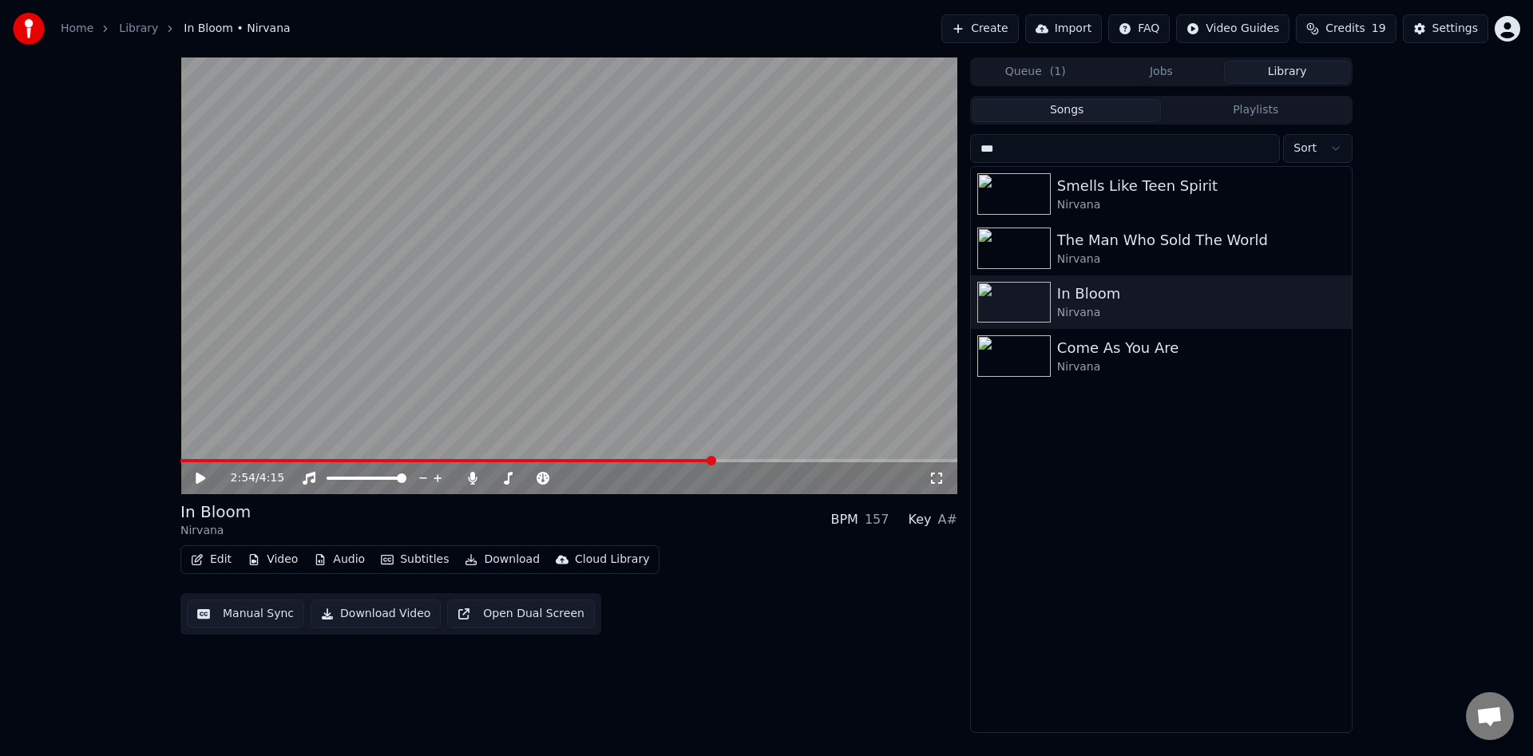
click at [1044, 152] on input "***" at bounding box center [1125, 148] width 310 height 29
type input "*"
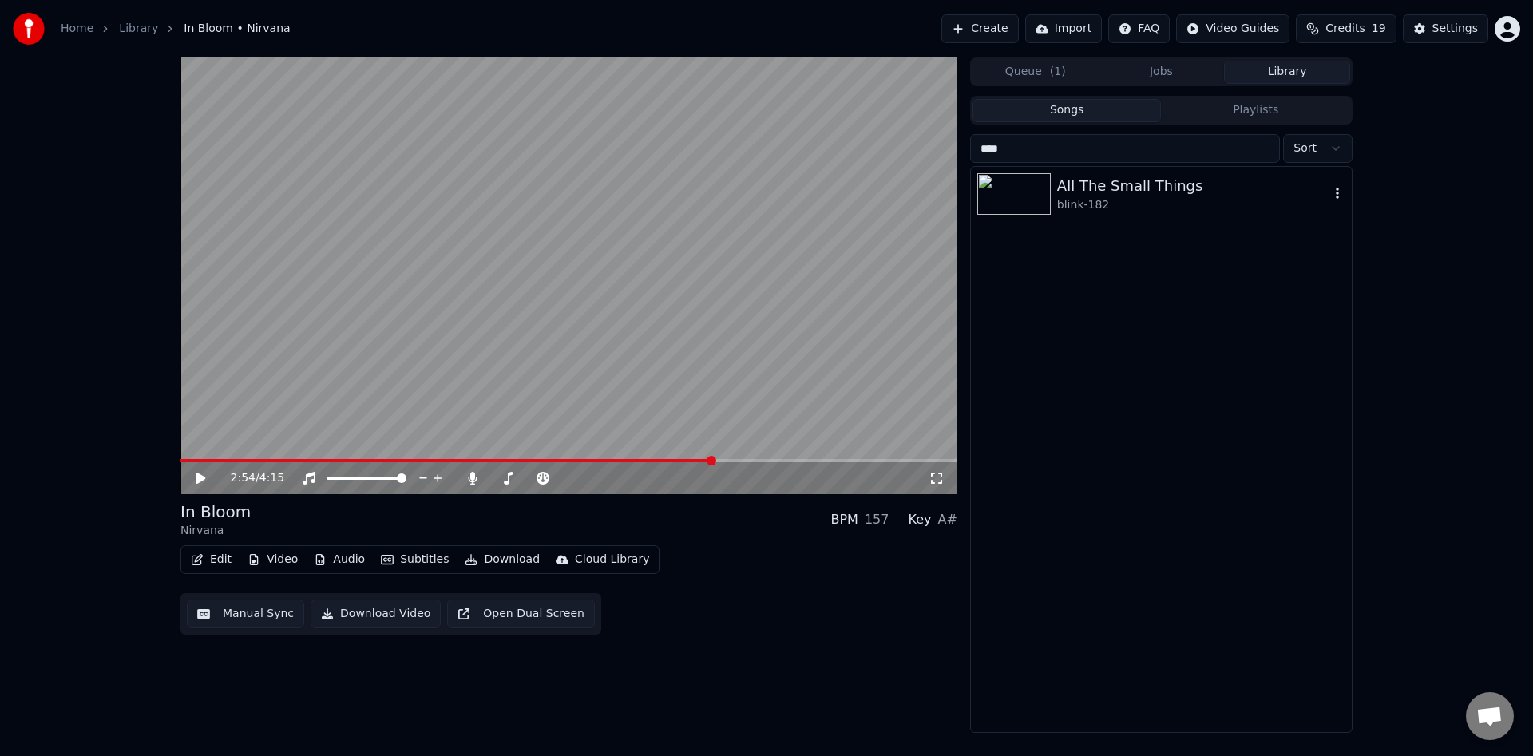
click at [1134, 192] on div "All The Small Things" at bounding box center [1193, 186] width 272 height 22
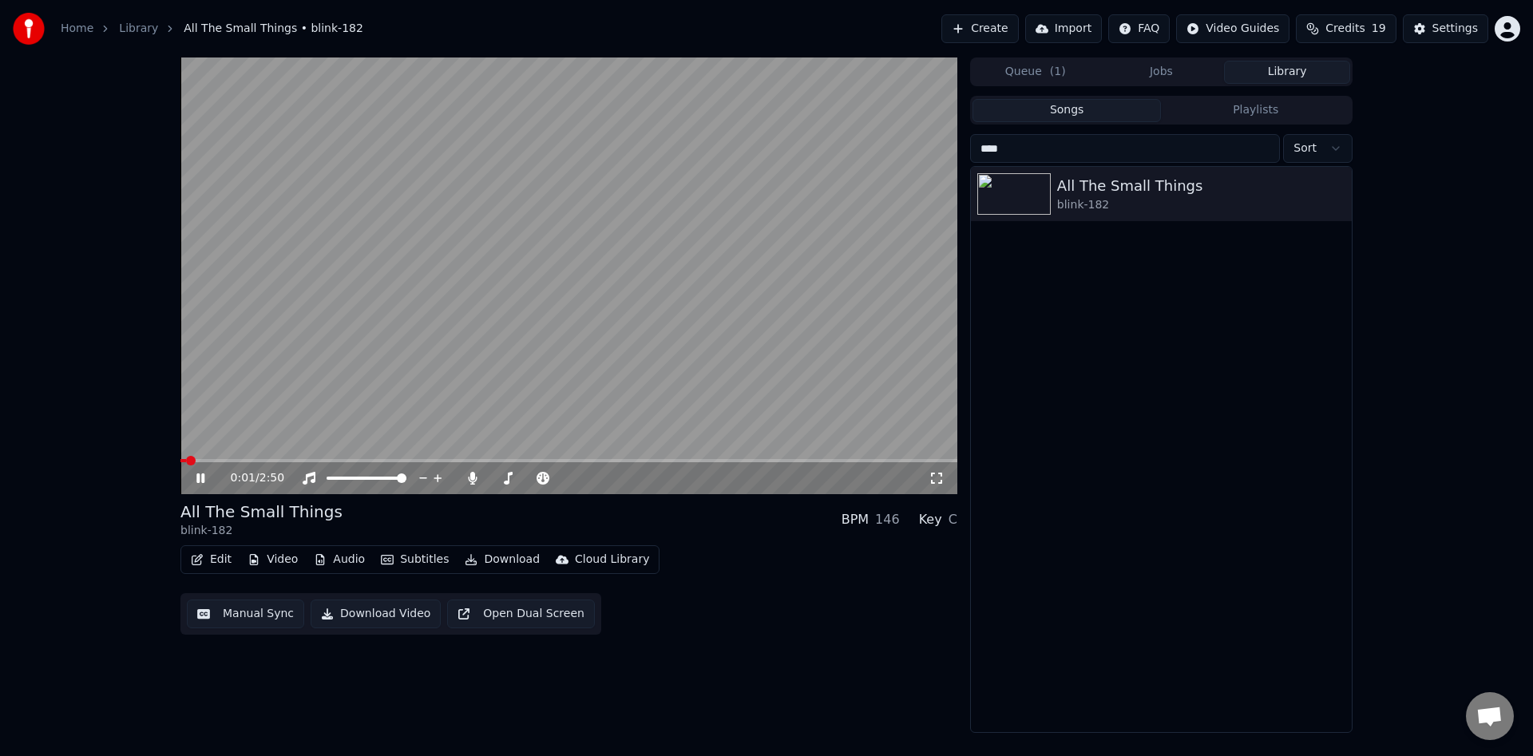
click at [941, 480] on icon at bounding box center [936, 478] width 16 height 13
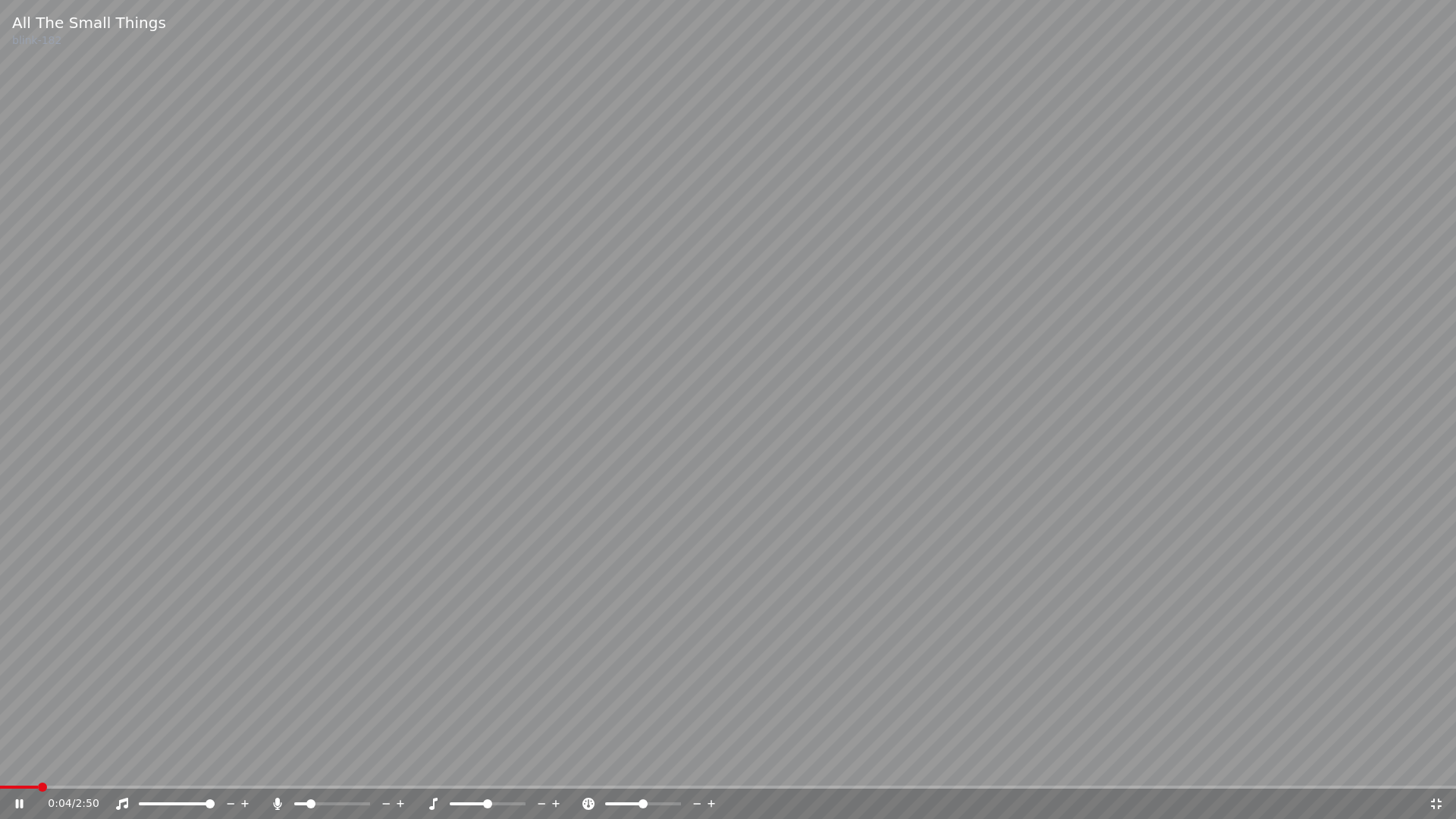
click at [307, 717] on span at bounding box center [312, 804] width 9 height 10
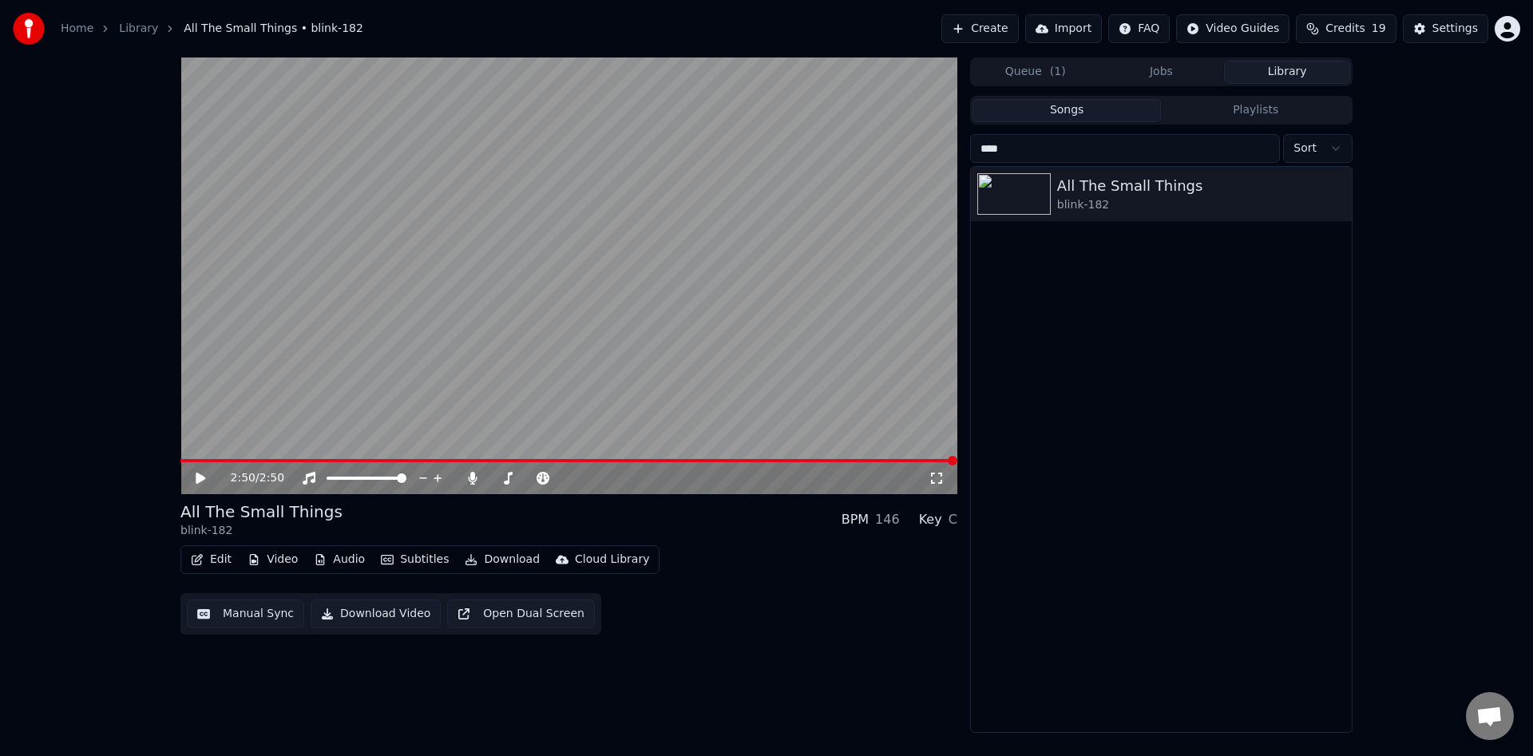
click at [1035, 145] on input "****" at bounding box center [1125, 148] width 310 height 29
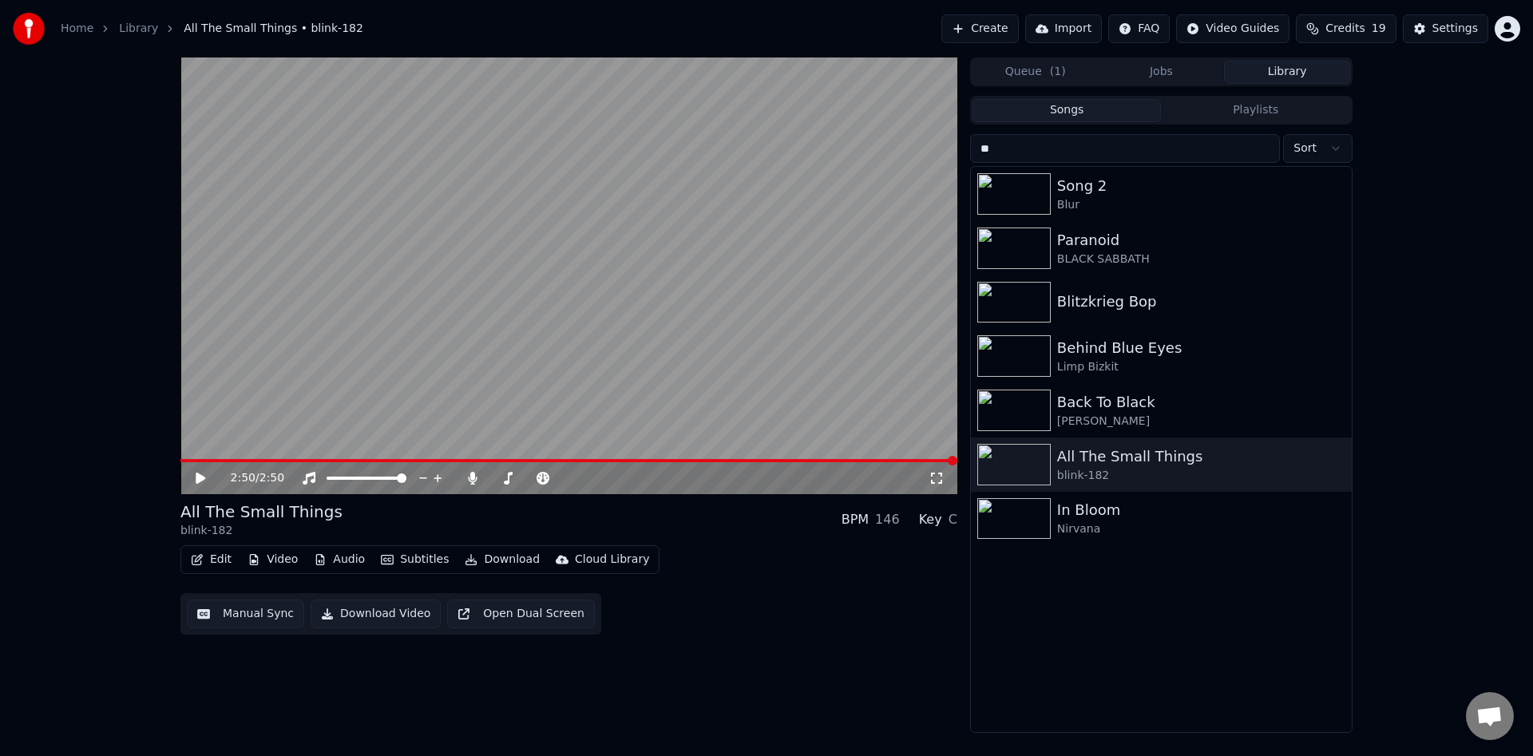
type input "*"
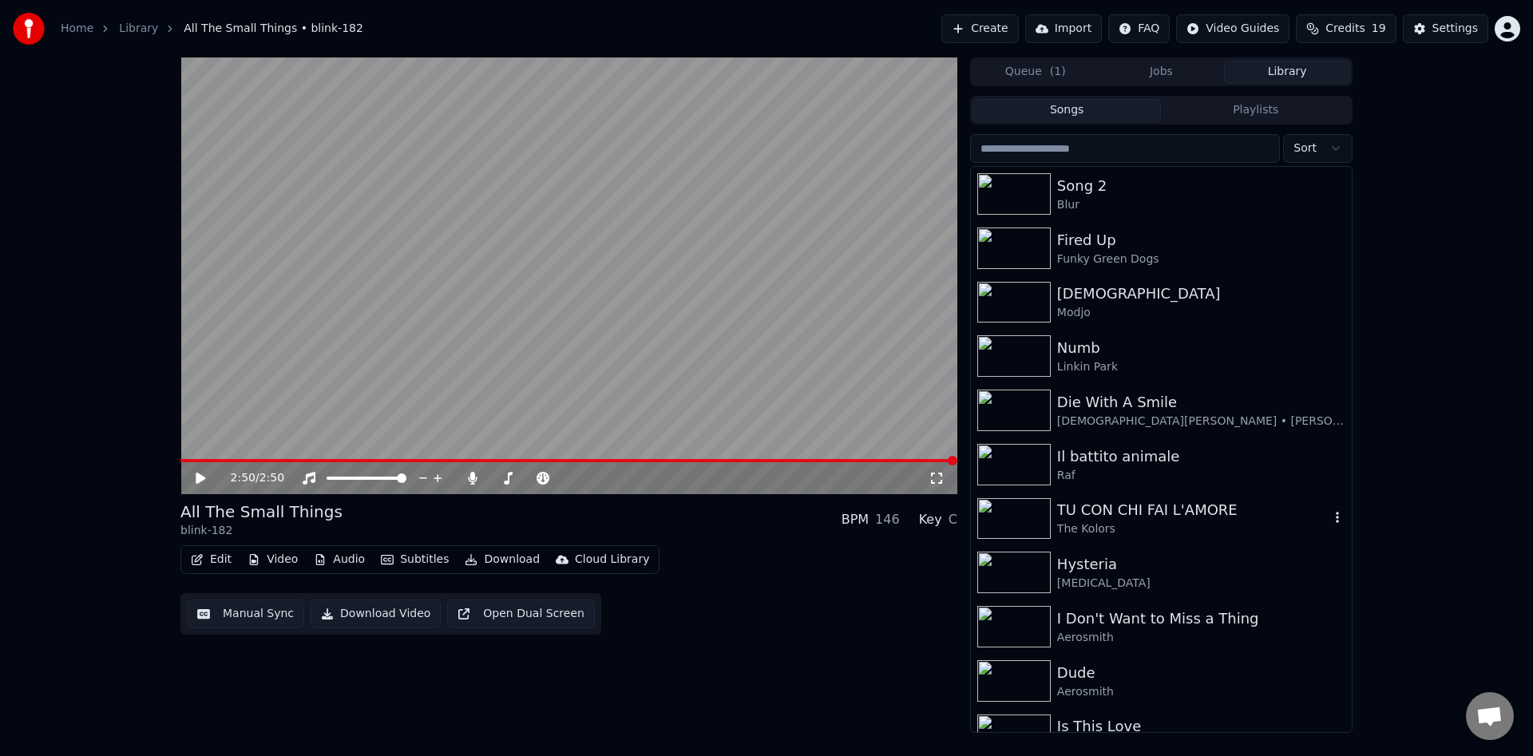
click at [1150, 509] on div "TU CON CHI FAI L'AMORE" at bounding box center [1193, 510] width 272 height 22
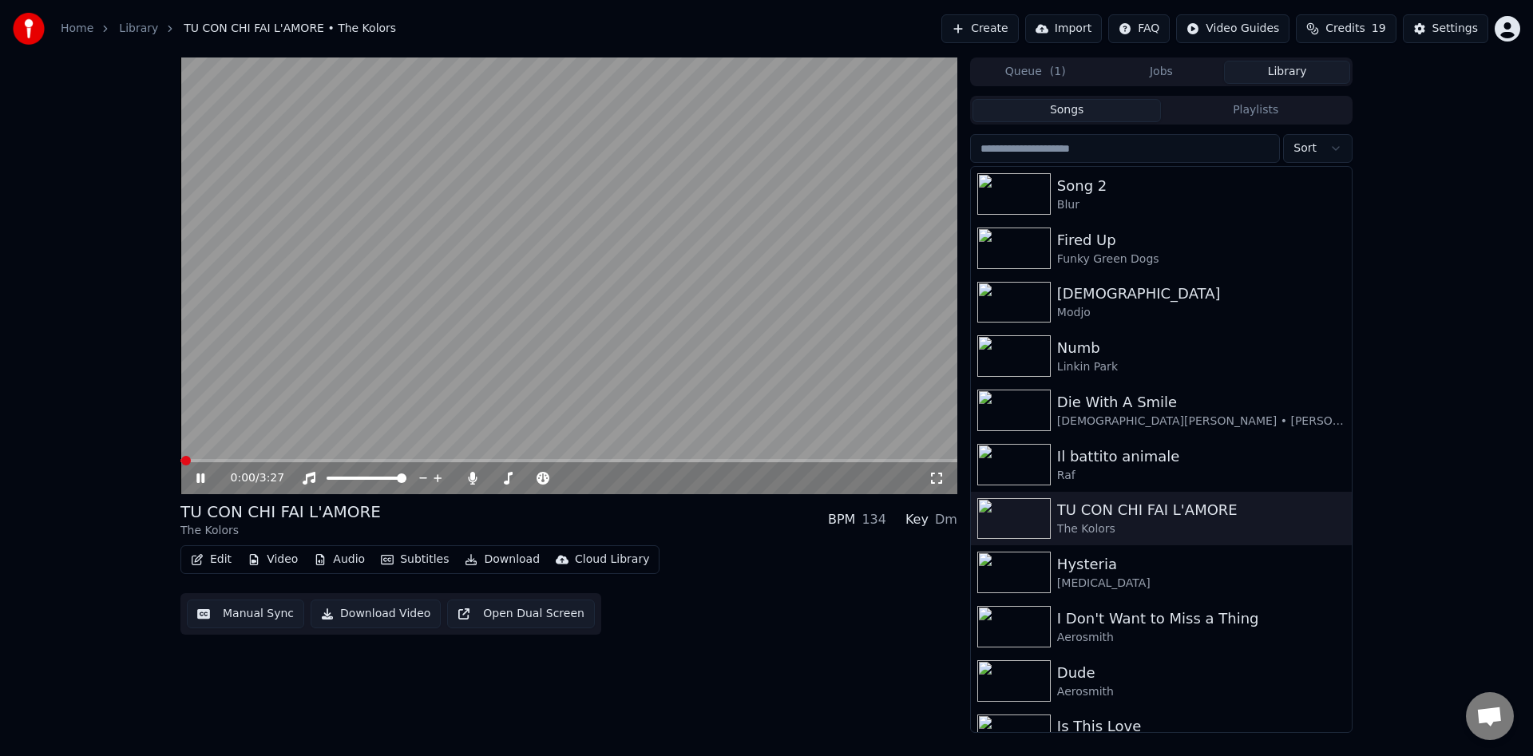
click at [940, 483] on icon at bounding box center [936, 478] width 11 height 11
click at [1124, 303] on div "[DEMOGRAPHIC_DATA]" at bounding box center [1193, 294] width 272 height 22
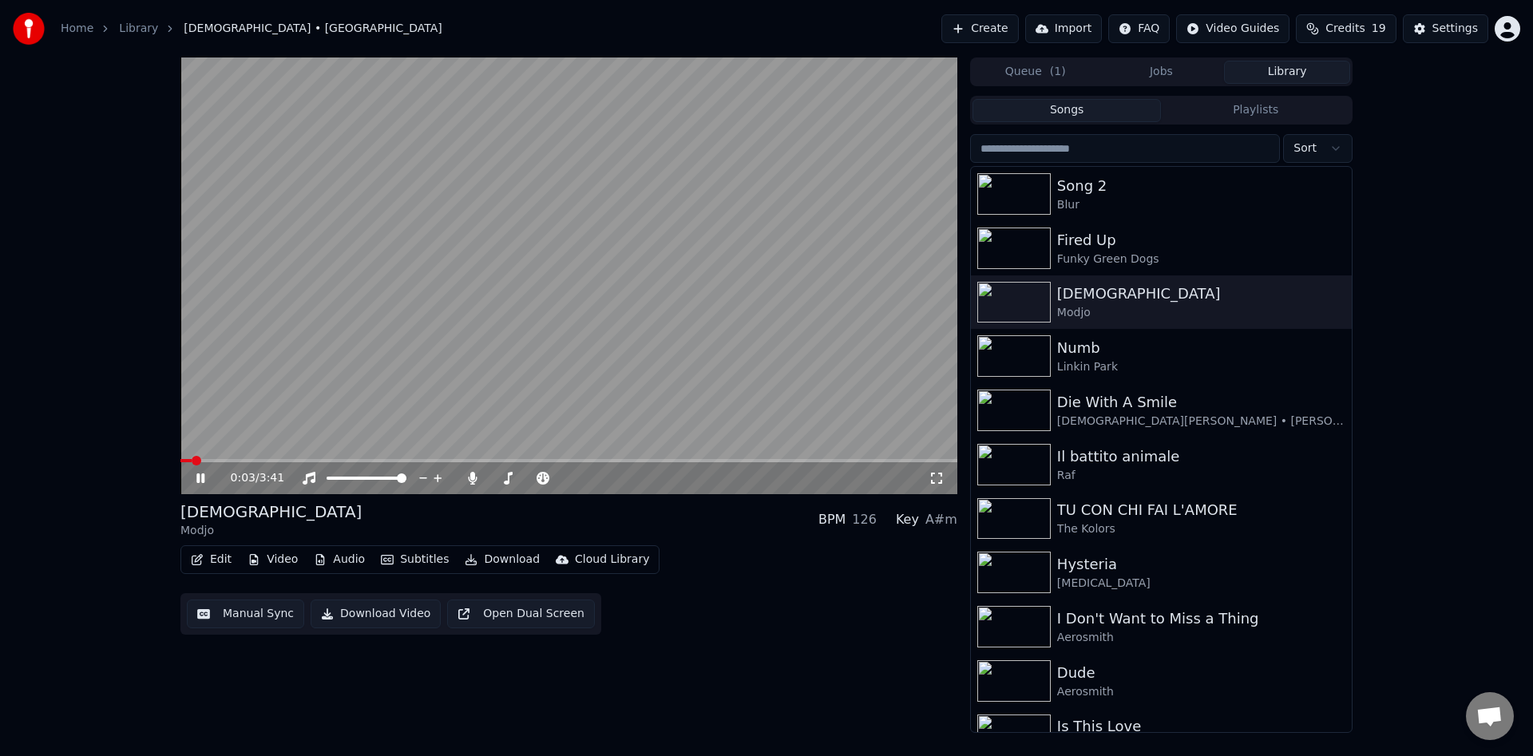
click at [932, 478] on icon at bounding box center [936, 478] width 16 height 13
click at [935, 479] on icon at bounding box center [936, 478] width 16 height 13
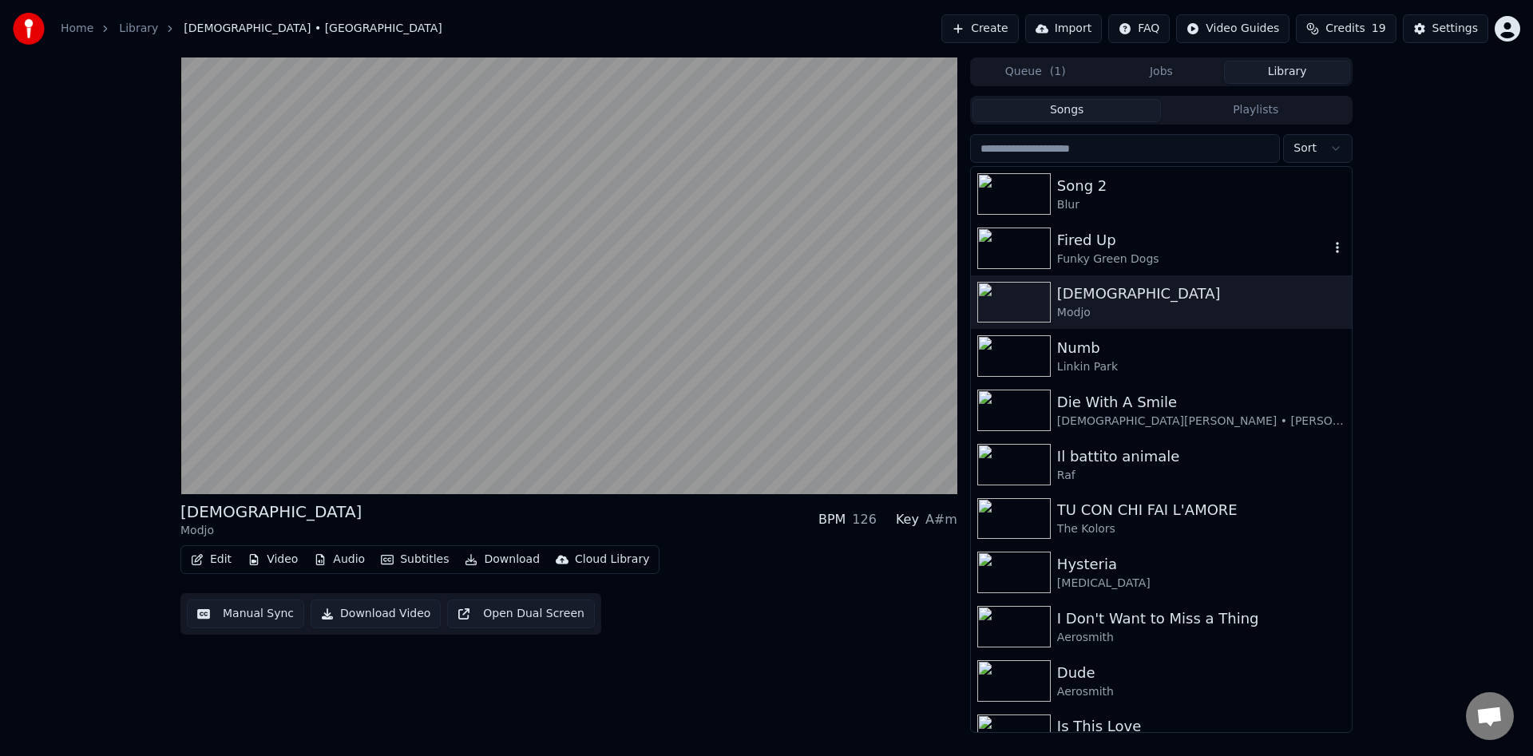
click at [1115, 242] on div "Fired Up" at bounding box center [1193, 240] width 272 height 22
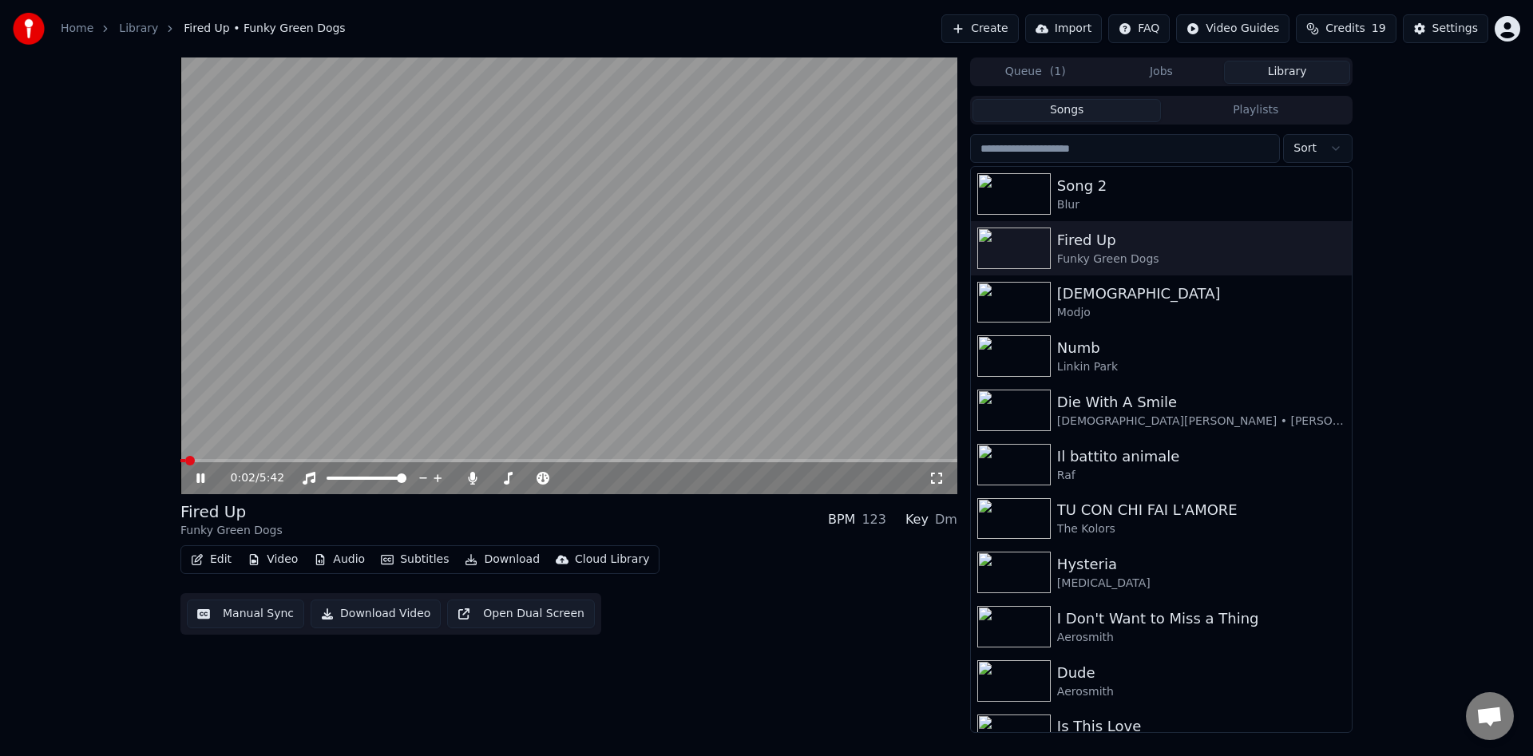
click at [936, 475] on icon at bounding box center [936, 478] width 16 height 13
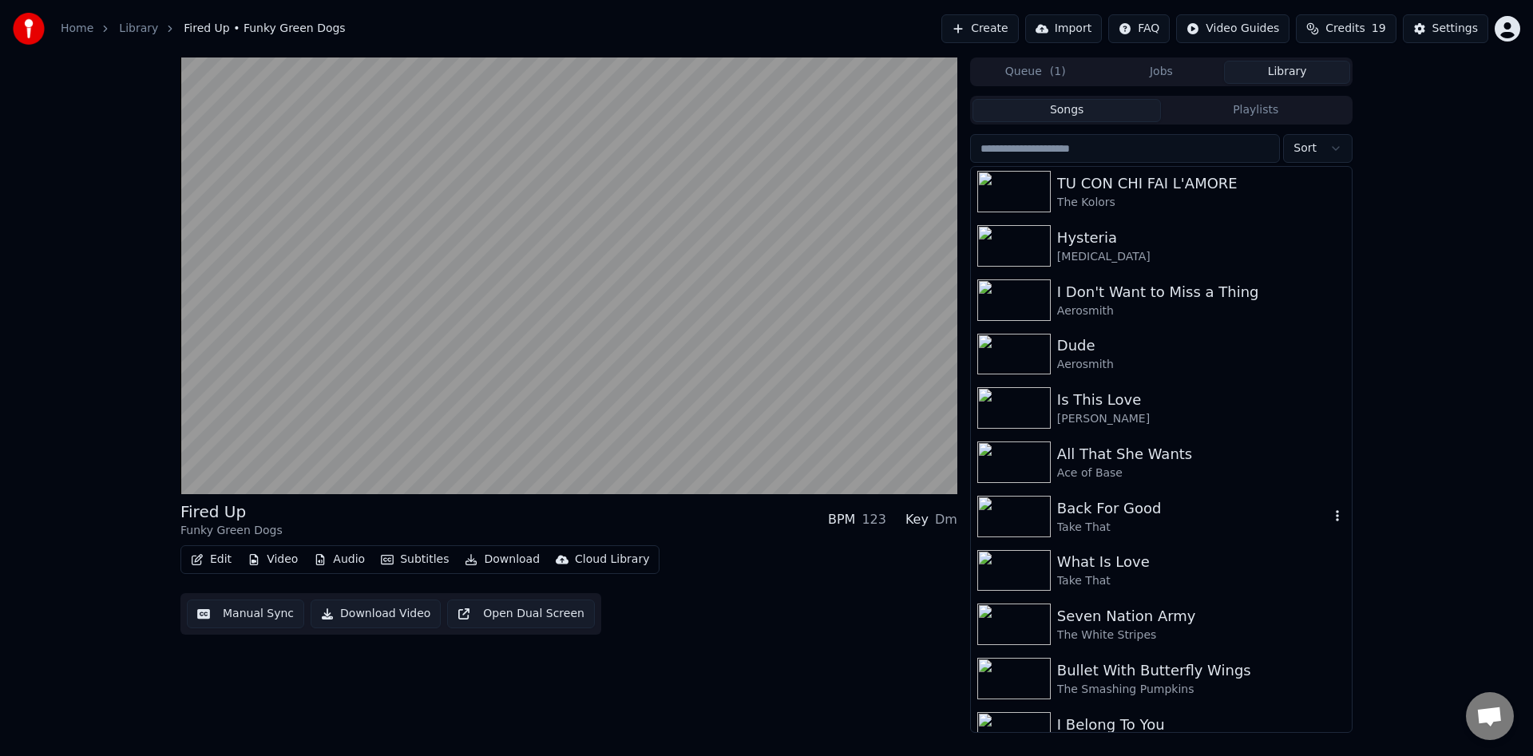
scroll to position [335, 0]
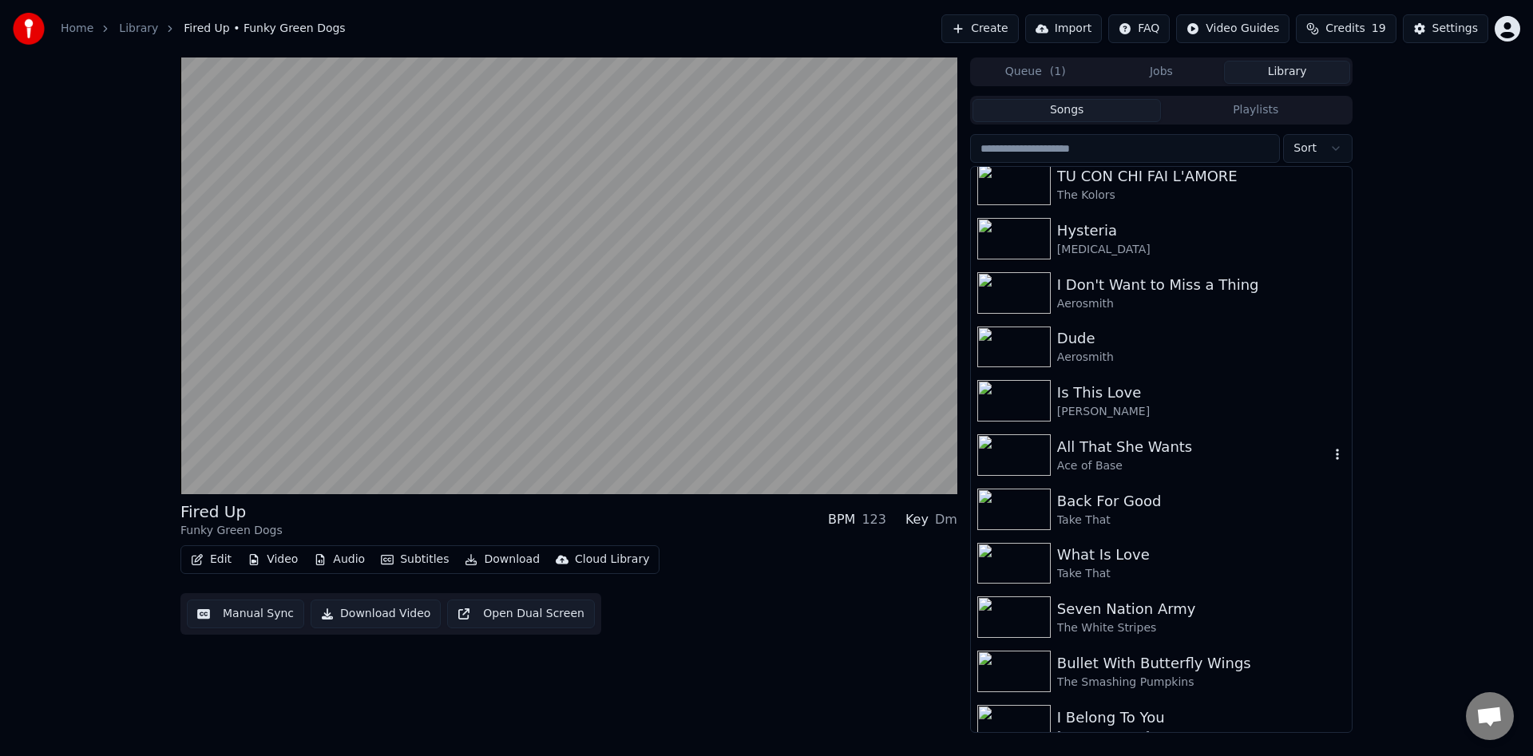
click at [1164, 461] on div "Ace of Base" at bounding box center [1193, 466] width 272 height 16
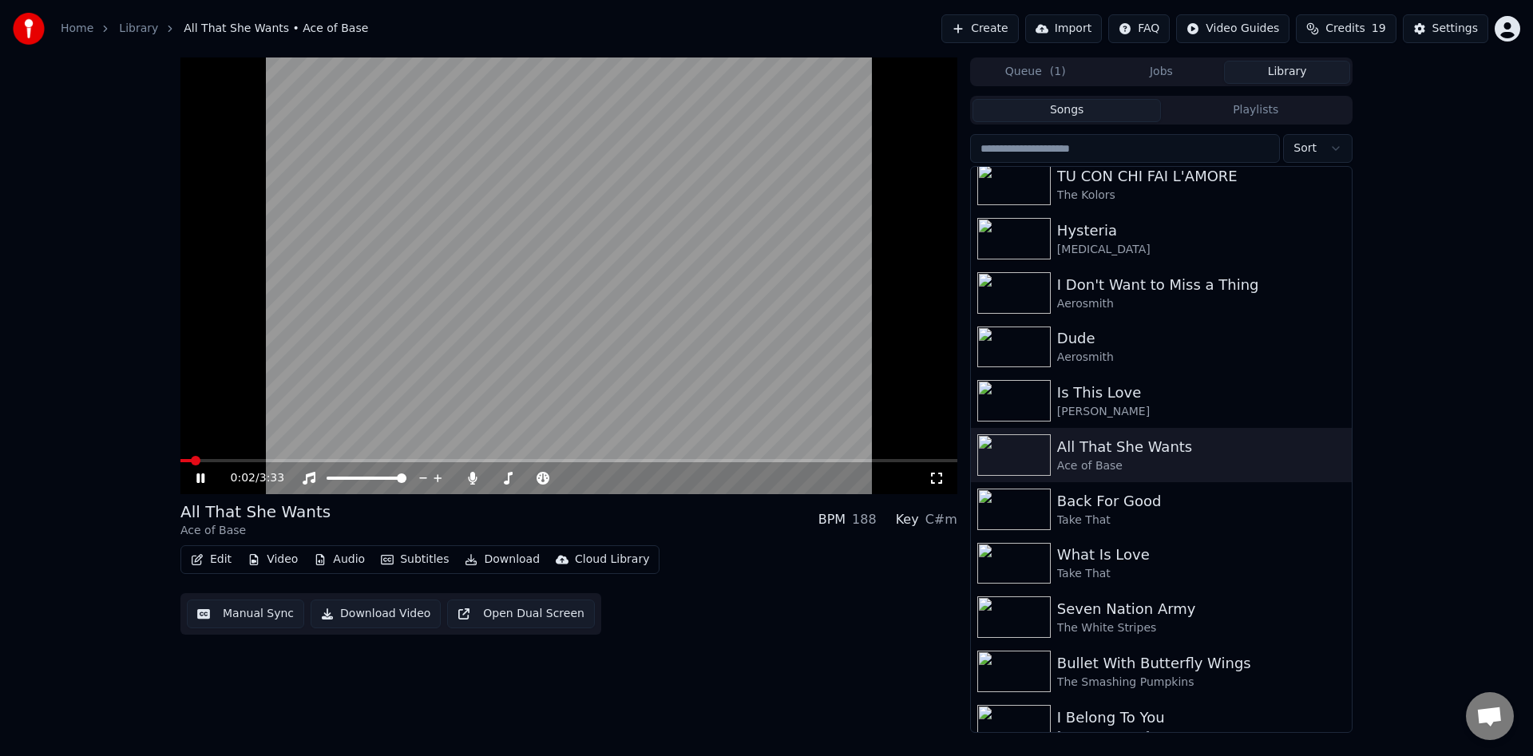
click at [932, 477] on icon at bounding box center [936, 478] width 16 height 13
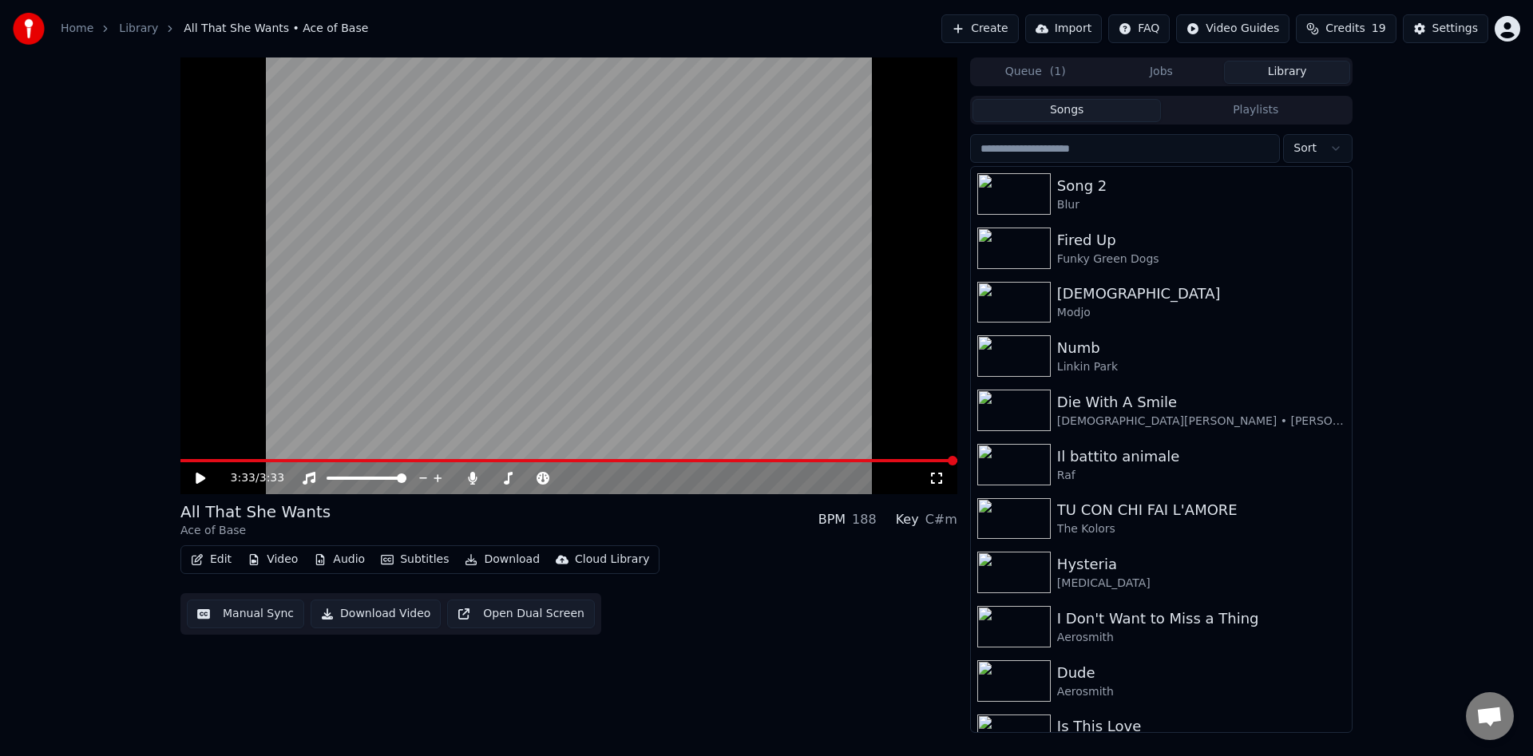
click at [1045, 148] on input "search" at bounding box center [1125, 148] width 310 height 29
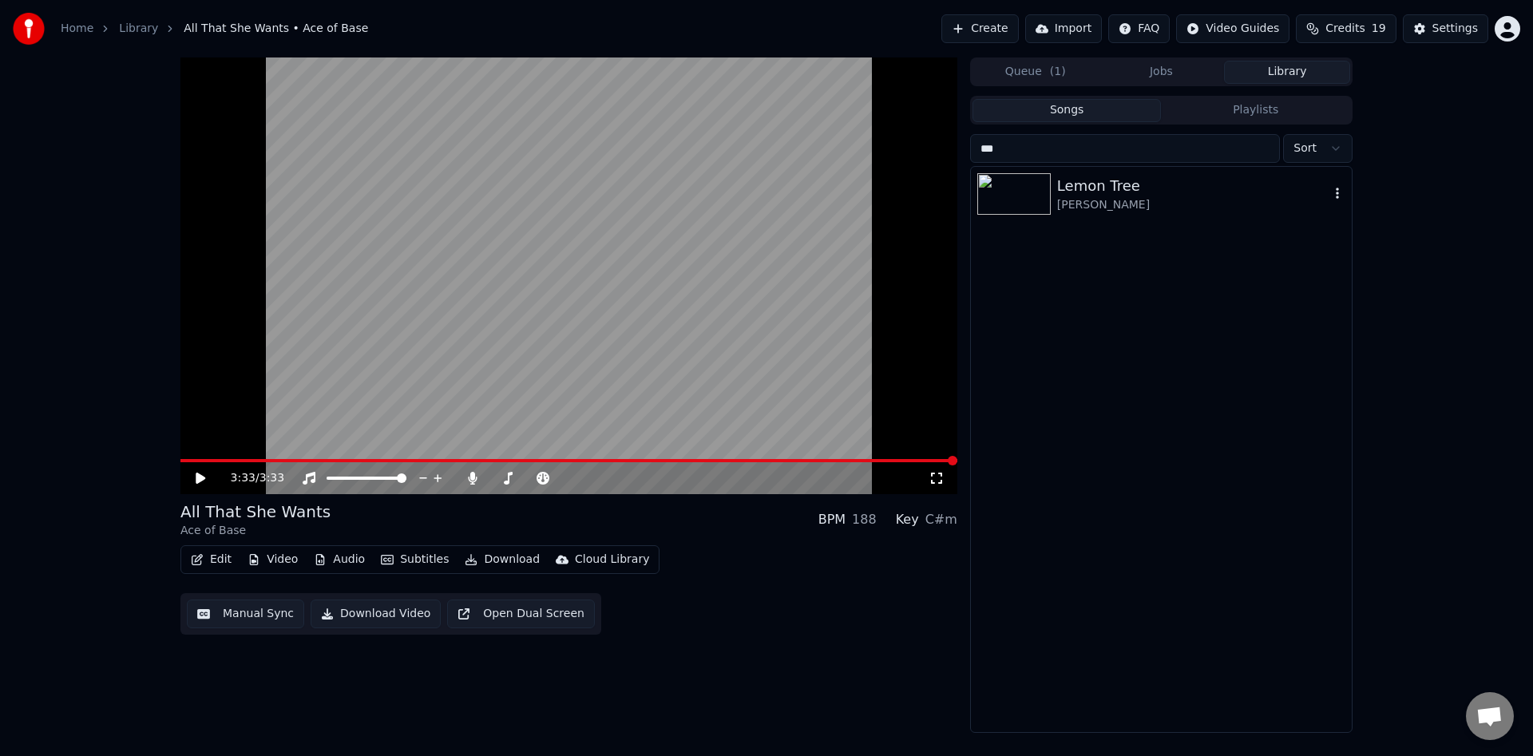
type input "***"
click at [1122, 203] on div "[PERSON_NAME]" at bounding box center [1193, 205] width 272 height 16
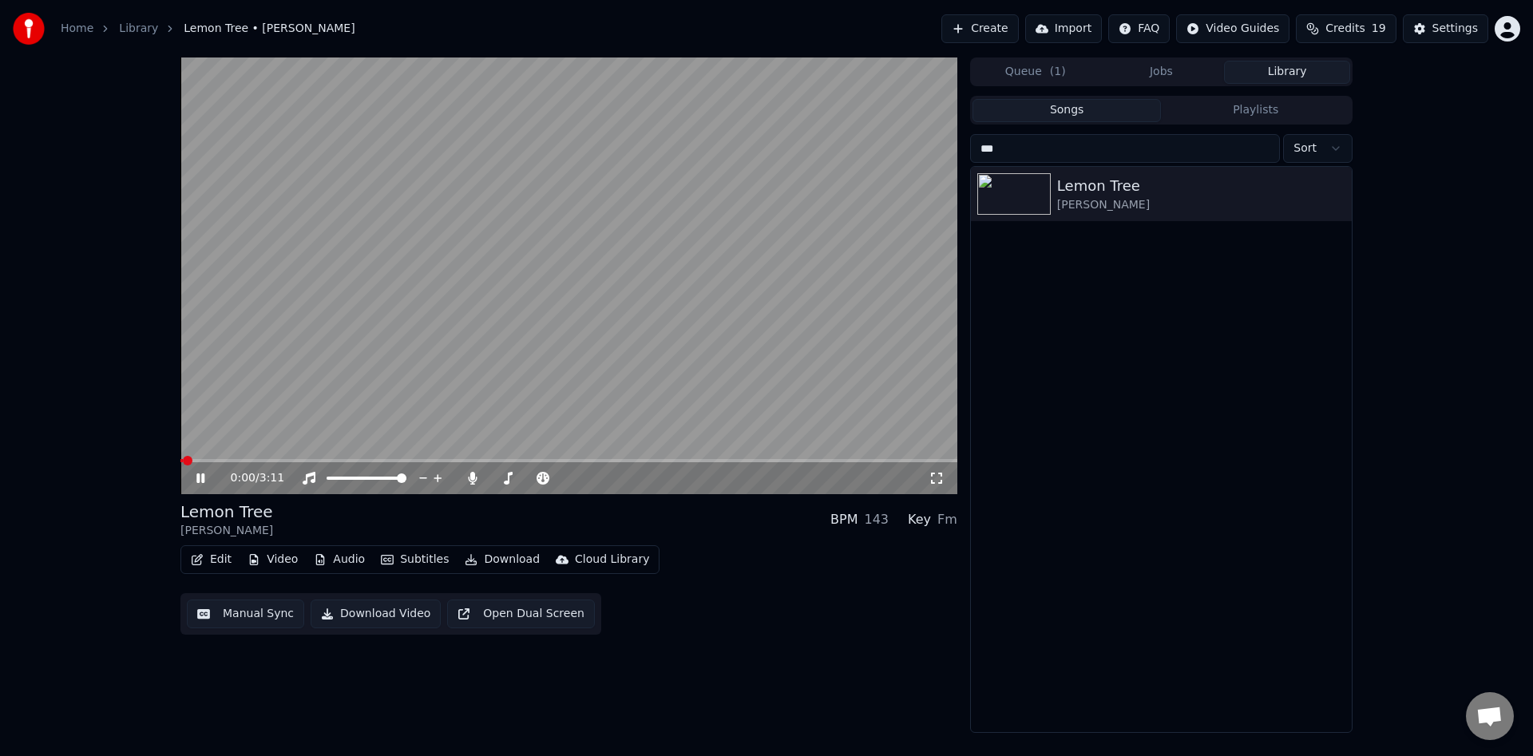
click at [936, 480] on icon at bounding box center [936, 478] width 16 height 13
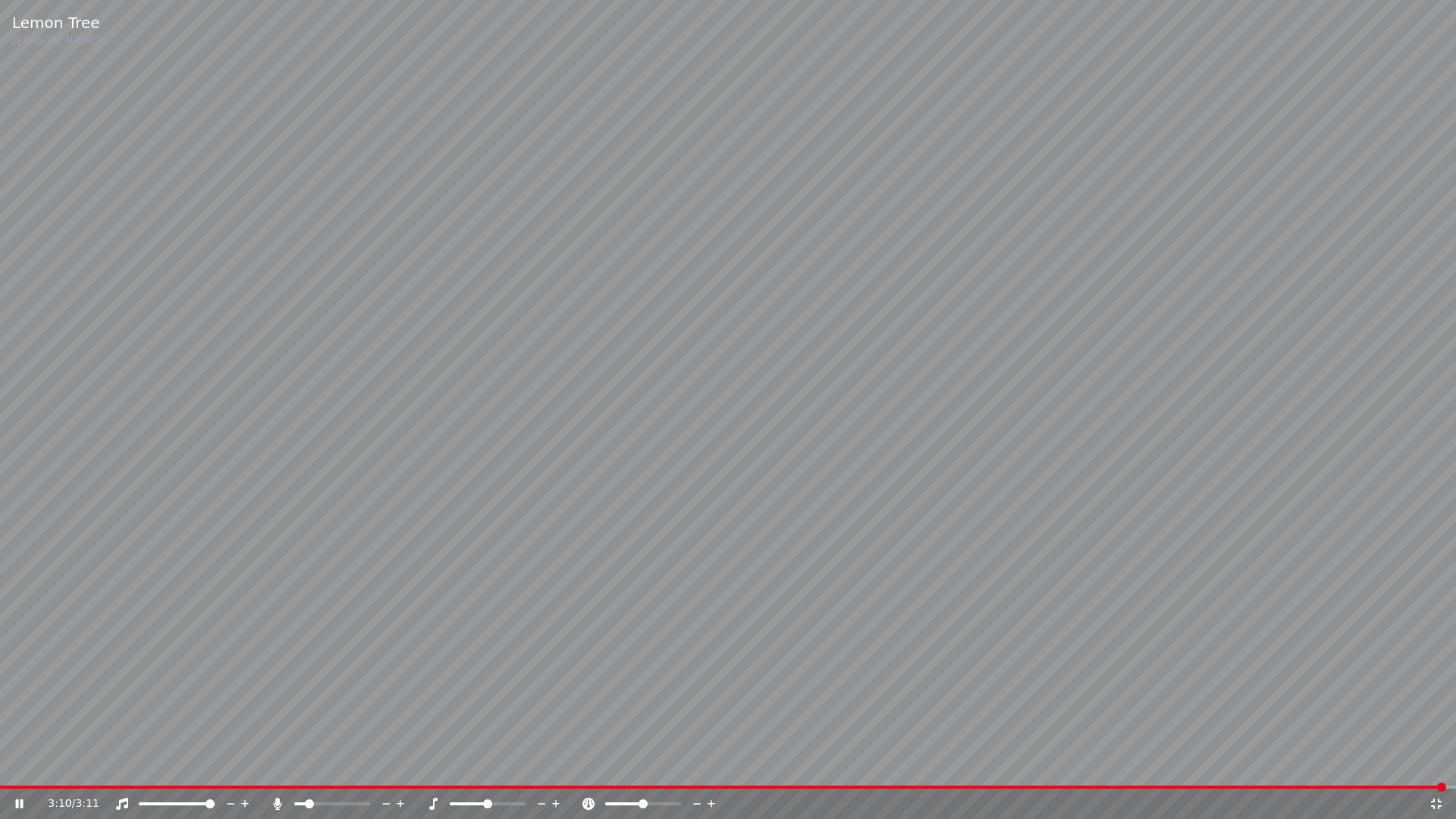
click at [20, 717] on icon at bounding box center [30, 804] width 36 height 12
